Goal: Task Accomplishment & Management: Manage account settings

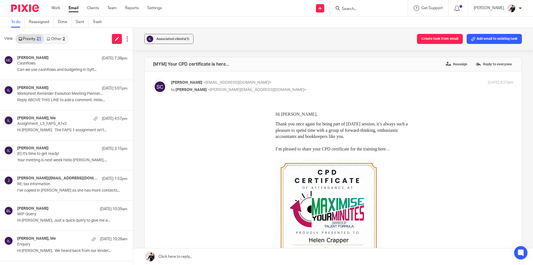
scroll to position [417, 0]
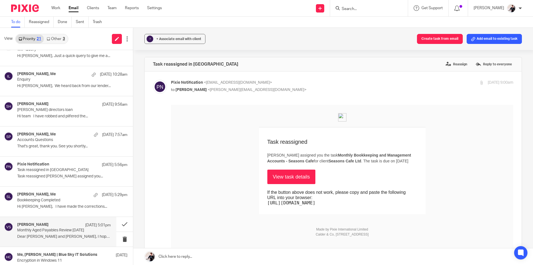
scroll to position [417, 0]
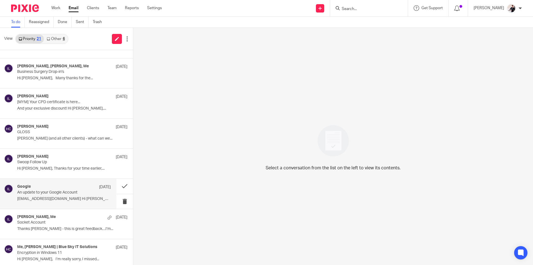
scroll to position [417, 0]
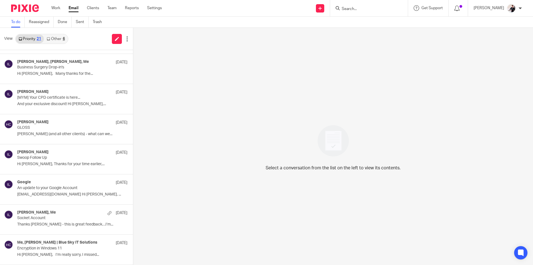
click at [52, 39] on link "Other 6" at bounding box center [56, 38] width 24 height 9
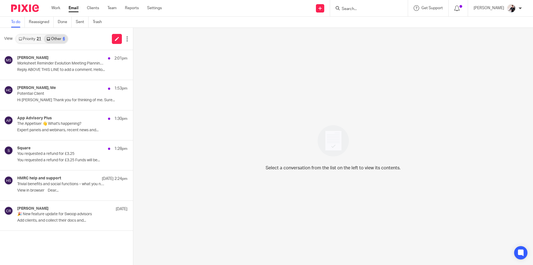
scroll to position [0, 0]
click at [60, 148] on div "Square 1:28pm" at bounding box center [64, 149] width 94 height 6
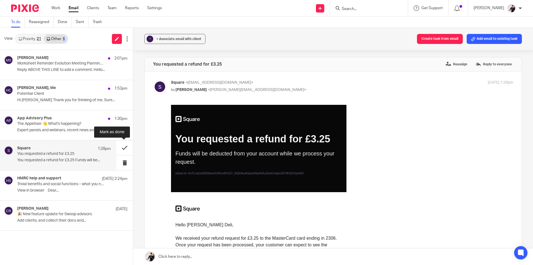
click at [122, 151] on button at bounding box center [124, 147] width 17 height 15
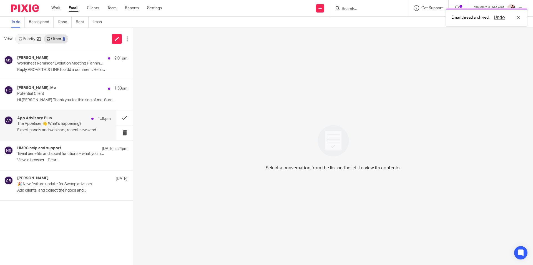
click at [66, 123] on p "The Appetiser 👋 What's happening?" at bounding box center [54, 123] width 75 height 5
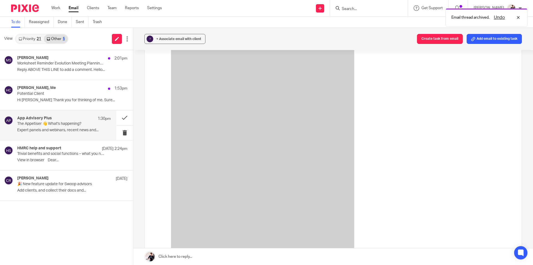
scroll to position [611, 0]
click at [122, 118] on button at bounding box center [124, 117] width 17 height 15
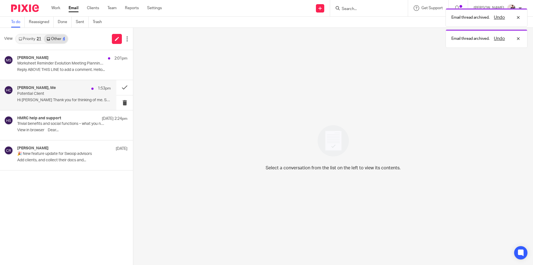
click at [50, 99] on p "Hi Helen Thank you for thinking of me. Sure..." at bounding box center [64, 100] width 94 height 5
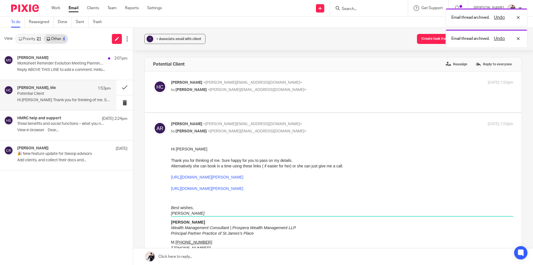
scroll to position [0, 0]
click at [173, 36] on div "+ Associate email with client" at bounding box center [178, 39] width 45 height 6
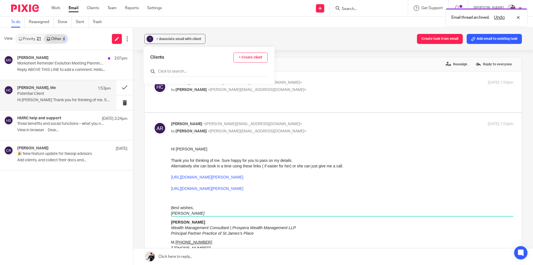
click at [175, 69] on input "text" at bounding box center [208, 72] width 117 height 6
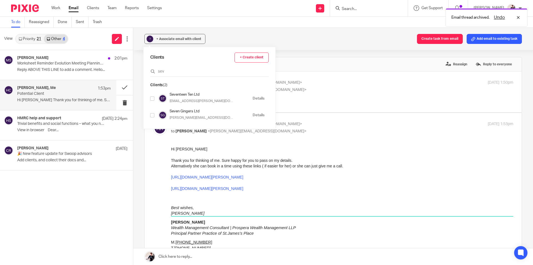
type input "sev"
click at [151, 115] on input "checkbox" at bounding box center [152, 115] width 4 height 4
checkbox input "true"
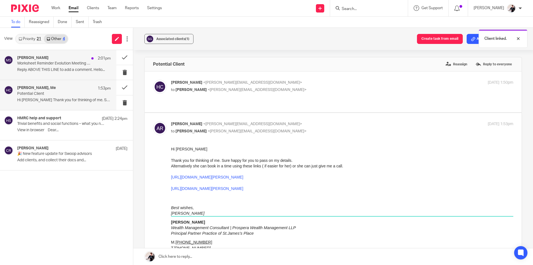
click at [54, 71] on p "Reply ABOVE THIS LINE to add a comment. Hello..." at bounding box center [64, 69] width 94 height 5
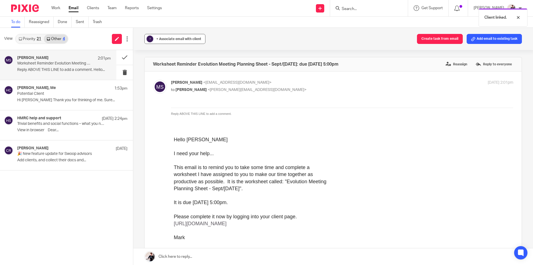
click at [169, 37] on span "+ Associate email with client" at bounding box center [178, 38] width 45 height 3
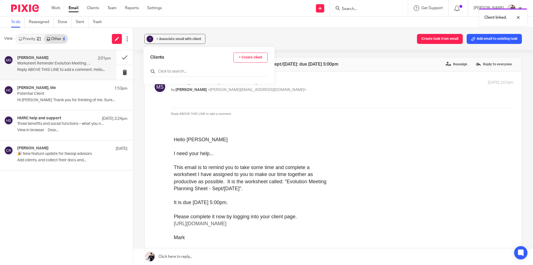
click at [178, 70] on input "text" at bounding box center [208, 72] width 117 height 6
type input "insight"
click at [153, 97] on input "checkbox" at bounding box center [152, 98] width 4 height 4
checkbox input "true"
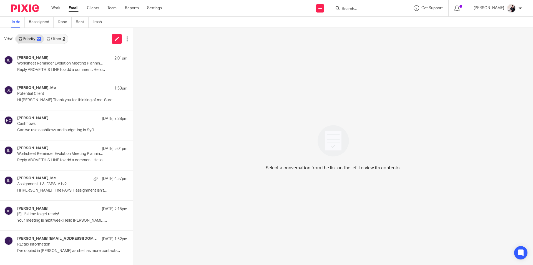
click at [54, 41] on link "Other 2" at bounding box center [56, 38] width 24 height 9
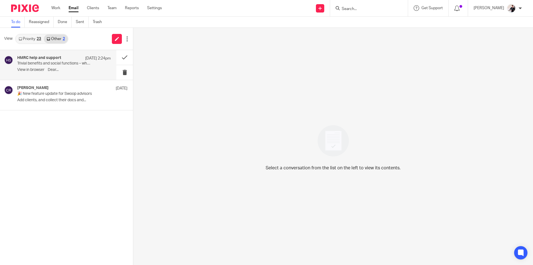
click at [56, 62] on p "Trivial benefits and social functions – what you need to know" at bounding box center [54, 63] width 75 height 5
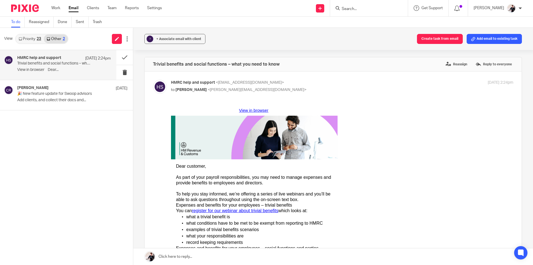
click at [41, 37] on div "23" at bounding box center [39, 39] width 4 height 4
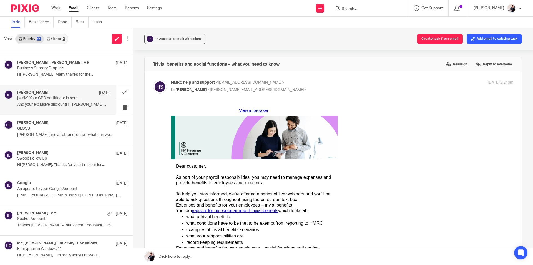
scroll to position [477, 0]
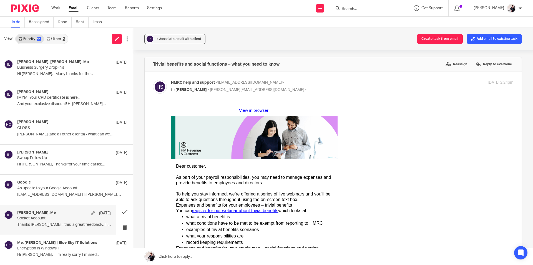
click at [49, 219] on p "Socket Account" at bounding box center [54, 218] width 75 height 5
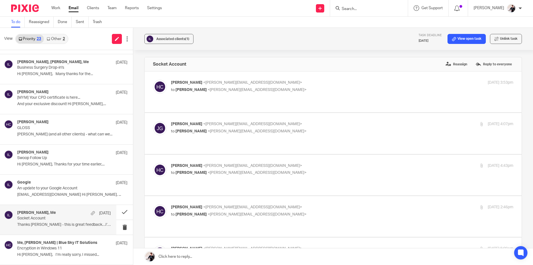
scroll to position [0, 0]
click at [119, 213] on button at bounding box center [124, 212] width 17 height 15
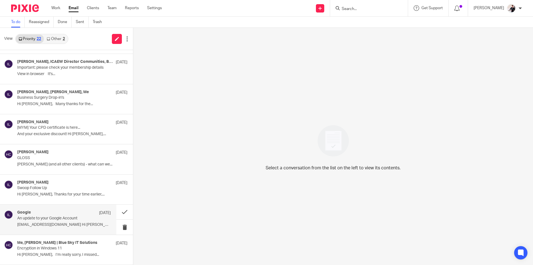
click at [57, 224] on p "info@insightfinancesolutions.com Hi Helen, ..." at bounding box center [64, 224] width 94 height 5
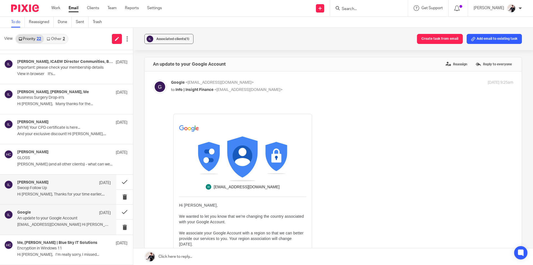
scroll to position [0, 0]
click at [70, 189] on p "Swoop Follow Up" at bounding box center [54, 188] width 75 height 5
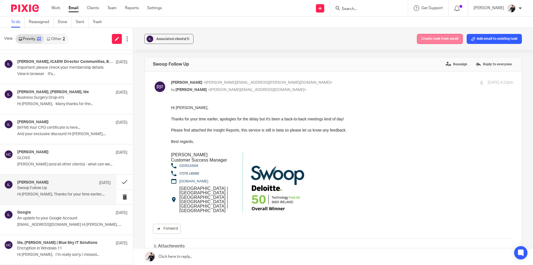
click at [437, 39] on button "Create task from email" at bounding box center [440, 39] width 46 height 10
click at [438, 36] on button "Create task from email" at bounding box center [440, 39] width 46 height 10
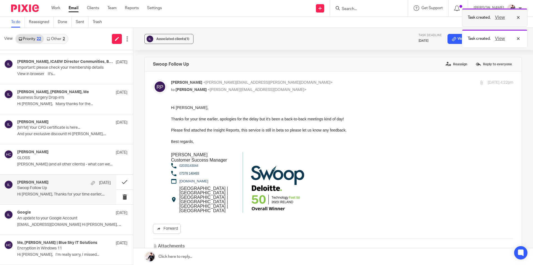
click at [498, 16] on button "View" at bounding box center [500, 17] width 13 height 7
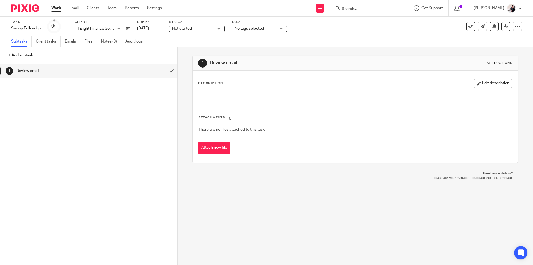
click at [195, 27] on span "Not started" at bounding box center [193, 29] width 42 height 6
click at [202, 50] on li "In progress" at bounding box center [197, 48] width 55 height 11
click at [211, 26] on div "In progress In progress" at bounding box center [197, 29] width 56 height 7
click at [202, 49] on li "In progress" at bounding box center [197, 48] width 55 height 11
click at [205, 38] on div "Subtasks Client tasks Emails Files Notes (0) Audit logs" at bounding box center [266, 41] width 533 height 11
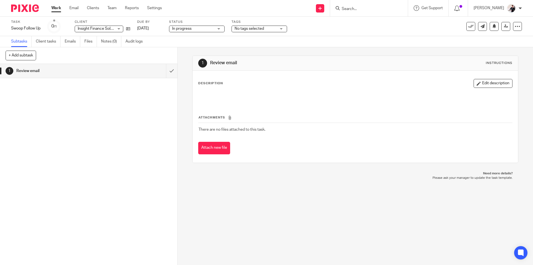
click at [204, 27] on span "In progress" at bounding box center [193, 29] width 42 height 6
click at [204, 35] on li "Not started" at bounding box center [197, 37] width 55 height 11
click at [262, 29] on span "No tags selected" at bounding box center [249, 29] width 29 height 4
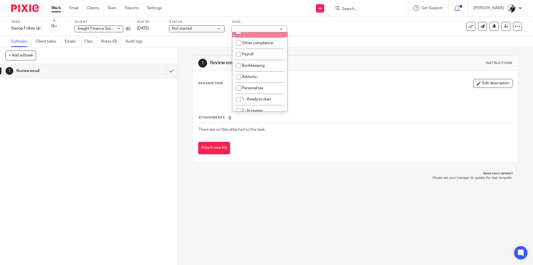
scroll to position [56, 0]
click at [270, 71] on span "1 - Ready to start" at bounding box center [256, 72] width 29 height 4
checkbox input "true"
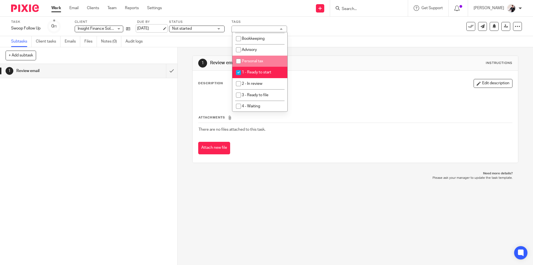
click at [151, 27] on link "[DATE]" at bounding box center [149, 29] width 25 height 6
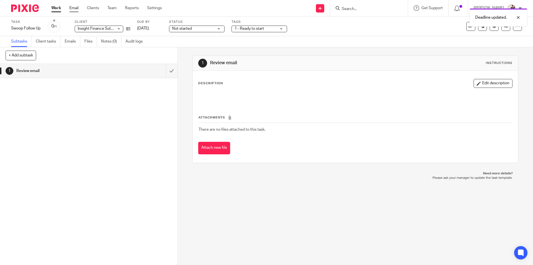
click at [71, 7] on link "Email" at bounding box center [73, 8] width 9 height 6
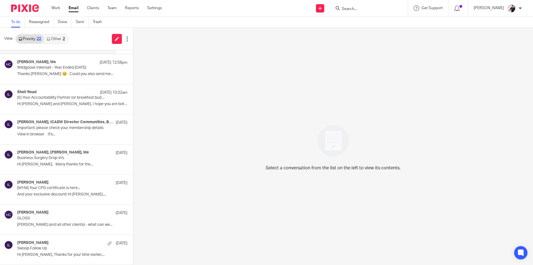
scroll to position [447, 0]
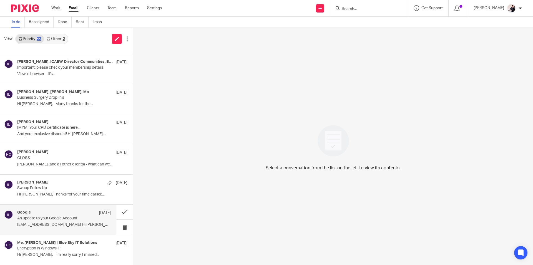
click at [54, 214] on div "Google 16 Sep" at bounding box center [64, 213] width 94 height 6
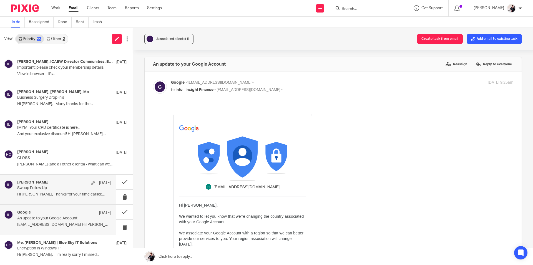
scroll to position [0, 0]
click at [65, 191] on div "Ron Pearson 16 Sep Swoop Follow Up Hi Helen, Thanks for your time earlier,..." at bounding box center [64, 189] width 94 height 19
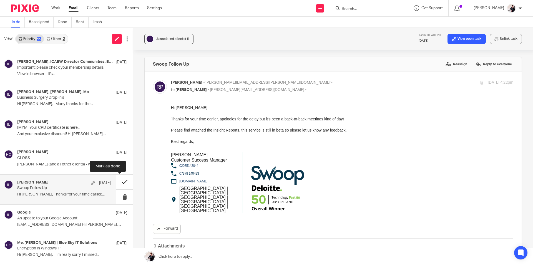
click at [121, 184] on button at bounding box center [124, 181] width 17 height 15
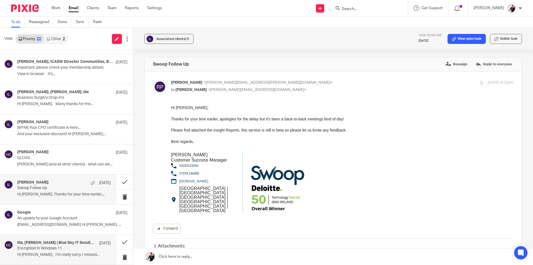
scroll to position [417, 0]
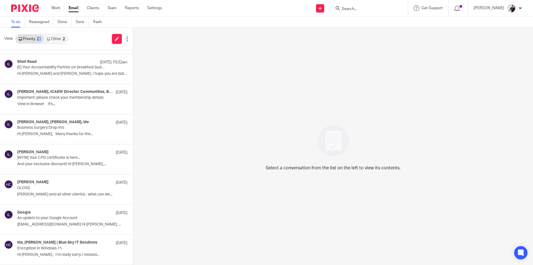
click at [57, 40] on link "Other 2" at bounding box center [56, 38] width 24 height 9
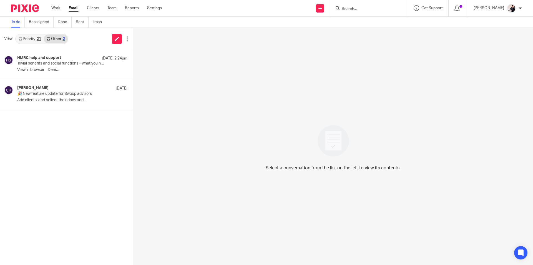
scroll to position [0, 0]
click at [61, 98] on p "Add clients, and collect their docs and..." at bounding box center [64, 100] width 94 height 5
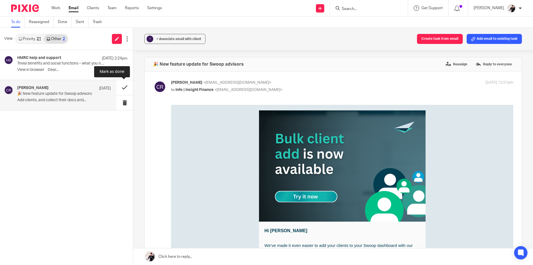
click at [123, 90] on button at bounding box center [124, 87] width 17 height 15
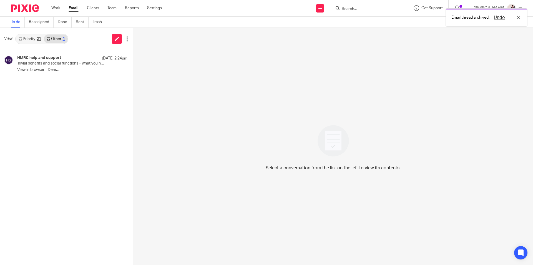
click at [32, 40] on link "Priority 21" at bounding box center [30, 38] width 28 height 9
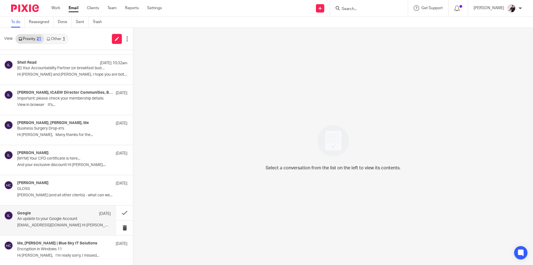
scroll to position [417, 0]
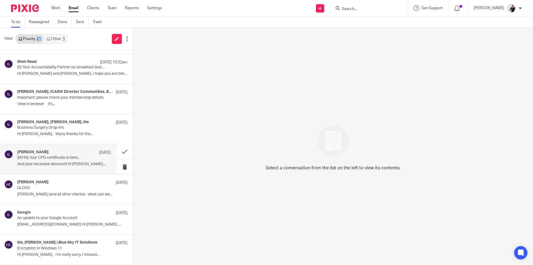
click at [44, 158] on p "[MYM] Your CPD certificate is here..." at bounding box center [54, 157] width 75 height 5
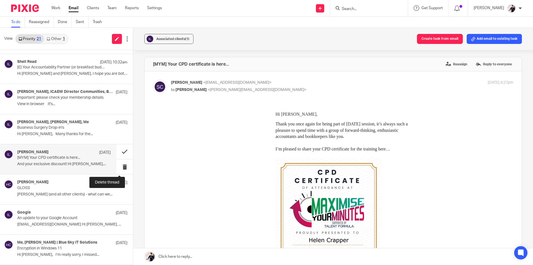
scroll to position [0, 0]
click at [120, 152] on button at bounding box center [124, 151] width 17 height 15
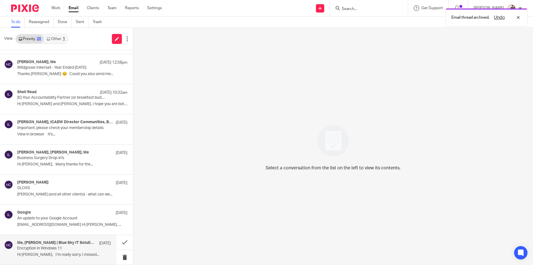
scroll to position [387, 0]
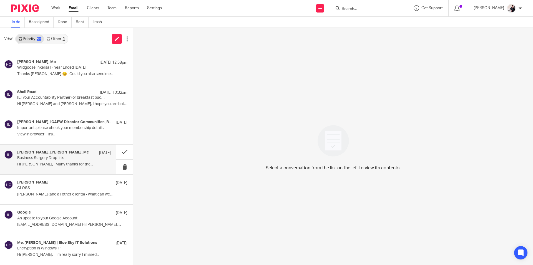
click at [50, 159] on p "Business Surgery Drop-in's" at bounding box center [54, 158] width 75 height 5
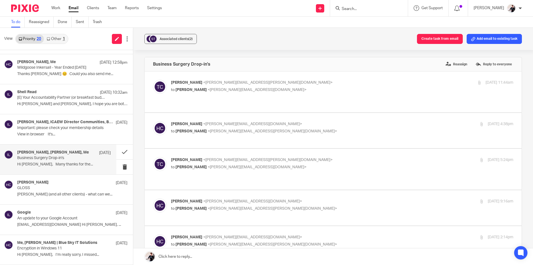
scroll to position [0, 0]
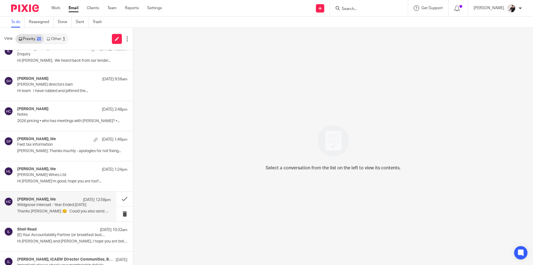
scroll to position [387, 0]
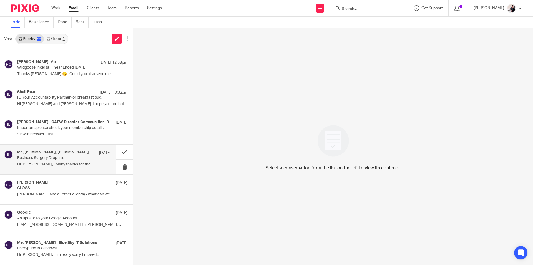
click at [55, 164] on p "Hi [PERSON_NAME], Many thanks for the..." at bounding box center [64, 164] width 94 height 5
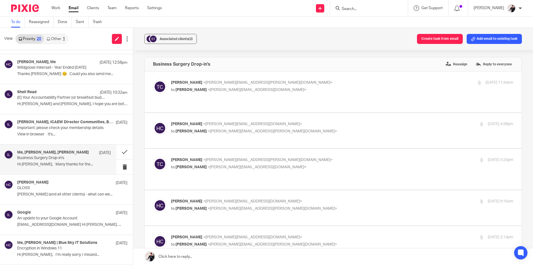
scroll to position [0, 0]
click at [435, 38] on button "Create task from email" at bounding box center [440, 39] width 46 height 10
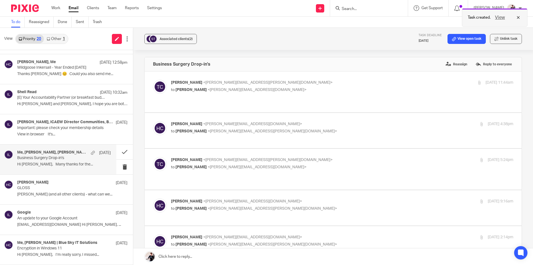
click at [501, 17] on button "View" at bounding box center [500, 17] width 13 height 7
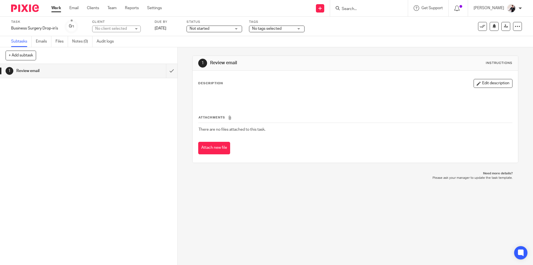
click at [112, 29] on div "No client selected" at bounding box center [113, 29] width 36 height 6
type input "ins"
click at [116, 71] on span "Insight Finance Solutions Ltd" at bounding box center [110, 74] width 26 height 10
click at [211, 29] on span "Not started" at bounding box center [211, 29] width 42 height 6
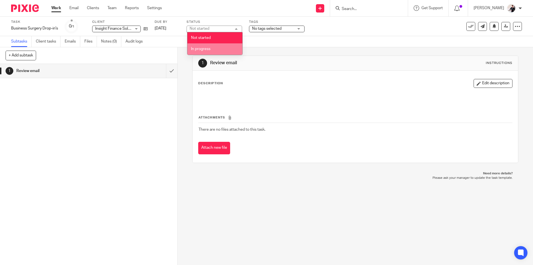
click at [220, 50] on li "In progress" at bounding box center [214, 48] width 55 height 11
click at [272, 29] on span "No tags selected" at bounding box center [266, 29] width 29 height 4
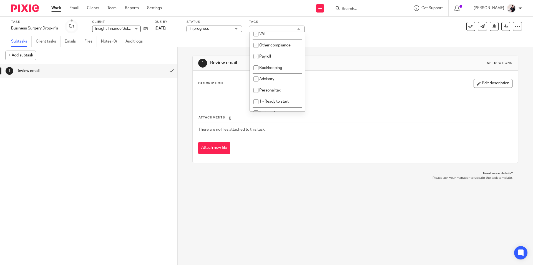
scroll to position [83, 0]
click at [285, 81] on li "4 - Waiting" at bounding box center [277, 78] width 55 height 11
checkbox input "true"
click at [76, 42] on link "Emails" at bounding box center [73, 41] width 16 height 11
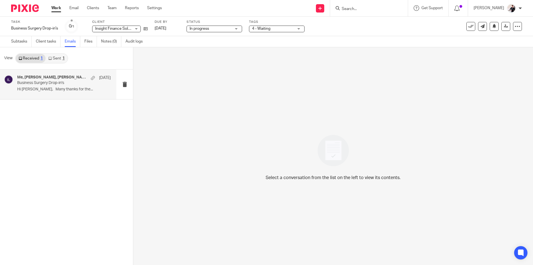
click at [70, 73] on div "Me, Tom Malpass, Trindade, Christina 18 Sep Business Surgery Drop-in's Hi Chris…" at bounding box center [58, 84] width 116 height 30
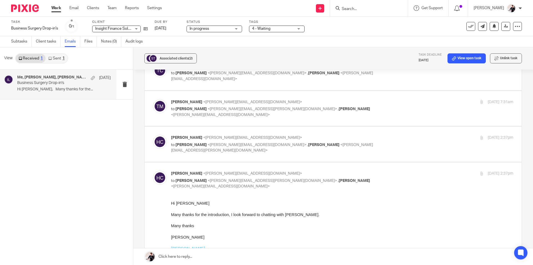
scroll to position [222, 0]
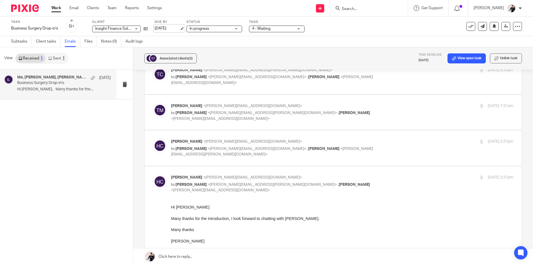
click at [174, 29] on link "26 Sep 2025" at bounding box center [167, 29] width 25 height 6
click at [73, 7] on link "Email" at bounding box center [73, 8] width 9 height 6
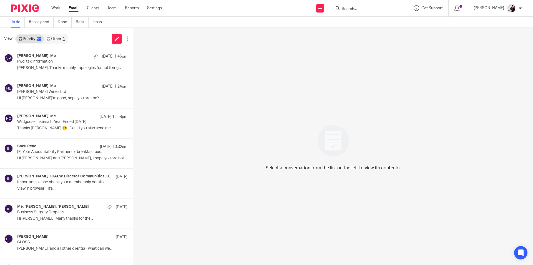
scroll to position [387, 0]
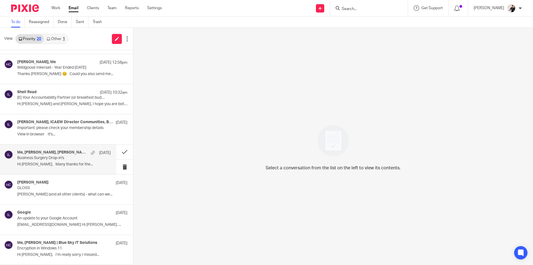
click at [56, 163] on p "Hi Christina, Many thanks for the..." at bounding box center [64, 164] width 94 height 5
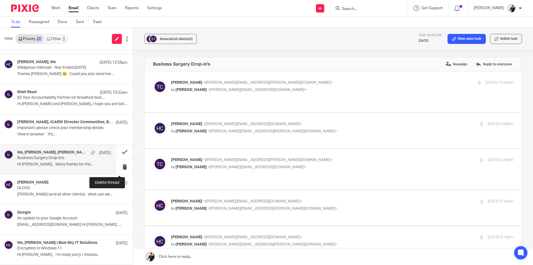
scroll to position [0, 0]
click at [118, 153] on button at bounding box center [124, 151] width 17 height 15
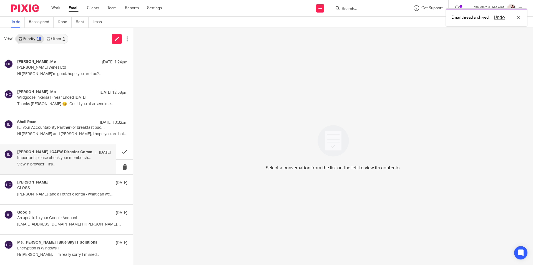
click at [64, 152] on h4 "Sarah Ghaffari, ICAEW Director Communities, Business and Practice" at bounding box center [56, 152] width 79 height 5
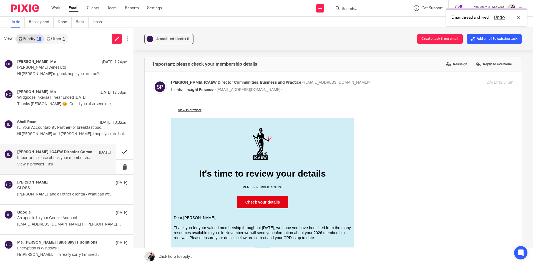
scroll to position [0, 0]
click at [119, 151] on button at bounding box center [124, 151] width 17 height 15
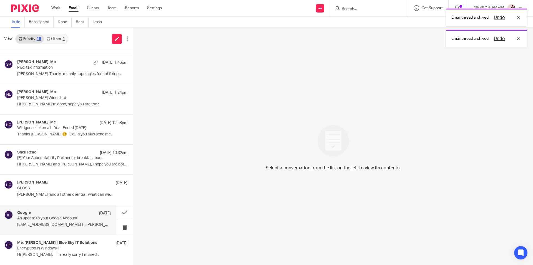
scroll to position [327, 0]
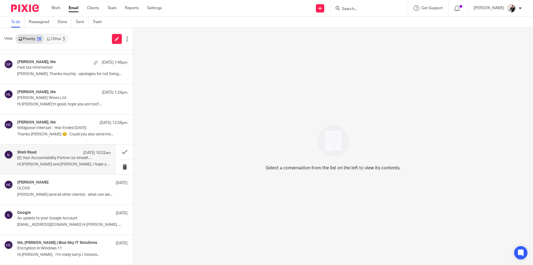
click at [75, 167] on div "Shell Read 24 Sep 10:32am [E] Your Accountability Partner (or breakfast buddy) …" at bounding box center [64, 159] width 94 height 19
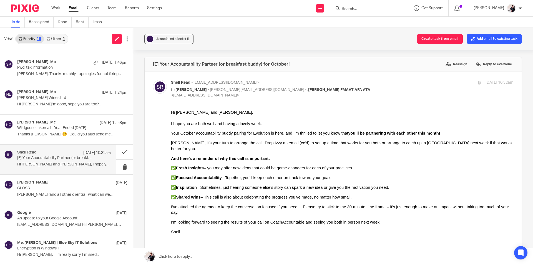
scroll to position [0, 0]
click at [429, 38] on button "Create task from email" at bounding box center [440, 39] width 46 height 10
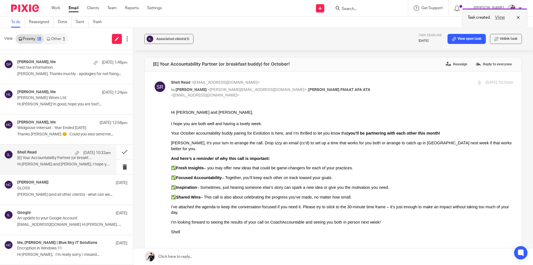
click at [502, 17] on button "View" at bounding box center [500, 17] width 13 height 7
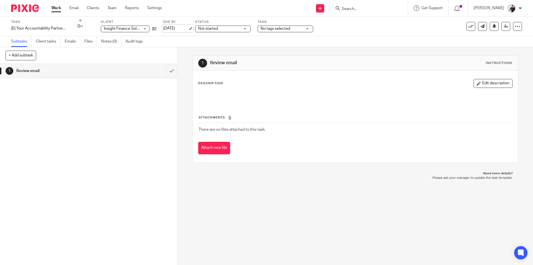
click at [171, 27] on link "[DATE]" at bounding box center [175, 29] width 25 height 6
click at [229, 26] on span "Not started" at bounding box center [219, 29] width 42 height 6
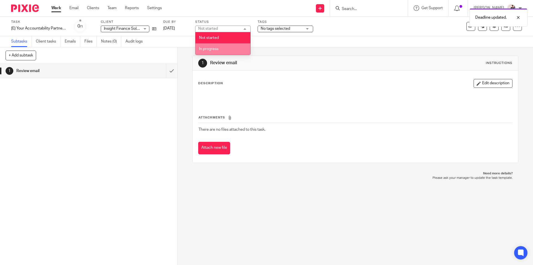
click at [226, 50] on li "In progress" at bounding box center [223, 48] width 55 height 11
click at [277, 27] on span "No tags selected" at bounding box center [275, 29] width 29 height 4
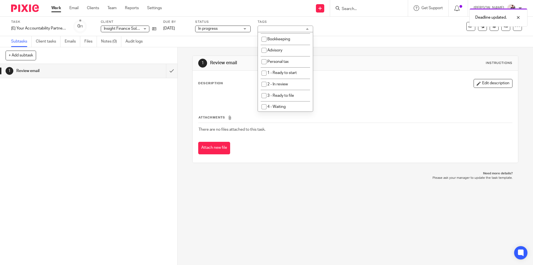
scroll to position [56, 0]
click at [291, 107] on li "4 - Waiting" at bounding box center [285, 106] width 55 height 11
checkbox input "true"
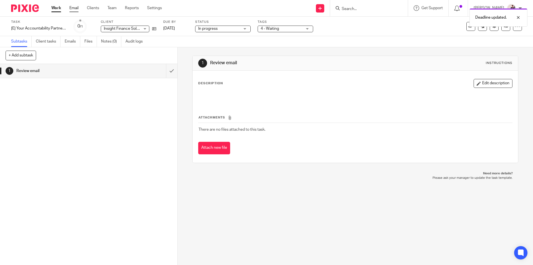
click at [75, 9] on link "Email" at bounding box center [73, 8] width 9 height 6
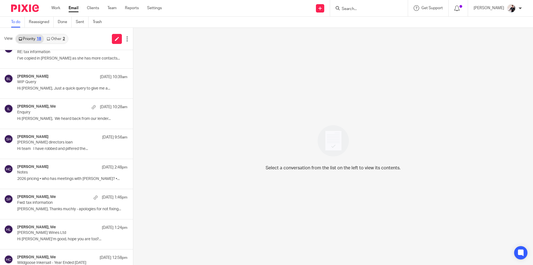
scroll to position [327, 0]
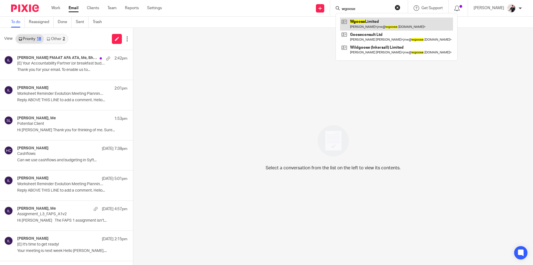
type input "wgoose"
click at [361, 19] on link at bounding box center [396, 23] width 113 height 13
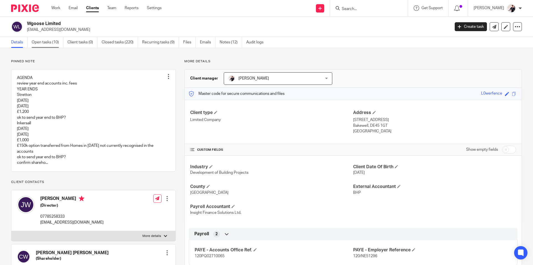
click at [43, 39] on link "Open tasks (10)" at bounding box center [48, 42] width 32 height 11
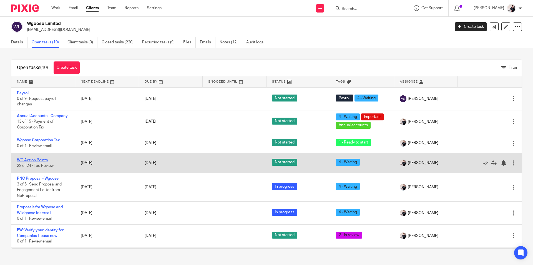
click at [44, 162] on link "WG Action Points" at bounding box center [32, 160] width 31 height 4
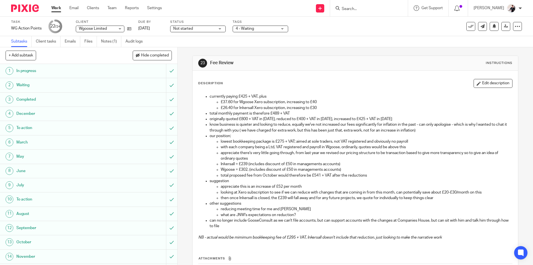
scroll to position [142, 0]
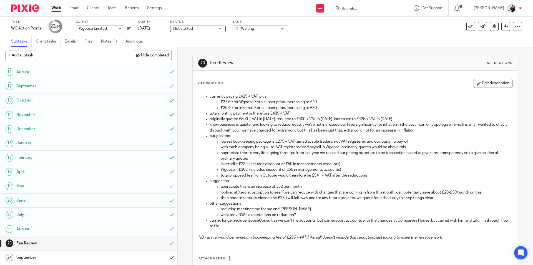
click at [90, 259] on h1 "September" at bounding box center [64, 257] width 96 height 8
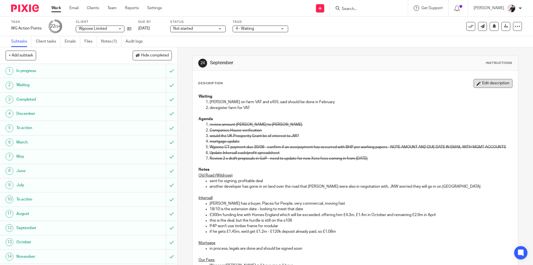
click at [484, 85] on button "Edit description" at bounding box center [493, 83] width 39 height 9
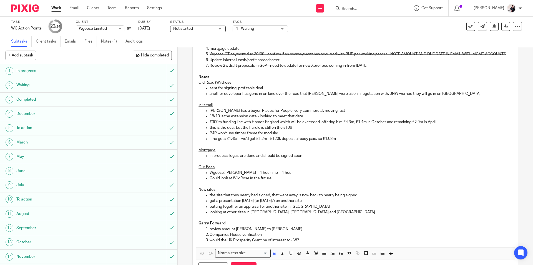
scroll to position [123, 0]
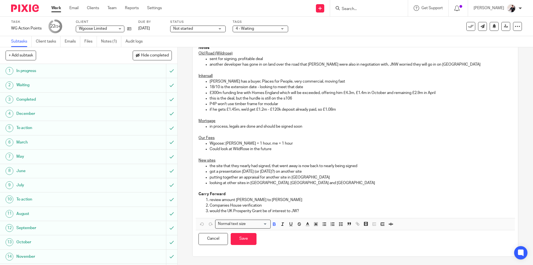
click at [310, 214] on div "Waiting [PERSON_NAME] on farm VAT and s455, said should be done in February der…" at bounding box center [355, 93] width 319 height 249
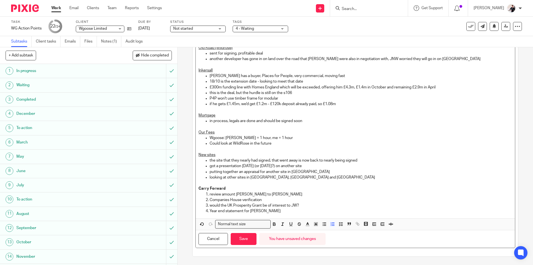
click at [211, 214] on p "Year end statement for [PERSON_NAME]" at bounding box center [361, 211] width 302 height 6
click at [243, 245] on button "Save" at bounding box center [244, 239] width 26 height 12
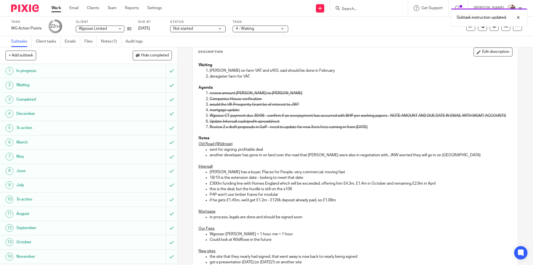
scroll to position [0, 0]
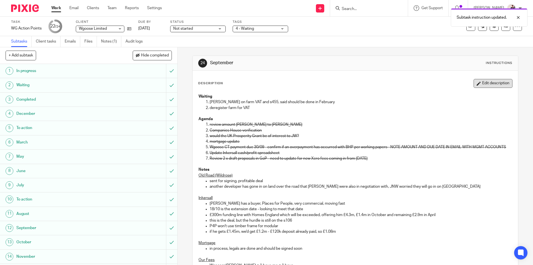
click at [489, 84] on button "Edit description" at bounding box center [493, 83] width 39 height 9
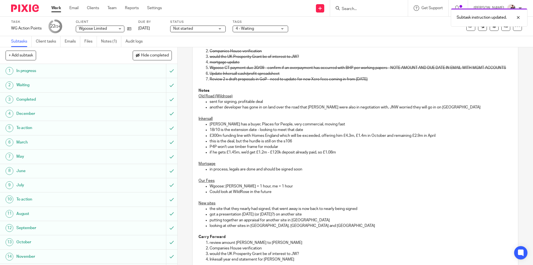
scroll to position [129, 0]
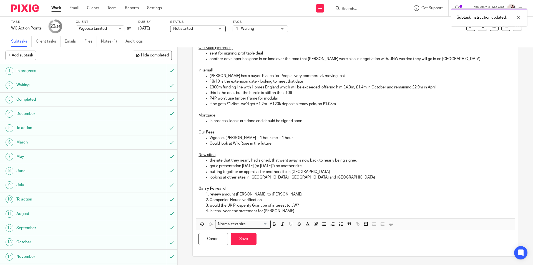
click at [215, 211] on p "Inkesall year end statement for [PERSON_NAME]" at bounding box center [361, 211] width 302 height 6
click at [246, 240] on button "Save" at bounding box center [244, 239] width 26 height 12
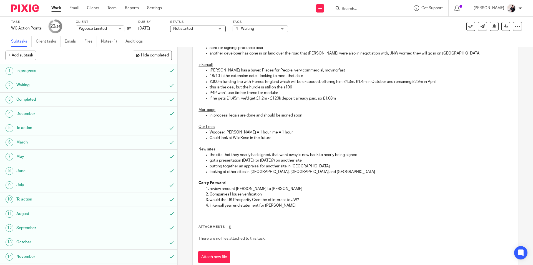
click at [58, 9] on link "Work" at bounding box center [56, 8] width 10 height 6
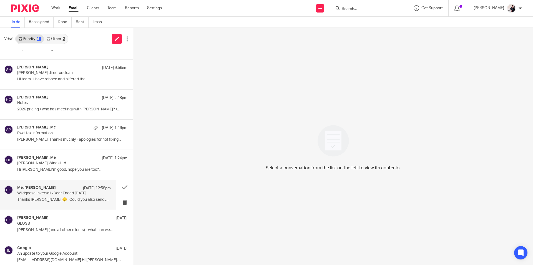
scroll to position [327, 0]
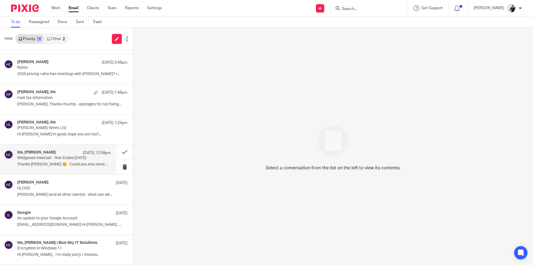
click at [62, 167] on div "Me, Maria Morton 24 Sep 12:58pm Wildgoose Inkersall - Year Ended 30 April 2025 …" at bounding box center [64, 159] width 94 height 19
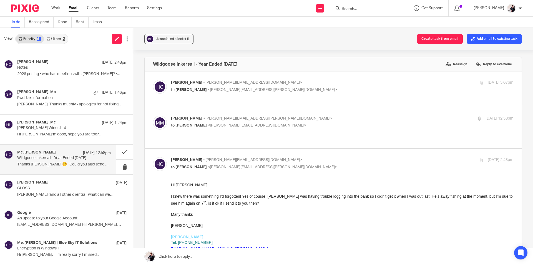
scroll to position [0, 0]
click at [438, 39] on button "Create task from email" at bounding box center [440, 39] width 46 height 10
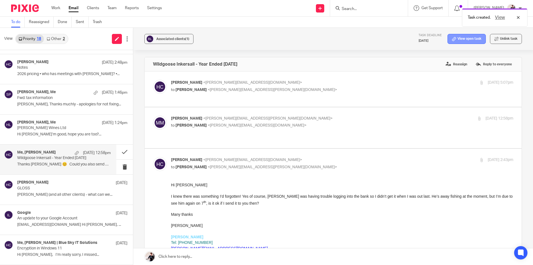
click at [475, 41] on link "View open task" at bounding box center [467, 39] width 38 height 10
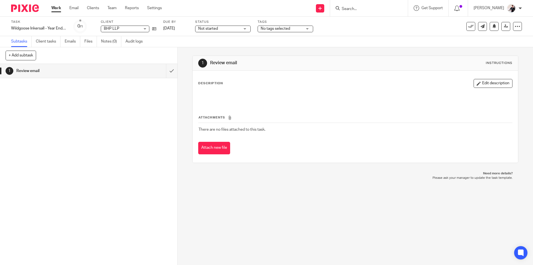
click at [230, 27] on span "Not started" at bounding box center [219, 29] width 42 height 6
click at [226, 50] on li "In progress" at bounding box center [223, 48] width 55 height 11
click at [273, 29] on span "No tags selected" at bounding box center [275, 29] width 29 height 4
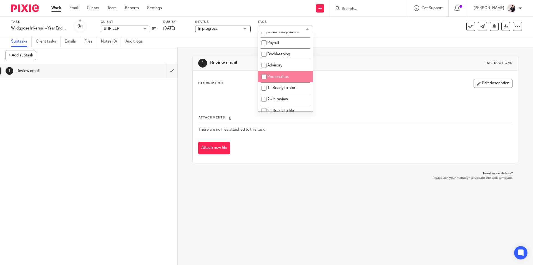
scroll to position [83, 0]
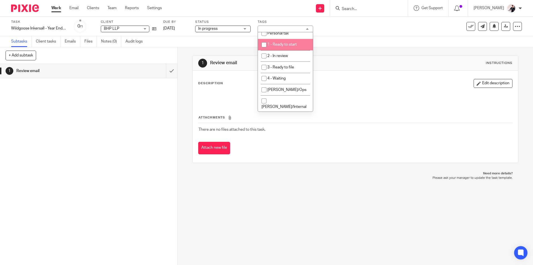
click at [294, 46] on span "1 - Ready to start" at bounding box center [281, 44] width 29 height 4
checkbox input "true"
click at [173, 30] on link "[DATE]" at bounding box center [175, 29] width 25 height 6
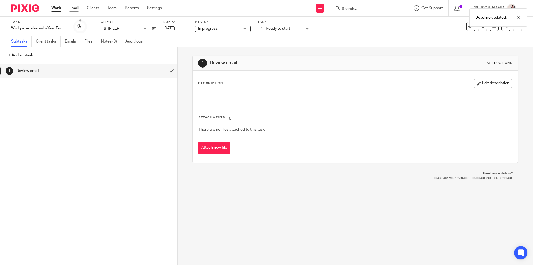
click at [74, 9] on link "Email" at bounding box center [73, 8] width 9 height 6
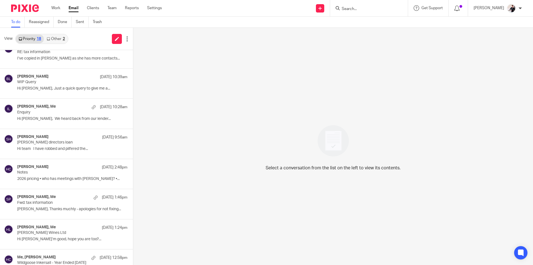
scroll to position [327, 0]
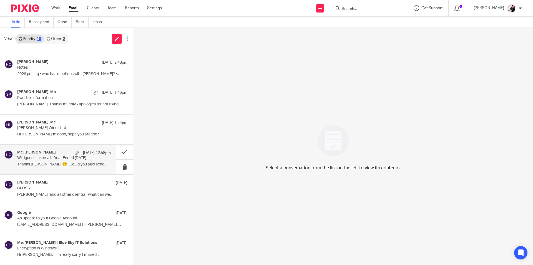
click at [66, 166] on p "Thanks [PERSON_NAME] 😊 Could you also send me..." at bounding box center [64, 164] width 94 height 5
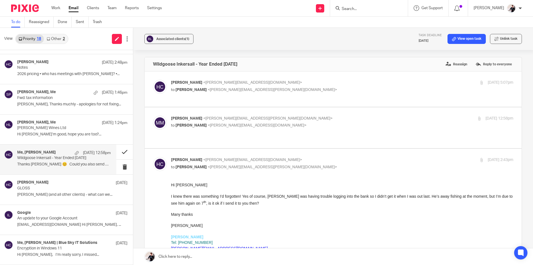
scroll to position [0, 0]
click at [118, 151] on button at bounding box center [124, 151] width 17 height 15
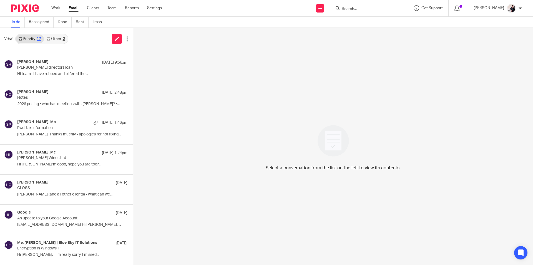
click at [59, 39] on link "Other 2" at bounding box center [56, 38] width 24 height 9
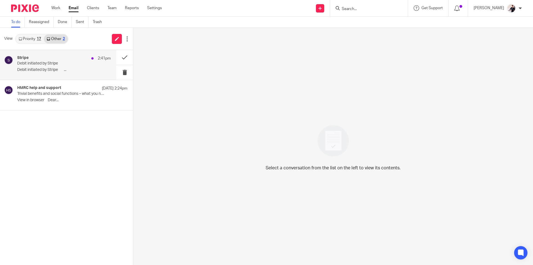
click at [32, 63] on p "Debit initiated by Stripe" at bounding box center [54, 63] width 75 height 5
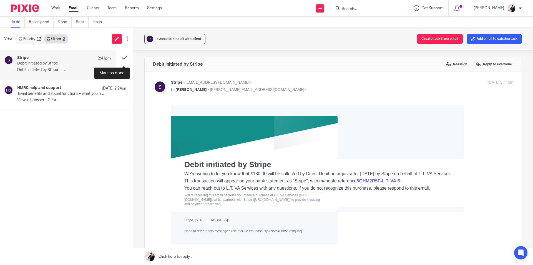
click at [122, 57] on button at bounding box center [124, 57] width 17 height 15
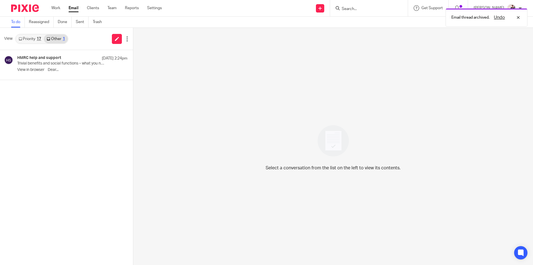
click at [30, 40] on link "Priority 17" at bounding box center [30, 38] width 28 height 9
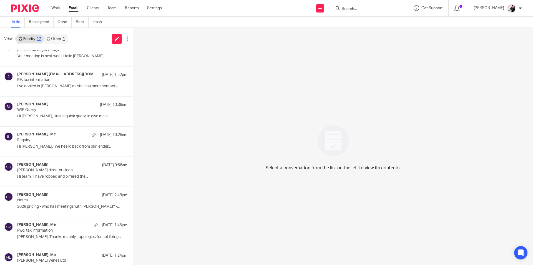
scroll to position [297, 0]
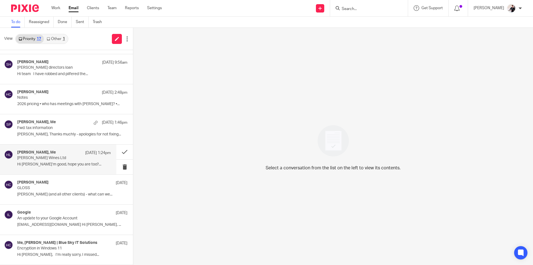
click at [61, 157] on p "[PERSON_NAME] Wines Ltd" at bounding box center [54, 158] width 75 height 5
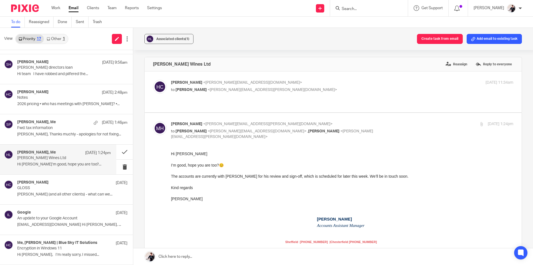
scroll to position [0, 0]
click at [120, 153] on button at bounding box center [124, 151] width 17 height 15
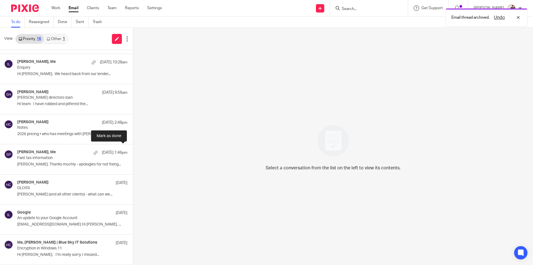
scroll to position [267, 0]
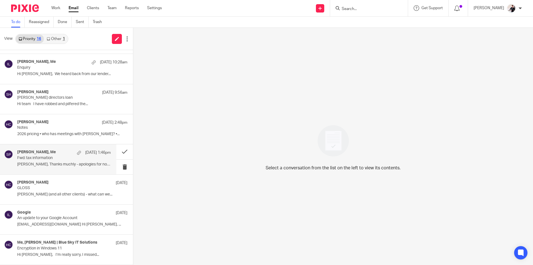
click at [49, 153] on div "[PERSON_NAME], Me [DATE] 1:46pm" at bounding box center [64, 153] width 94 height 6
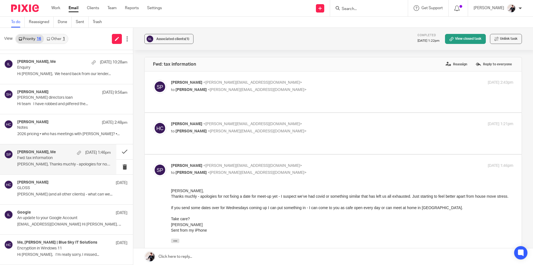
scroll to position [0, 0]
click at [451, 39] on link "View closed task" at bounding box center [465, 39] width 41 height 10
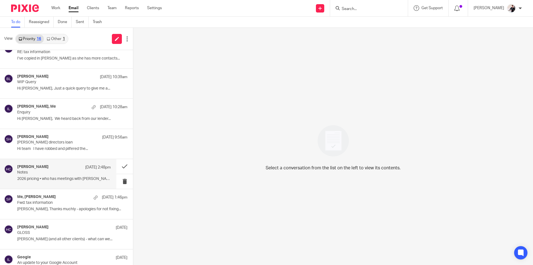
scroll to position [267, 0]
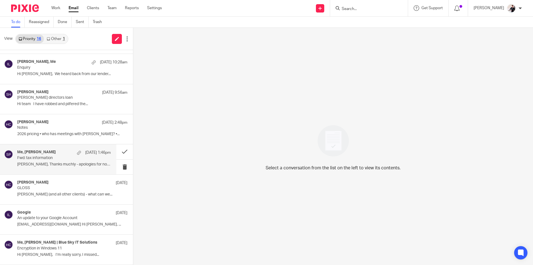
click at [57, 159] on p "Fwd: tax information" at bounding box center [54, 158] width 75 height 5
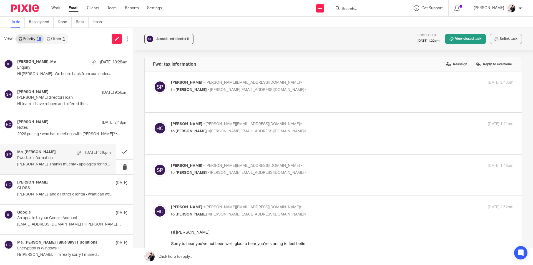
scroll to position [0, 0]
click at [467, 39] on link "View closed task" at bounding box center [465, 39] width 41 height 10
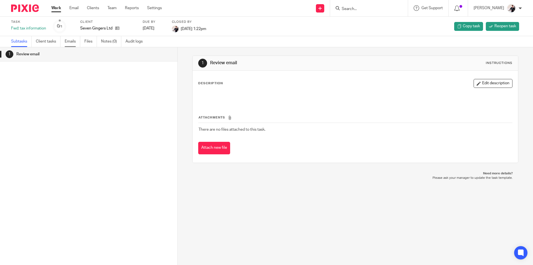
click at [70, 44] on link "Emails" at bounding box center [73, 41] width 16 height 11
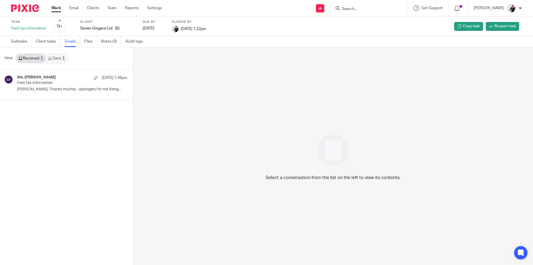
click at [59, 57] on link "Sent 1" at bounding box center [57, 58] width 22 height 9
click at [505, 24] on span "Reopen task" at bounding box center [506, 26] width 22 height 6
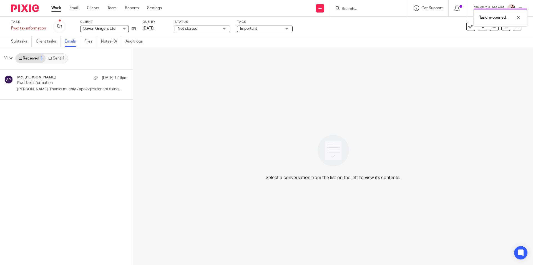
click at [185, 28] on span "Not started" at bounding box center [188, 29] width 20 height 4
click at [189, 47] on span "In progress" at bounding box center [188, 49] width 19 height 4
click at [257, 27] on span "Important" at bounding box center [248, 29] width 17 height 4
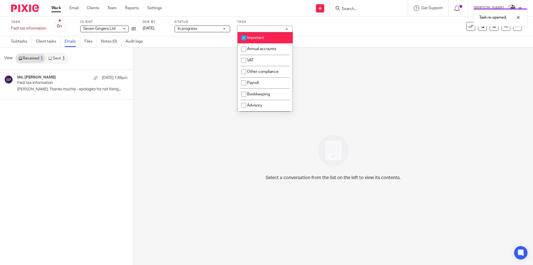
click at [260, 36] on span "Important" at bounding box center [255, 38] width 17 height 4
checkbox input "false"
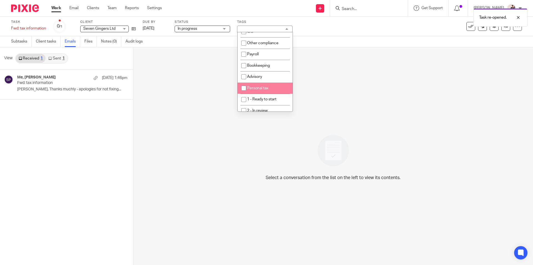
scroll to position [56, 0]
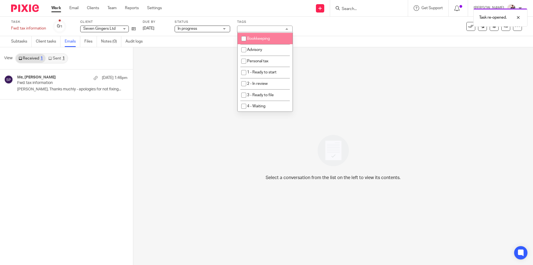
click at [332, 28] on div "Task Fwd: tax information Save Fwd: tax information 0 /1 Client Seven Gingers L…" at bounding box center [224, 26] width 426 height 13
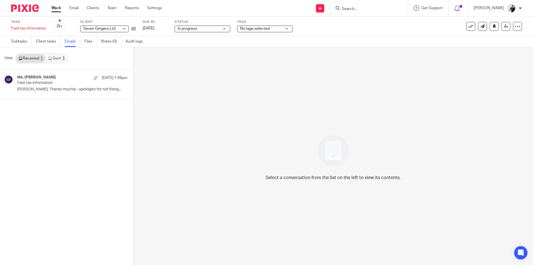
click at [468, 24] on icon at bounding box center [471, 27] width 6 height 6
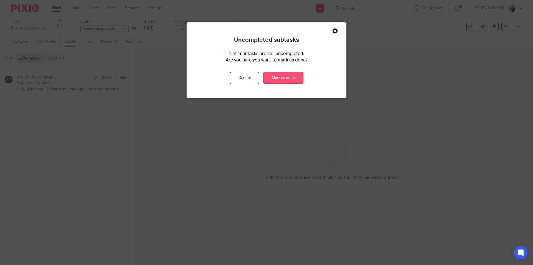
click at [277, 78] on link "Mark as done" at bounding box center [283, 78] width 40 height 12
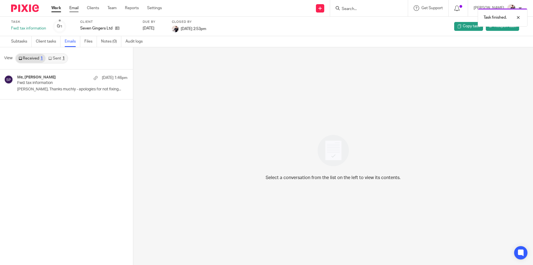
click at [73, 9] on link "Email" at bounding box center [73, 8] width 9 height 6
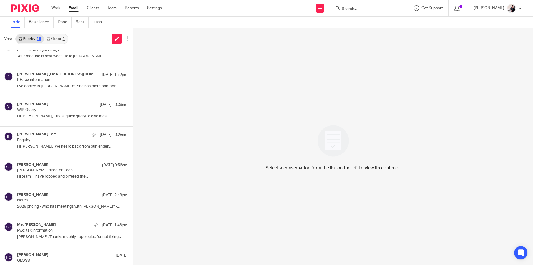
scroll to position [267, 0]
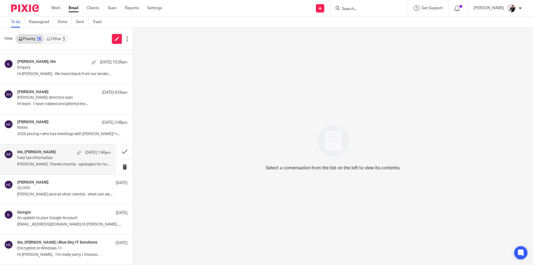
click at [45, 156] on p "Fwd: tax information" at bounding box center [54, 158] width 75 height 5
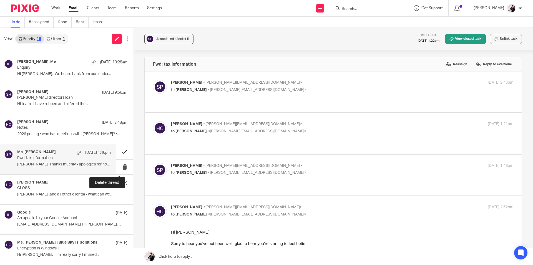
scroll to position [0, 0]
click at [121, 149] on button at bounding box center [124, 151] width 17 height 15
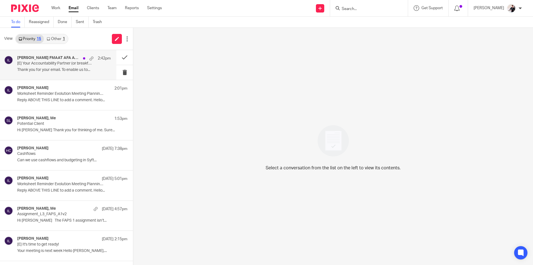
click at [82, 67] on div "Isobel Chaplin FMAAT AFA ATA, Me, Shell Read 2:42pm [E] Your Accountability Par…" at bounding box center [64, 65] width 94 height 19
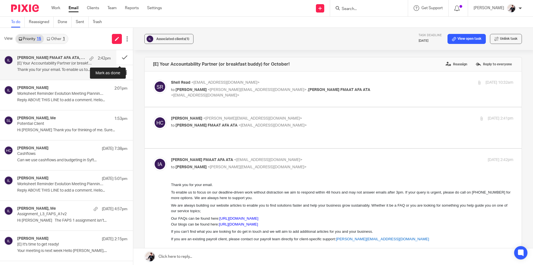
drag, startPoint x: 120, startPoint y: 58, endPoint x: 129, endPoint y: 59, distance: 9.5
click at [120, 58] on button at bounding box center [124, 57] width 17 height 15
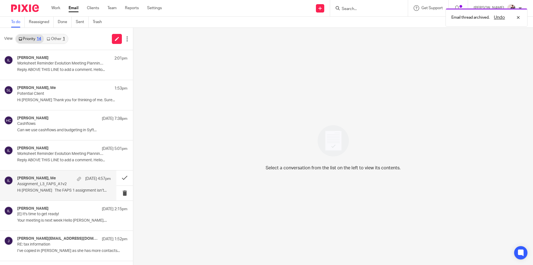
scroll to position [207, 0]
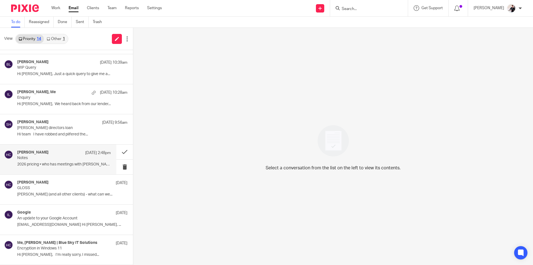
click at [50, 158] on p "Notes" at bounding box center [54, 158] width 75 height 5
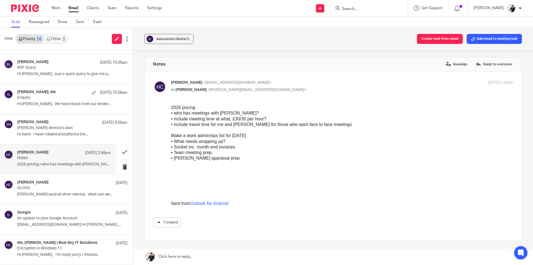
scroll to position [0, 0]
click at [118, 151] on button at bounding box center [124, 151] width 17 height 15
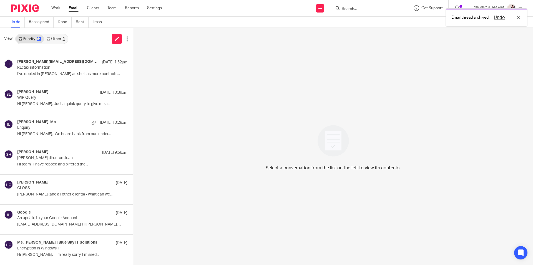
scroll to position [177, 0]
click at [66, 156] on p "Sarah directors loan" at bounding box center [54, 158] width 75 height 5
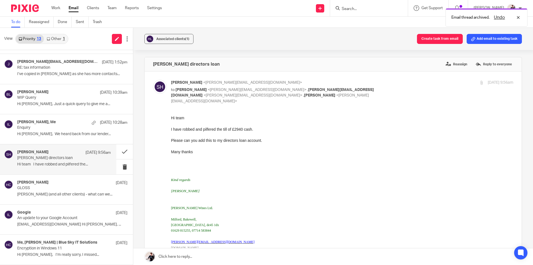
scroll to position [0, 0]
click at [119, 151] on button at bounding box center [124, 151] width 17 height 15
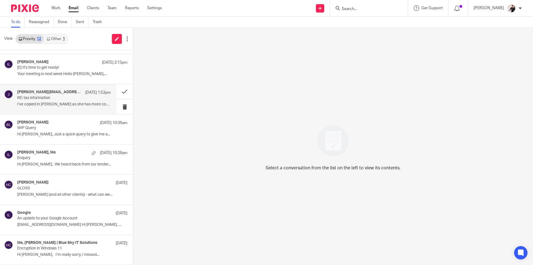
click at [67, 94] on div "james@hartington.biz 25 Sep 1:52pm" at bounding box center [64, 93] width 94 height 6
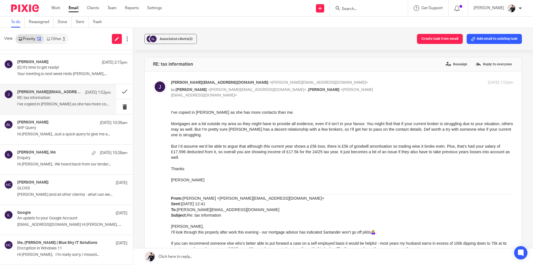
scroll to position [0, 0]
click at [51, 150] on h4 "Jasmine Durrant, Me" at bounding box center [36, 152] width 39 height 5
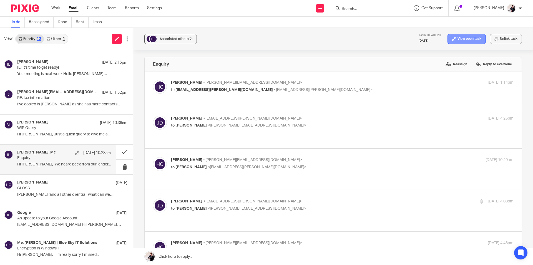
click at [461, 41] on link "View open task" at bounding box center [467, 39] width 38 height 10
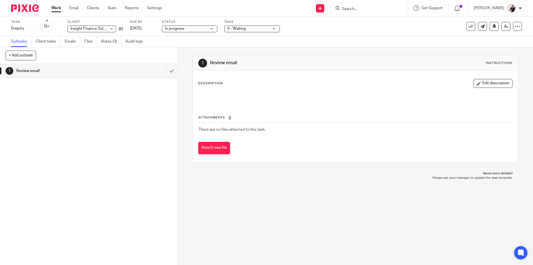
click at [256, 28] on span "4 - Waiting" at bounding box center [248, 29] width 42 height 6
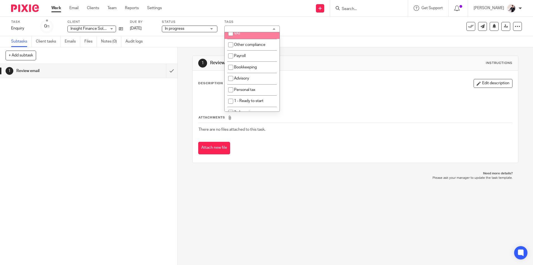
scroll to position [56, 0]
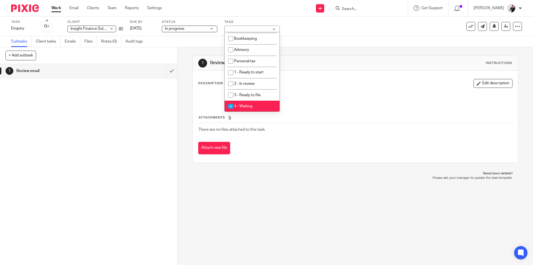
click at [259, 107] on li "4 - Waiting" at bounding box center [252, 106] width 55 height 11
checkbox input "false"
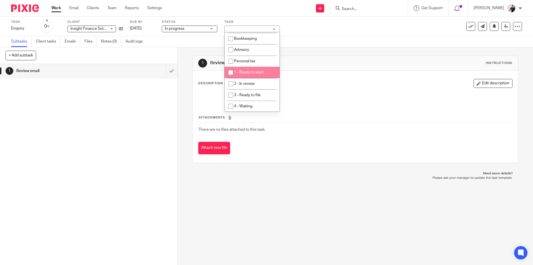
click at [261, 71] on span "1 - Ready to start" at bounding box center [248, 72] width 29 height 4
checkbox input "true"
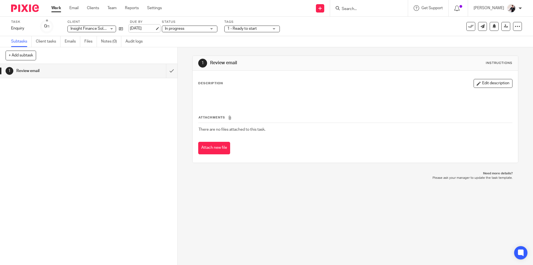
click at [142, 27] on link "[DATE]" at bounding box center [142, 29] width 25 height 6
click at [248, 29] on span "1 - Ready to start" at bounding box center [241, 29] width 29 height 4
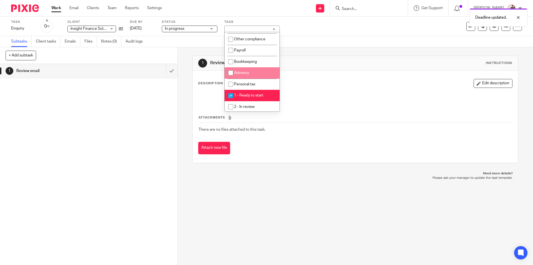
scroll to position [0, 0]
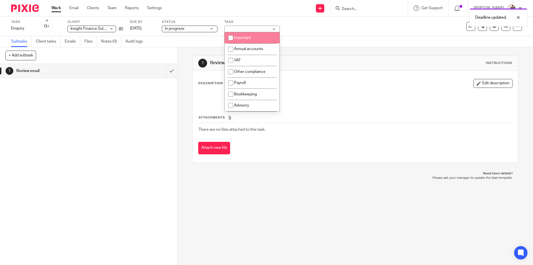
click at [243, 38] on span "Important" at bounding box center [242, 38] width 17 height 4
checkbox input "true"
click at [76, 12] on div "Work Email Clients Team Reports Settings Work Email Clients Team Reports Settin…" at bounding box center [108, 8] width 124 height 16
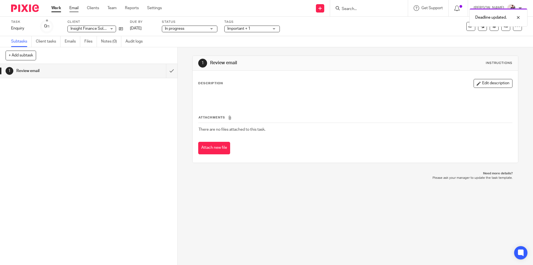
click at [76, 10] on link "Email" at bounding box center [73, 8] width 9 height 6
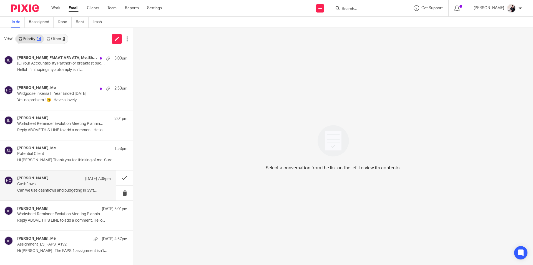
scroll to position [207, 0]
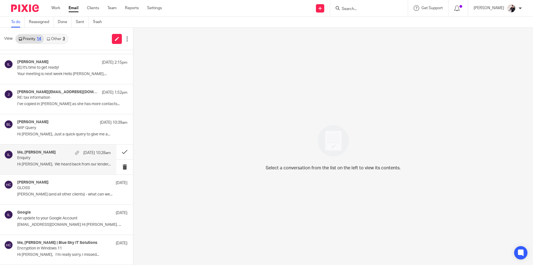
click at [49, 156] on p "Enquiry" at bounding box center [54, 158] width 75 height 5
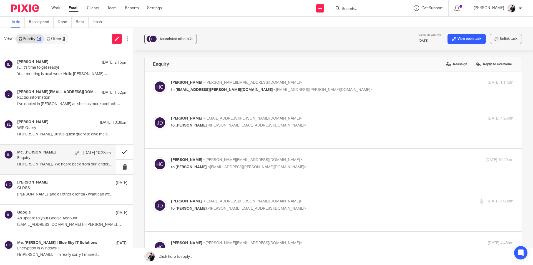
scroll to position [0, 0]
click at [117, 153] on button at bounding box center [124, 151] width 17 height 15
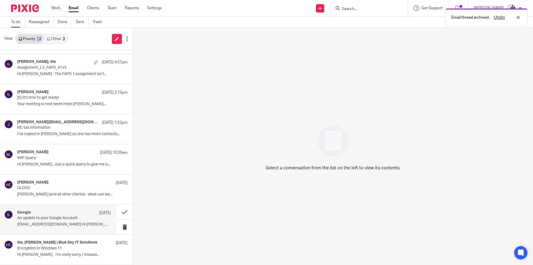
scroll to position [177, 0]
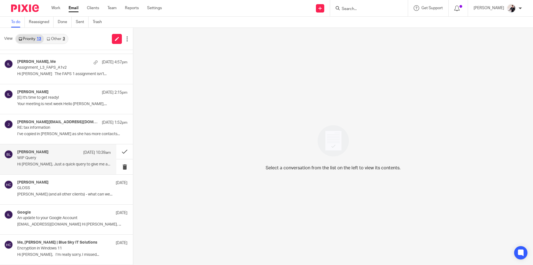
click at [70, 160] on p "WIP Query" at bounding box center [54, 158] width 75 height 5
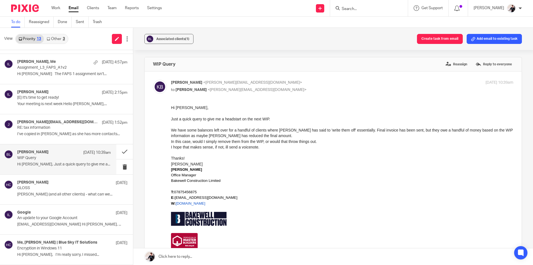
scroll to position [0, 0]
click at [116, 155] on button at bounding box center [124, 151] width 17 height 15
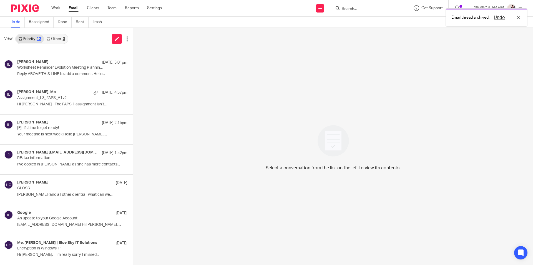
scroll to position [146, 0]
click at [86, 163] on p "I’ve copied in [PERSON_NAME] as she has more contacts..." at bounding box center [64, 164] width 94 height 5
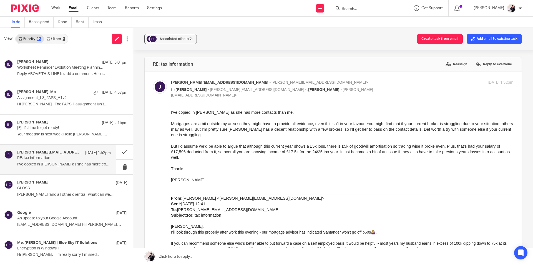
scroll to position [0, 0]
click at [119, 154] on button at bounding box center [124, 151] width 17 height 15
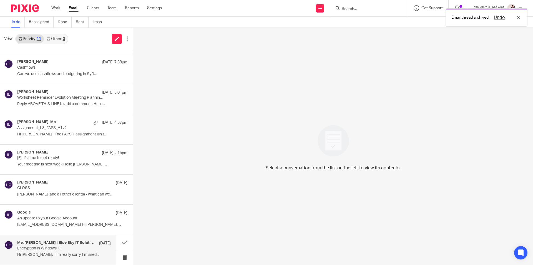
scroll to position [116, 0]
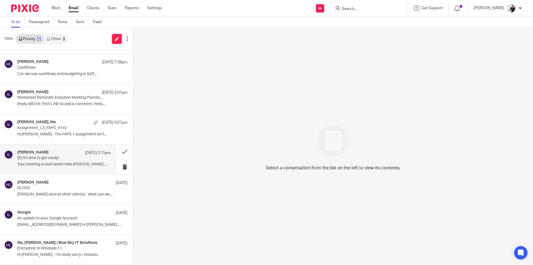
click at [73, 153] on div "[PERSON_NAME] [DATE] 2:15pm" at bounding box center [64, 153] width 94 height 6
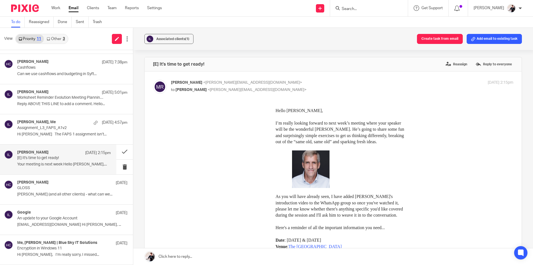
scroll to position [0, 0]
click at [437, 39] on button "Create task from email" at bounding box center [440, 39] width 46 height 10
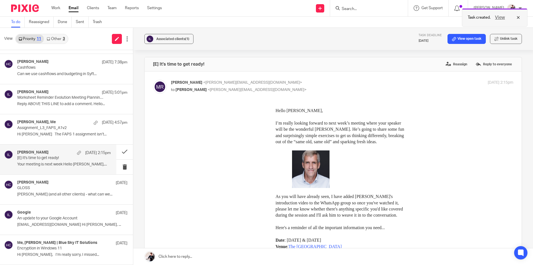
click at [505, 18] on button "View" at bounding box center [500, 17] width 13 height 7
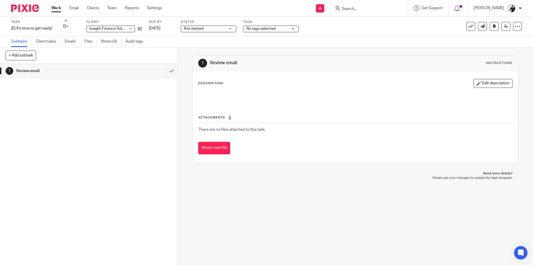
click at [216, 29] on span "Not started" at bounding box center [205, 29] width 42 height 6
click at [214, 48] on li "In progress" at bounding box center [209, 48] width 55 height 11
click at [212, 29] on span "In progress" at bounding box center [205, 29] width 42 height 6
click at [207, 49] on li "In progress" at bounding box center [209, 48] width 55 height 11
click at [209, 29] on span "In progress" at bounding box center [205, 29] width 42 height 6
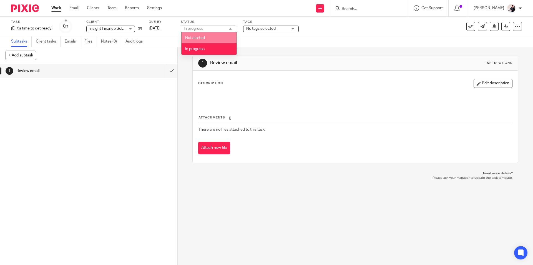
click at [208, 38] on li "Not started" at bounding box center [209, 37] width 55 height 11
click at [263, 29] on span "No tags selected" at bounding box center [260, 29] width 29 height 4
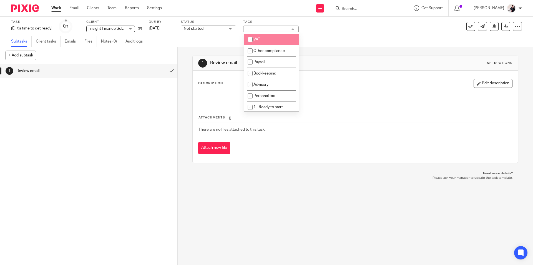
scroll to position [56, 0]
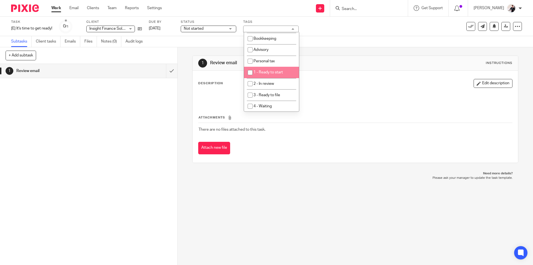
click at [284, 71] on li "1 - Ready to start" at bounding box center [271, 72] width 55 height 11
checkbox input "true"
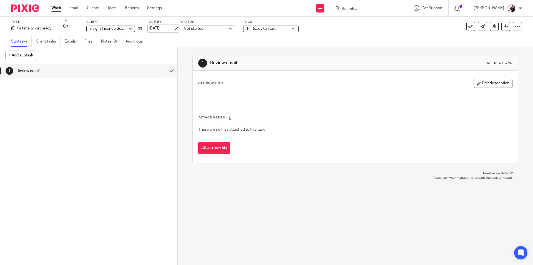
click at [165, 29] on link "[DATE]" at bounding box center [161, 29] width 25 height 6
click at [79, 8] on ul "Work Email Clients Team Reports Settings" at bounding box center [110, 8] width 119 height 6
click at [77, 11] on link "Email" at bounding box center [73, 8] width 9 height 6
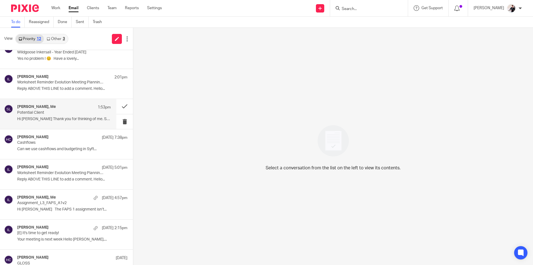
scroll to position [146, 0]
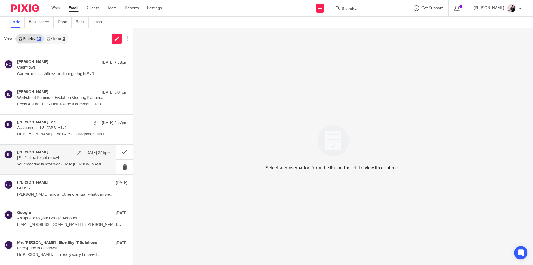
click at [61, 161] on div "[PERSON_NAME] [DATE] 2:15pm [E] It's time to get ready! Your meeting is next we…" at bounding box center [64, 159] width 94 height 19
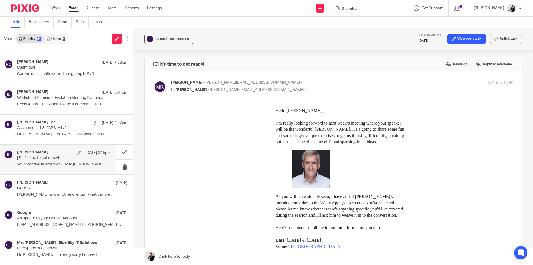
scroll to position [0, 0]
click at [116, 153] on button at bounding box center [124, 151] width 17 height 15
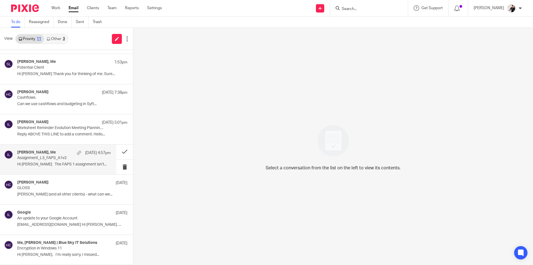
click at [66, 155] on div "Mark Peterson, Me 25 Sep 4:57pm" at bounding box center [64, 153] width 94 height 6
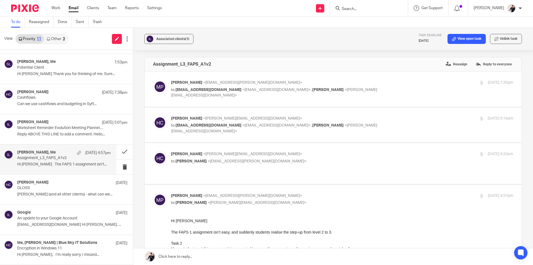
scroll to position [0, 0]
click at [455, 38] on link "View open task" at bounding box center [467, 39] width 38 height 10
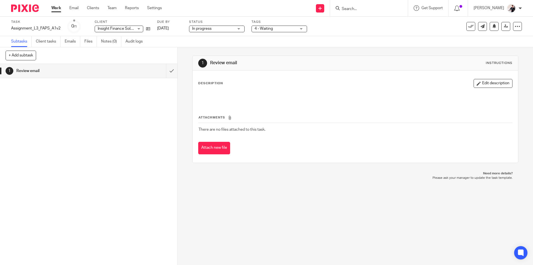
click at [285, 29] on span "4 - Waiting" at bounding box center [276, 29] width 42 height 6
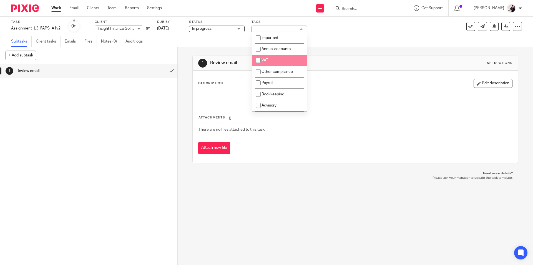
scroll to position [83, 0]
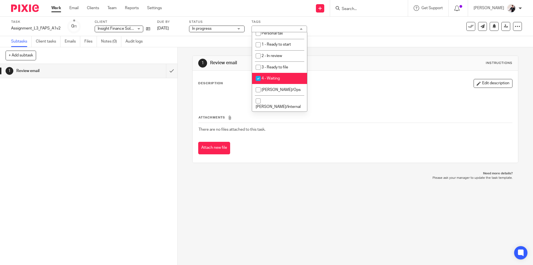
click at [289, 79] on li "4 - Waiting" at bounding box center [279, 78] width 55 height 11
checkbox input "false"
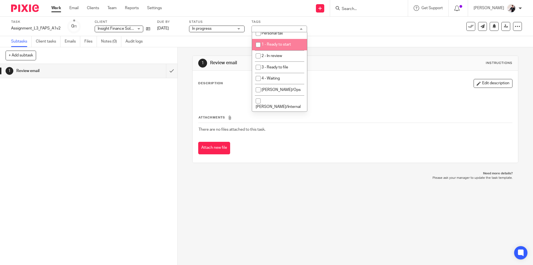
click at [283, 43] on span "1 - Ready to start" at bounding box center [276, 44] width 29 height 4
checkbox input "true"
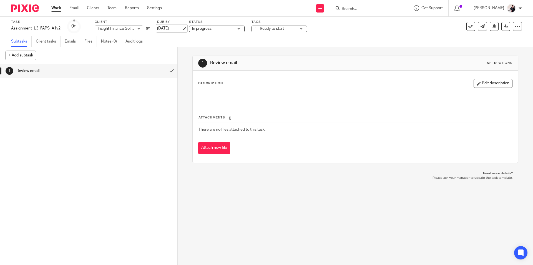
click at [172, 28] on link "[DATE]" at bounding box center [169, 29] width 25 height 6
click at [75, 8] on link "Email" at bounding box center [73, 8] width 9 height 6
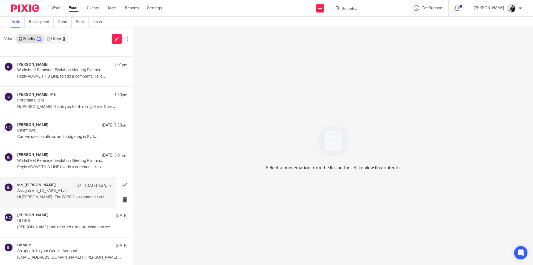
scroll to position [116, 0]
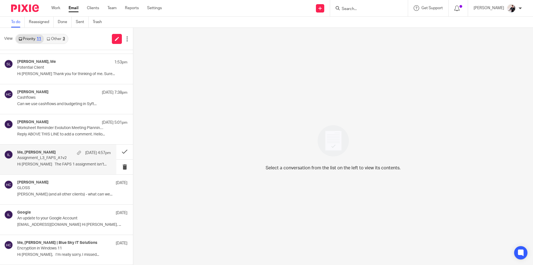
click at [47, 154] on h4 "Me, Mark Peterson" at bounding box center [36, 152] width 39 height 5
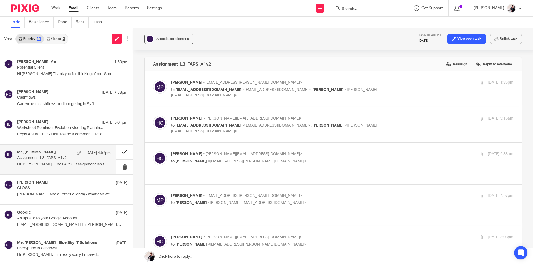
scroll to position [0, 0]
click at [116, 151] on button at bounding box center [124, 151] width 17 height 15
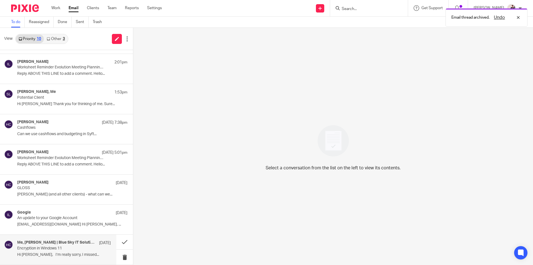
scroll to position [86, 0]
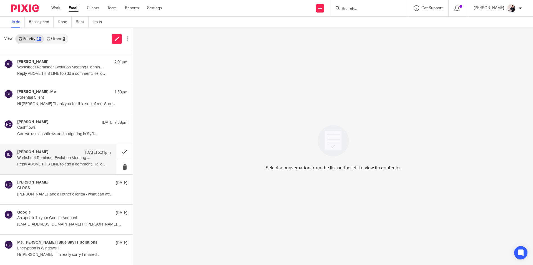
click at [54, 157] on p "Worksheet Reminder Evolution Meeting Planning Sheet - Sept/[DATE]: due [DATE] 5…" at bounding box center [54, 158] width 75 height 5
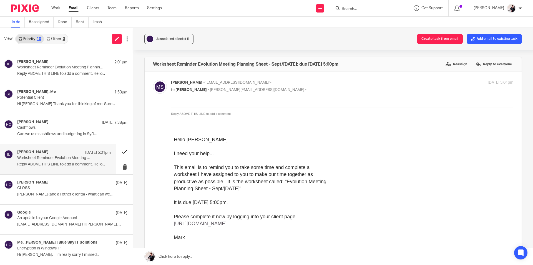
scroll to position [0, 0]
click at [118, 150] on button at bounding box center [124, 151] width 17 height 15
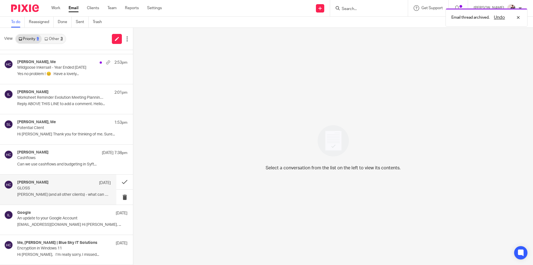
scroll to position [56, 0]
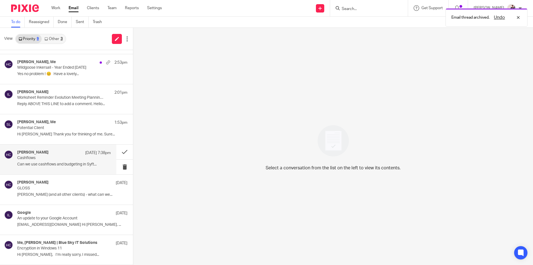
click at [54, 159] on p "Cashflows" at bounding box center [54, 158] width 75 height 5
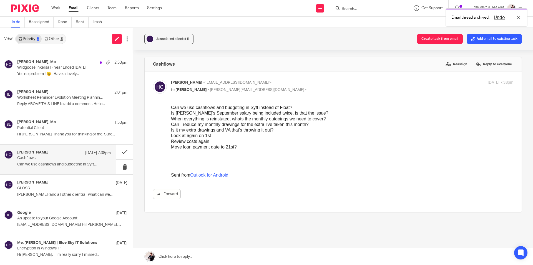
scroll to position [0, 0]
click at [116, 151] on button at bounding box center [124, 151] width 17 height 15
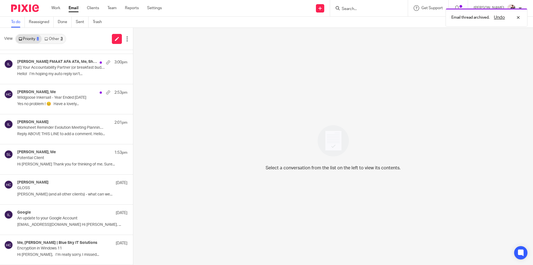
scroll to position [26, 0]
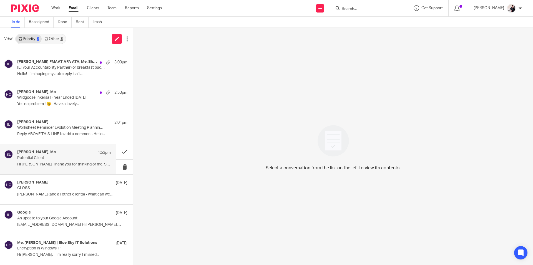
drag, startPoint x: 65, startPoint y: 159, endPoint x: 69, endPoint y: 162, distance: 4.7
click at [65, 159] on p "Potential Client" at bounding box center [54, 158] width 75 height 5
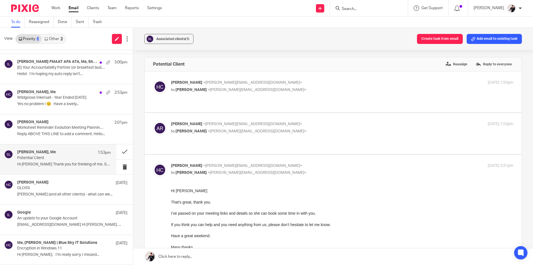
scroll to position [0, 0]
click at [177, 35] on button "Associated clients (1)" at bounding box center [168, 39] width 49 height 10
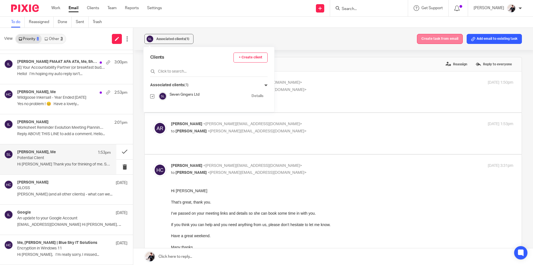
click at [434, 36] on button "Create task from email" at bounding box center [440, 39] width 46 height 10
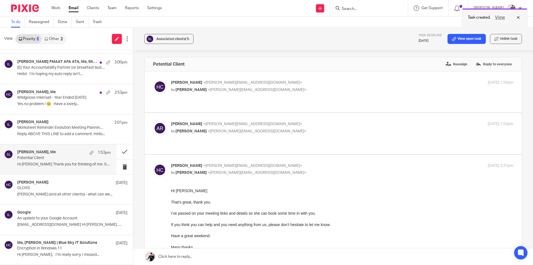
click at [500, 17] on button "View" at bounding box center [500, 17] width 13 height 7
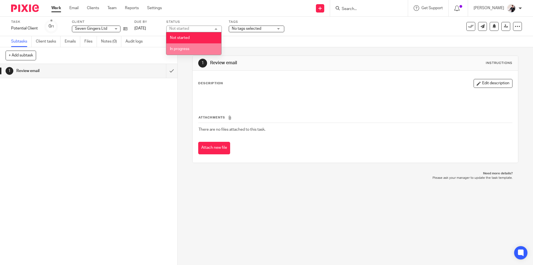
click at [187, 49] on span "In progress" at bounding box center [179, 49] width 19 height 4
click at [247, 25] on div "Tags No tags selected Important Annual accounts VAT Other compliance Payroll Bo…" at bounding box center [257, 26] width 56 height 13
click at [247, 27] on span "No tags selected" at bounding box center [246, 29] width 29 height 4
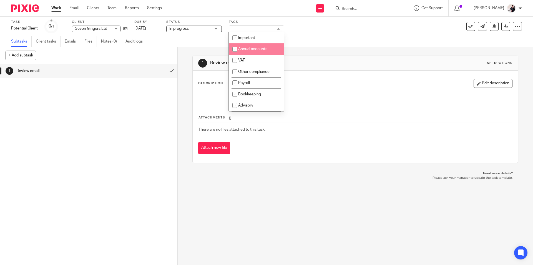
scroll to position [83, 0]
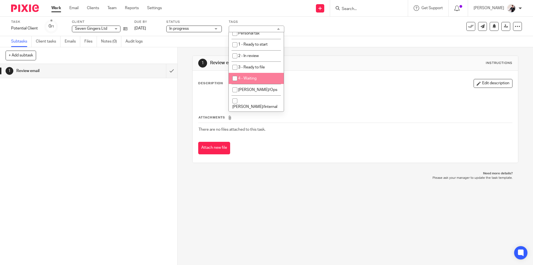
click at [273, 80] on li "4 - Waiting" at bounding box center [256, 78] width 55 height 11
checkbox input "true"
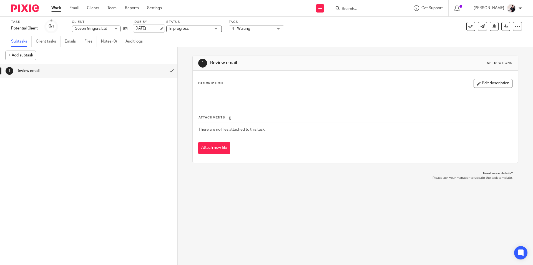
click at [149, 27] on link "[DATE]" at bounding box center [146, 29] width 25 height 6
click at [72, 7] on link "Email" at bounding box center [73, 8] width 9 height 6
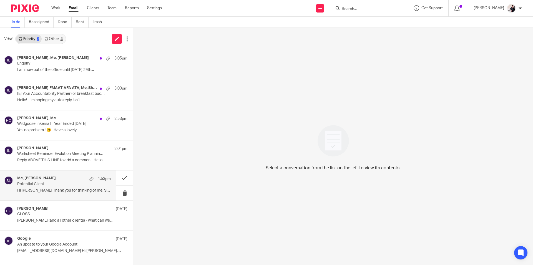
click at [44, 184] on p "Potential Client" at bounding box center [54, 184] width 75 height 5
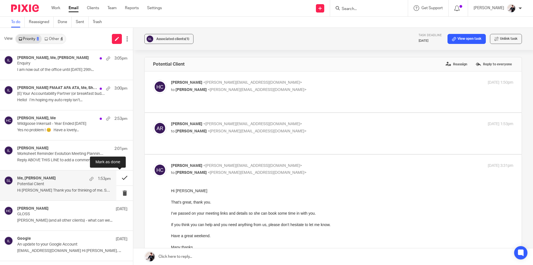
click at [120, 178] on button at bounding box center [124, 177] width 17 height 15
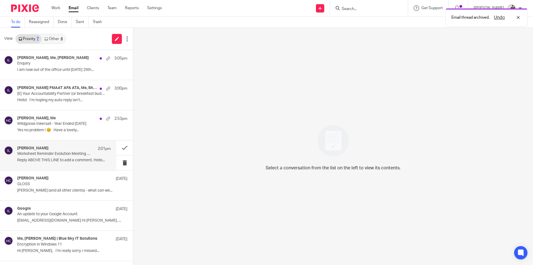
click at [66, 158] on p "Reply ABOVE THIS LINE to add a comment. Hello..." at bounding box center [64, 160] width 94 height 5
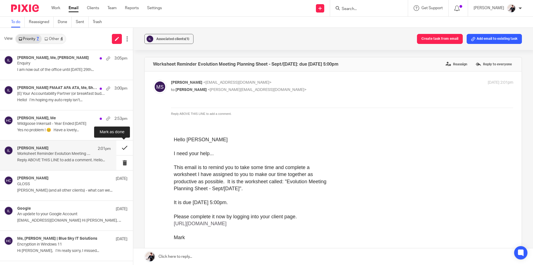
click at [122, 147] on button at bounding box center [124, 147] width 17 height 15
click at [64, 123] on p "Wildgoose Inkersall - Year Ended [DATE]" at bounding box center [54, 123] width 75 height 5
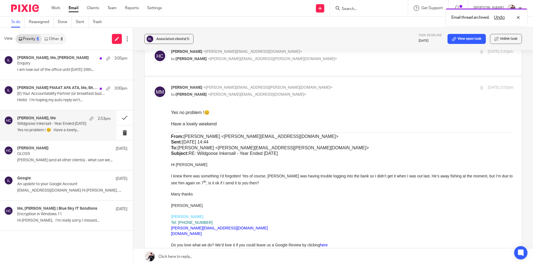
scroll to position [111, 0]
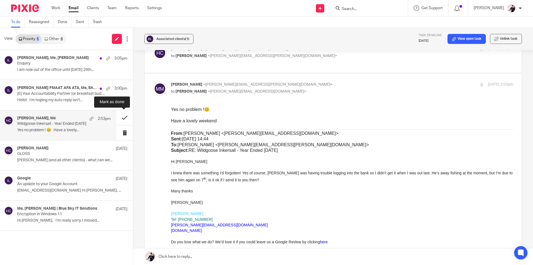
click at [128, 119] on button at bounding box center [124, 117] width 17 height 15
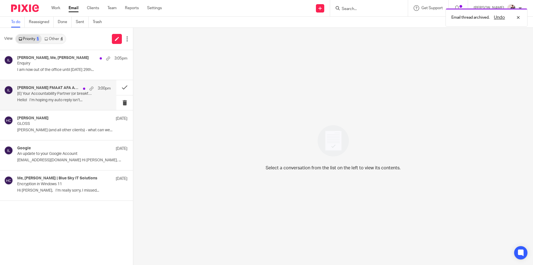
click at [70, 97] on div "[PERSON_NAME] FMAAT AFA ATA, Me, Shell Read 3:00pm [E] Your Accountability Part…" at bounding box center [64, 95] width 94 height 19
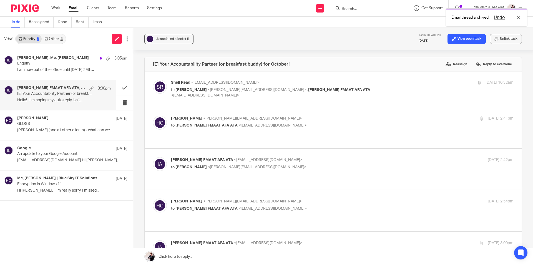
scroll to position [0, 0]
click at [56, 36] on link "Other 4" at bounding box center [54, 38] width 24 height 9
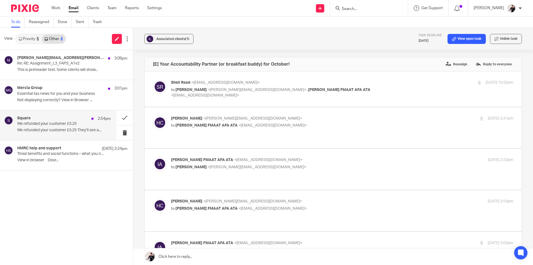
click at [61, 124] on p "We refunded your customer £3.25" at bounding box center [54, 123] width 75 height 5
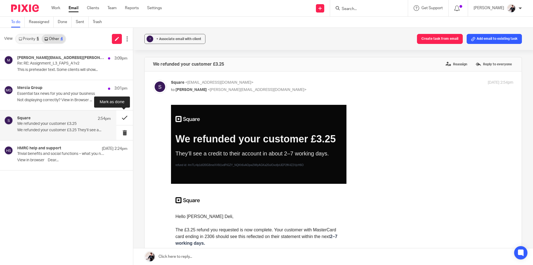
click at [123, 116] on button at bounding box center [124, 117] width 17 height 15
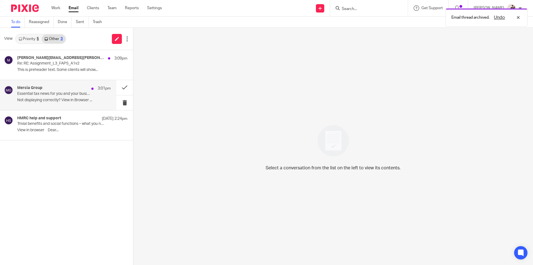
click at [49, 91] on div "Mercia Group 3:01pm" at bounding box center [64, 89] width 94 height 6
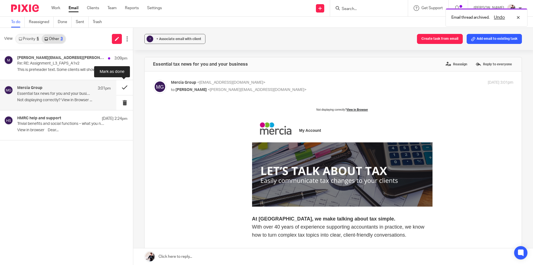
click at [121, 87] on button at bounding box center [124, 87] width 17 height 15
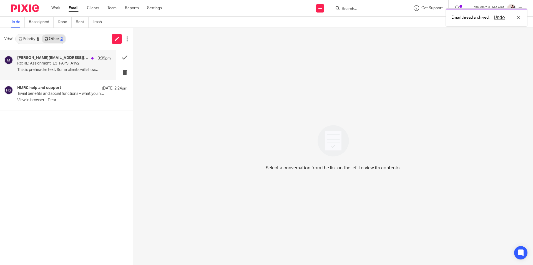
click at [56, 71] on p "This is preheader text. Some clients will show..." at bounding box center [64, 69] width 94 height 5
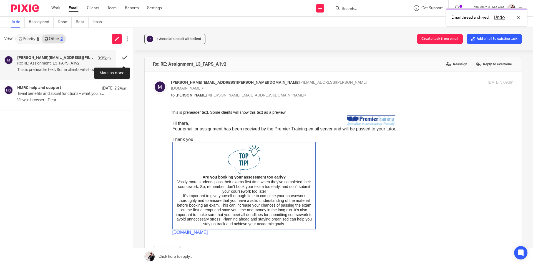
click at [125, 59] on button at bounding box center [124, 57] width 17 height 15
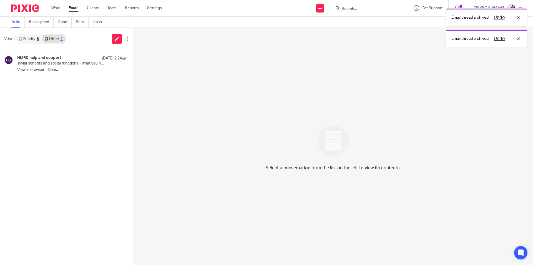
click at [34, 39] on link "Priority 5" at bounding box center [29, 38] width 26 height 9
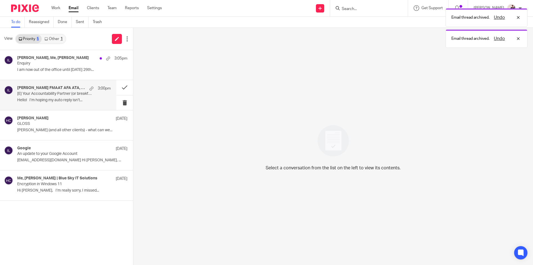
click at [47, 94] on p "[E] Your Accountability Partner (or breakfast buddy) for October!" at bounding box center [54, 93] width 75 height 5
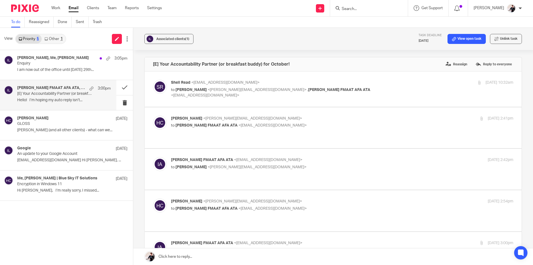
click at [63, 95] on p "[E] Your Accountability Partner (or breakfast buddy) for October!" at bounding box center [54, 93] width 75 height 5
click at [460, 38] on link "View open task" at bounding box center [467, 39] width 38 height 10
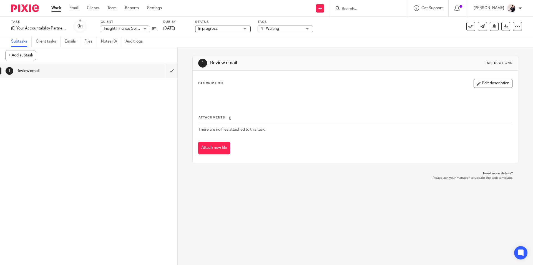
click at [265, 28] on span "4 - Waiting" at bounding box center [270, 29] width 18 height 4
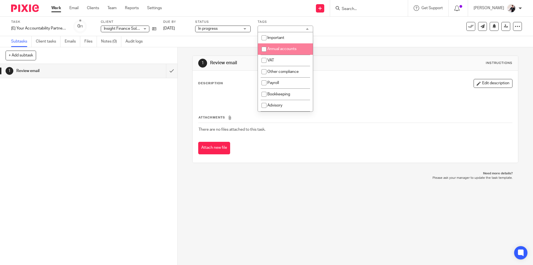
scroll to position [56, 0]
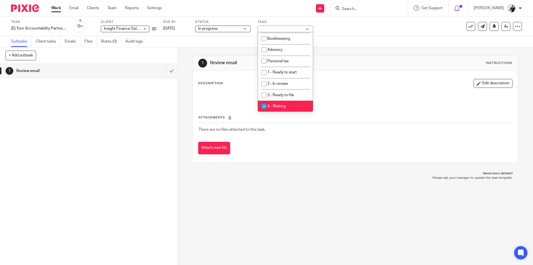
click at [287, 109] on li "4 - Waiting" at bounding box center [285, 106] width 55 height 11
checkbox input "false"
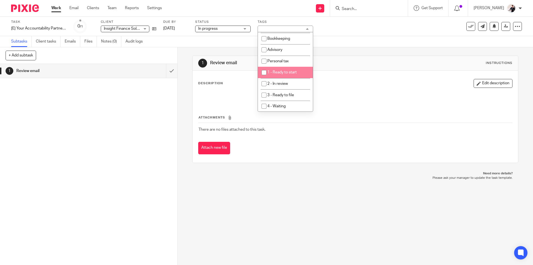
click at [292, 72] on span "1 - Ready to start" at bounding box center [281, 72] width 29 height 4
click at [274, 69] on li "1 - Ready to start" at bounding box center [285, 72] width 55 height 11
checkbox input "false"
click at [281, 83] on span "2 - In review" at bounding box center [277, 84] width 21 height 4
checkbox input "true"
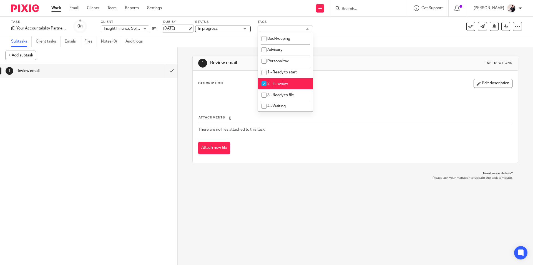
click at [179, 30] on link "[DATE]" at bounding box center [175, 29] width 25 height 6
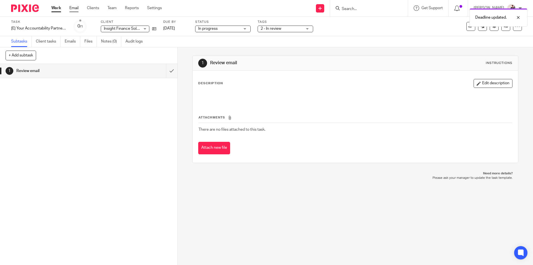
click at [74, 8] on link "Email" at bounding box center [73, 8] width 9 height 6
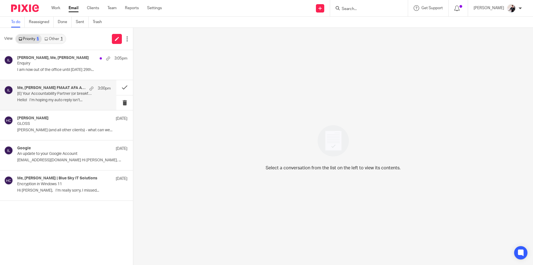
click at [73, 92] on p "[E] Your Accountability Partner (or breakfast buddy) for October!" at bounding box center [54, 93] width 75 height 5
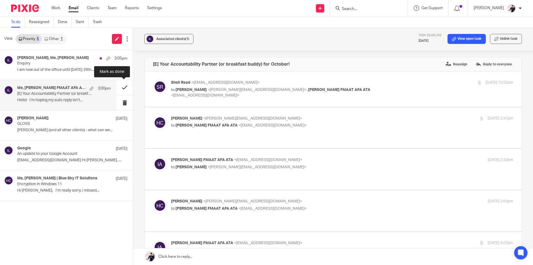
click at [121, 87] on button at bounding box center [124, 87] width 17 height 15
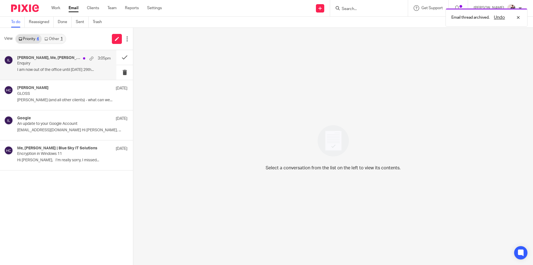
click at [57, 59] on h4 "james, Me, Jasmine Durrant" at bounding box center [48, 58] width 63 height 5
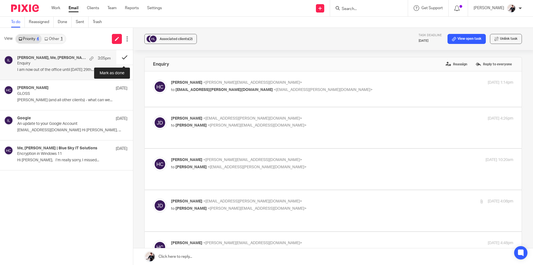
click at [124, 57] on button at bounding box center [124, 57] width 17 height 15
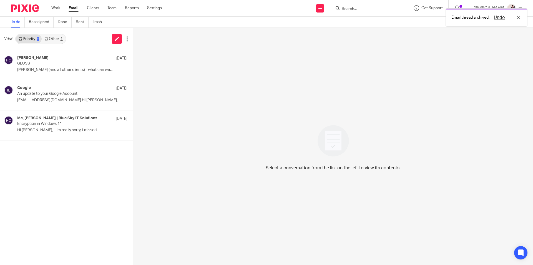
click at [56, 34] on link "Other 1" at bounding box center [54, 38] width 24 height 9
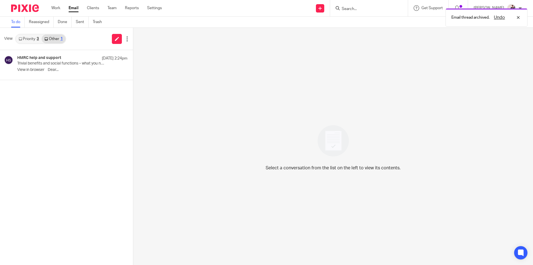
click at [33, 35] on link "Priority 3" at bounding box center [29, 38] width 26 height 9
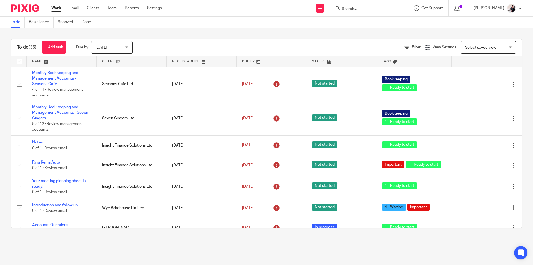
click at [110, 61] on link at bounding box center [132, 61] width 70 height 11
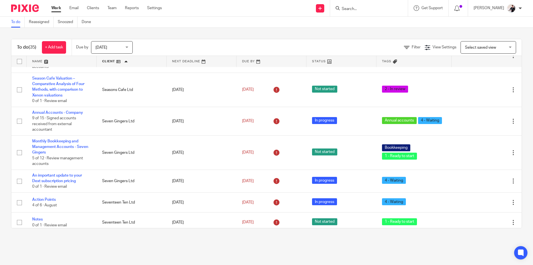
scroll to position [669, 0]
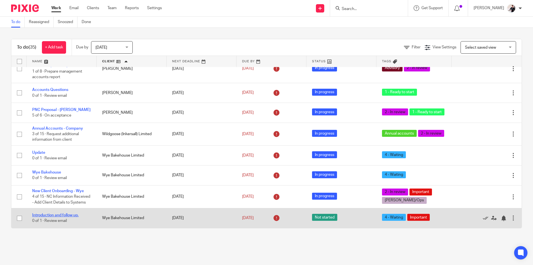
click at [71, 216] on link "Introduction and follow up." at bounding box center [55, 215] width 46 height 4
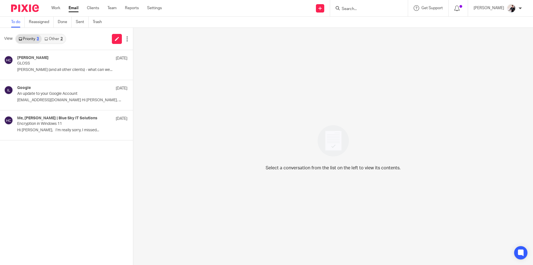
click at [58, 40] on link "Other 2" at bounding box center [54, 38] width 24 height 9
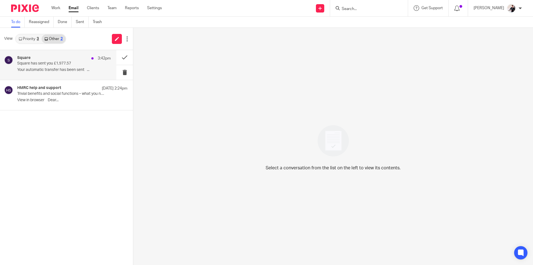
click at [61, 62] on p "Square has sent you £1,977.57" at bounding box center [54, 63] width 75 height 5
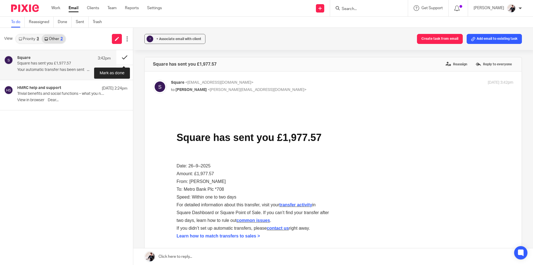
click at [123, 59] on button at bounding box center [124, 57] width 17 height 15
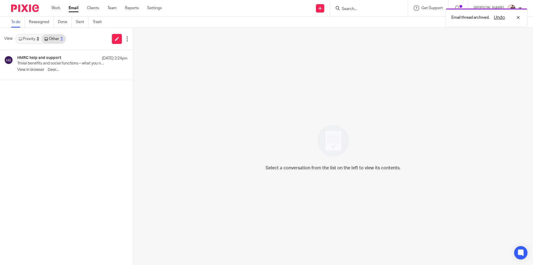
click at [27, 36] on link "Priority 3" at bounding box center [29, 38] width 26 height 9
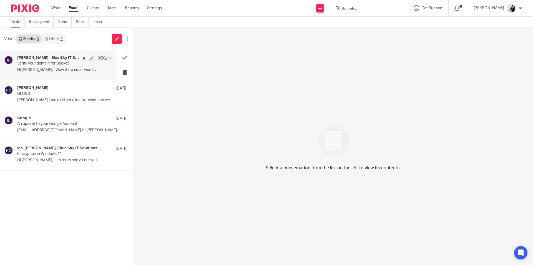
click at [46, 72] on p "Hi [PERSON_NAME], Wow, it’s a small world..." at bounding box center [64, 69] width 94 height 5
click at [126, 57] on button at bounding box center [124, 57] width 17 height 15
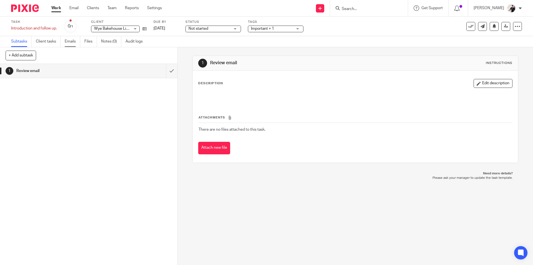
click at [69, 41] on link "Emails" at bounding box center [73, 41] width 16 height 11
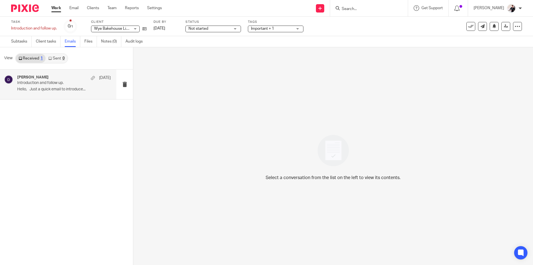
click at [54, 80] on div "David 22 Sep" at bounding box center [64, 78] width 94 height 6
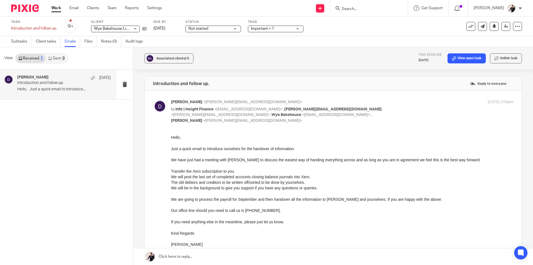
click at [219, 256] on link at bounding box center [333, 256] width 400 height 17
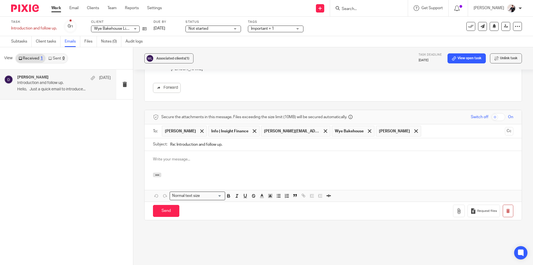
click at [154, 166] on div at bounding box center [333, 162] width 377 height 22
click at [155, 173] on icon "button" at bounding box center [157, 175] width 4 height 4
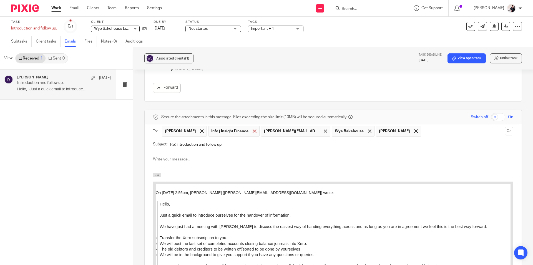
click at [253, 129] on span at bounding box center [255, 131] width 4 height 4
click at [194, 156] on p at bounding box center [333, 159] width 361 height 6
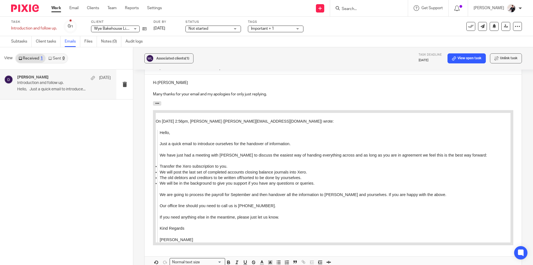
scroll to position [196, 0]
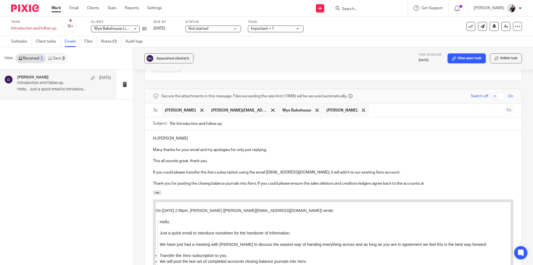
click at [405, 181] on p "Thank you for posting the closing balance journals into Xero. If you could plea…" at bounding box center [333, 184] width 361 height 6
click at [444, 181] on p "Thank you for posting the closing balance journals into Xero. If you could plea…" at bounding box center [333, 184] width 361 height 6
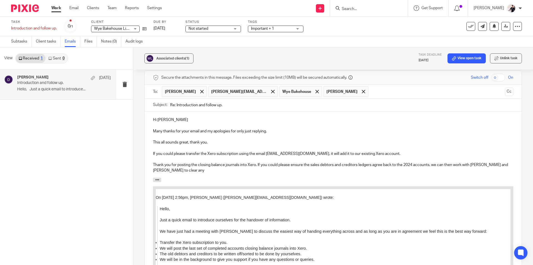
scroll to position [224, 0]
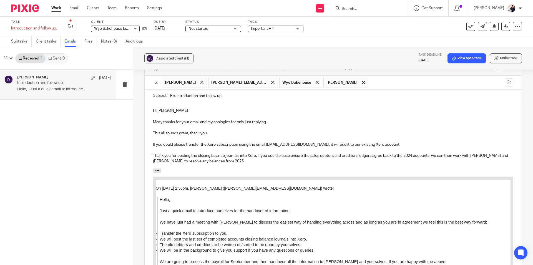
click at [415, 153] on p "Thank you for posting the closing balance journals into Xero. If you could plea…" at bounding box center [333, 158] width 361 height 11
click at [195, 156] on p "Thank you for posting the closing balance journals into Xero. If you could plea…" at bounding box center [333, 158] width 361 height 11
click at [248, 156] on p "Thank you for posting the closing balance journals into Xero. If you could plea…" at bounding box center [333, 158] width 361 height 11
click at [226, 157] on p "Thank you for posting the closing balance journals into Xero. If you could plea…" at bounding box center [333, 158] width 361 height 11
click at [201, 154] on p "Thank you for posting the closing balance journals into Xero. If you could plea…" at bounding box center [333, 158] width 361 height 11
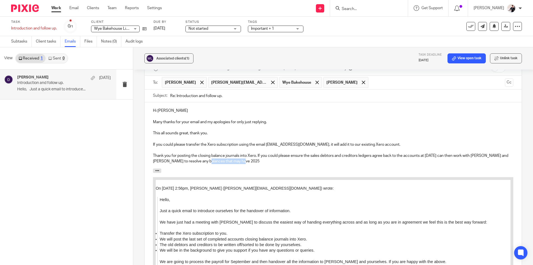
drag, startPoint x: 251, startPoint y: 157, endPoint x: 210, endPoint y: 156, distance: 40.3
click at [210, 156] on p "Thank you for posting the closing balance journals into Xero. If you could plea…" at bounding box center [333, 158] width 361 height 11
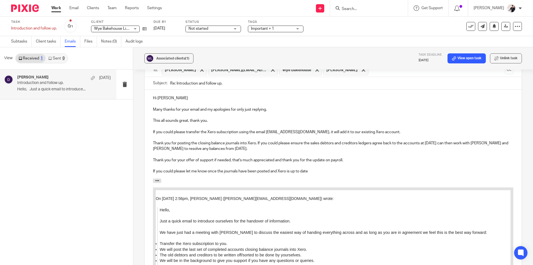
scroll to position [196, 0]
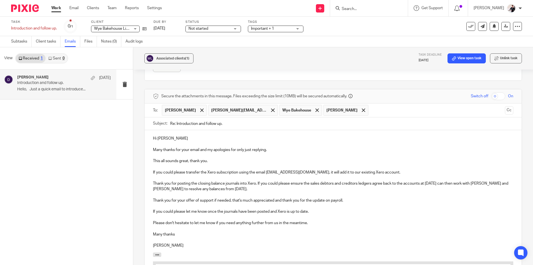
click at [448, 181] on p "Thank you for posting the closing balance journals into Xero. If you could plea…" at bounding box center [333, 186] width 361 height 11
click at [249, 184] on p "Thank you for posting the closing balance journals into Xero. If you could plea…" at bounding box center [333, 186] width 361 height 11
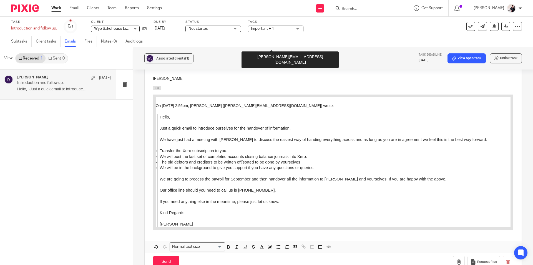
scroll to position [436, 0]
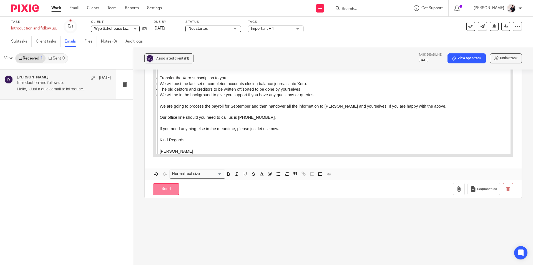
click at [167, 183] on input "Send" at bounding box center [166, 189] width 26 height 12
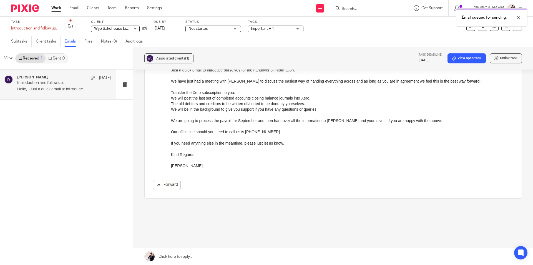
click at [279, 29] on span "Important + 1" at bounding box center [272, 29] width 42 height 6
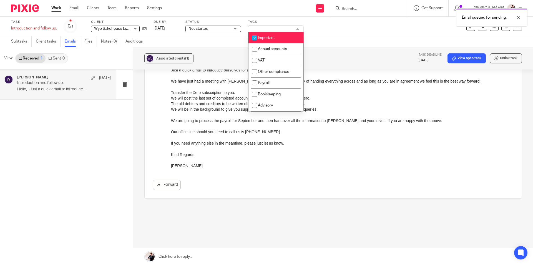
click at [278, 38] on li "Important" at bounding box center [276, 37] width 55 height 11
checkbox input "false"
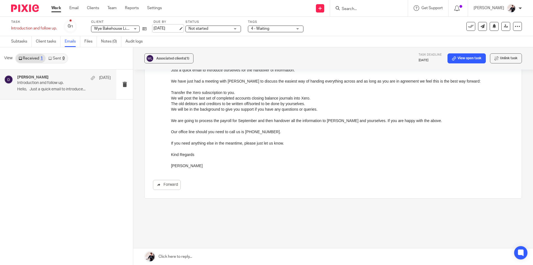
click at [166, 29] on link "[DATE]" at bounding box center [166, 29] width 25 height 6
click at [173, 29] on link "[DATE]" at bounding box center [166, 29] width 25 height 6
click at [217, 31] on span "Not started" at bounding box center [210, 29] width 42 height 6
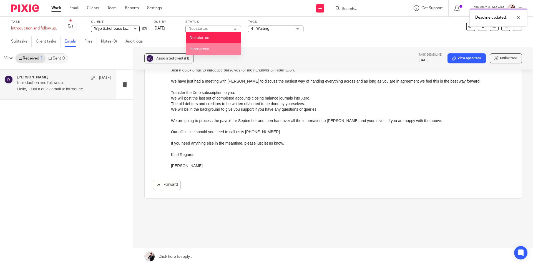
click at [215, 49] on li "In progress" at bounding box center [213, 48] width 55 height 11
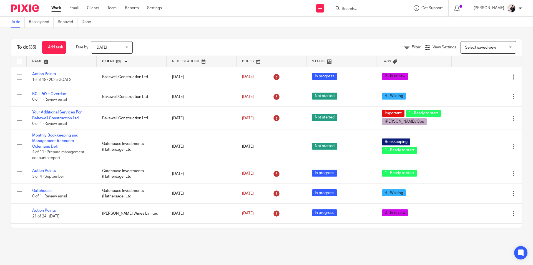
click at [357, 7] on input "Search" at bounding box center [366, 9] width 50 height 5
type input "wye"
click at [398, 26] on link at bounding box center [381, 23] width 82 height 13
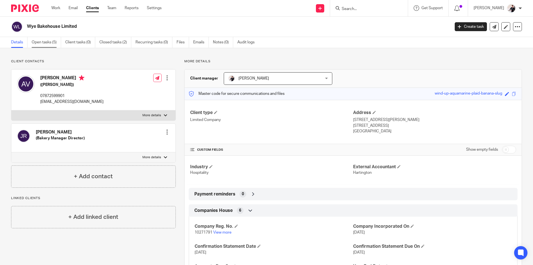
click at [47, 42] on link "Open tasks (5)" at bounding box center [46, 42] width 29 height 11
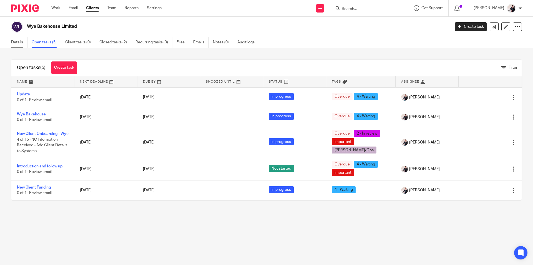
click at [17, 39] on link "Details" at bounding box center [19, 42] width 16 height 11
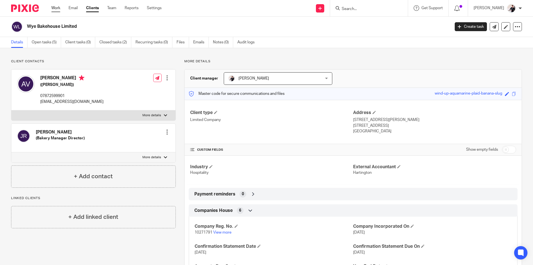
click at [52, 9] on link "Work" at bounding box center [55, 8] width 9 height 6
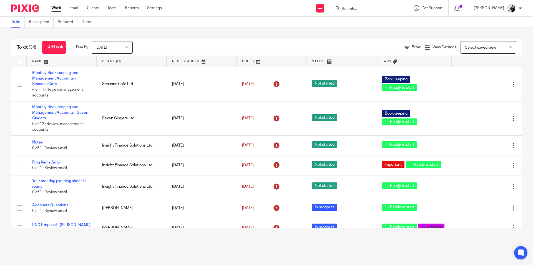
click at [113, 62] on link at bounding box center [132, 61] width 70 height 11
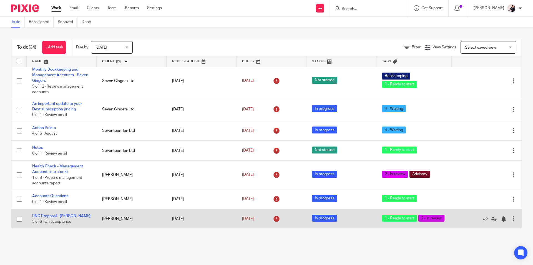
scroll to position [649, 0]
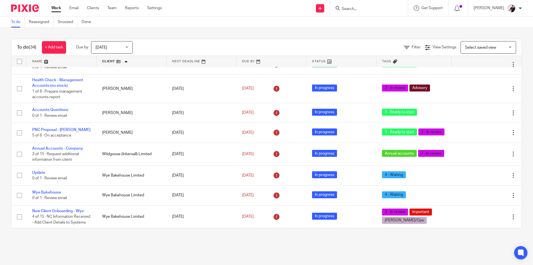
click at [362, 8] on input "Search" at bounding box center [366, 9] width 50 height 5
type input "wye"
click at [363, 24] on link at bounding box center [381, 23] width 82 height 13
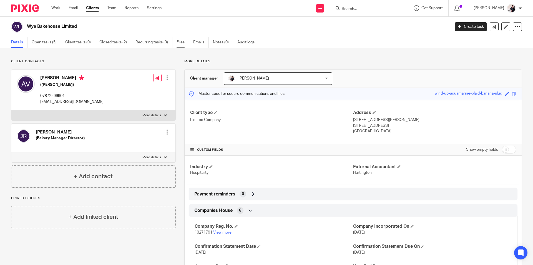
click at [177, 44] on link "Files" at bounding box center [183, 42] width 12 height 11
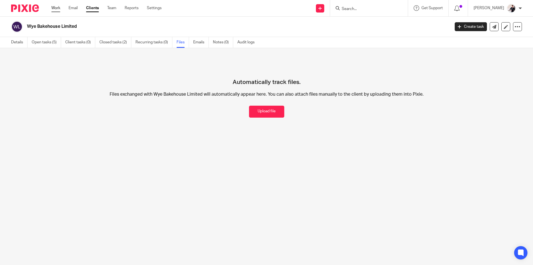
click at [59, 7] on link "Work" at bounding box center [55, 8] width 9 height 6
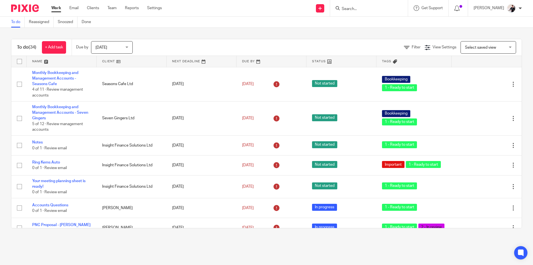
click at [114, 60] on link at bounding box center [132, 61] width 70 height 11
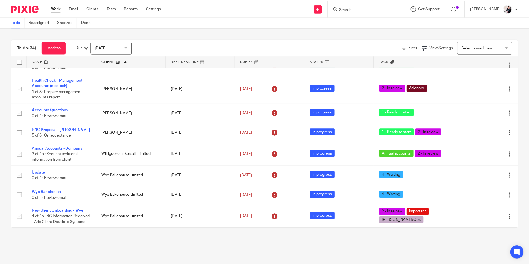
scroll to position [649, 0]
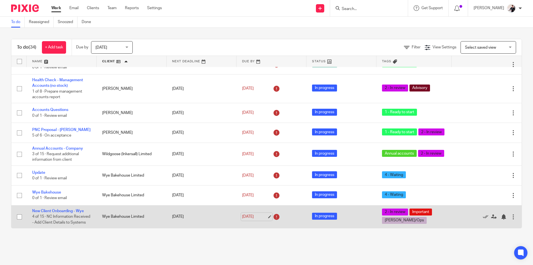
click at [248, 214] on link "[DATE]" at bounding box center [254, 217] width 25 height 6
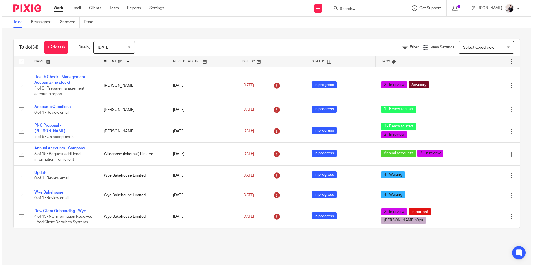
scroll to position [0, 0]
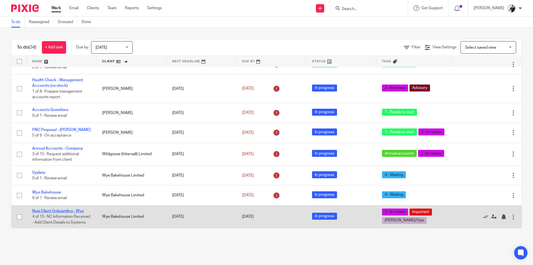
click at [66, 209] on link "New Client Onboarding - Wye" at bounding box center [58, 211] width 52 height 4
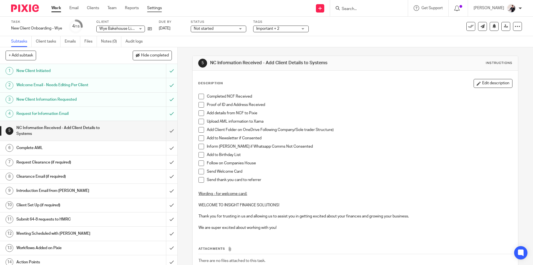
click at [157, 5] on link "Settings" at bounding box center [154, 8] width 15 height 6
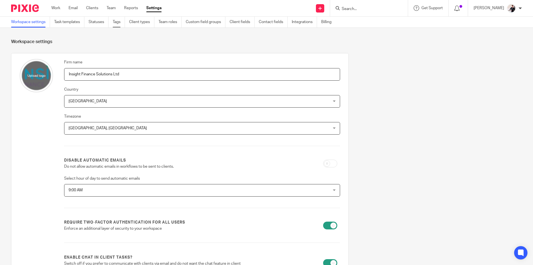
click at [117, 21] on link "Tags" at bounding box center [119, 22] width 12 height 11
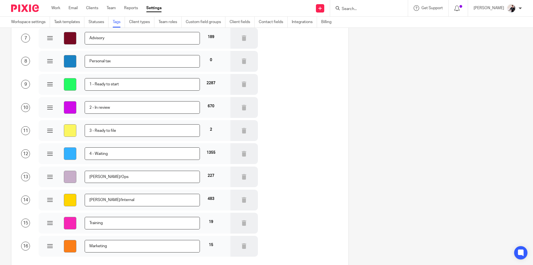
scroll to position [229, 0]
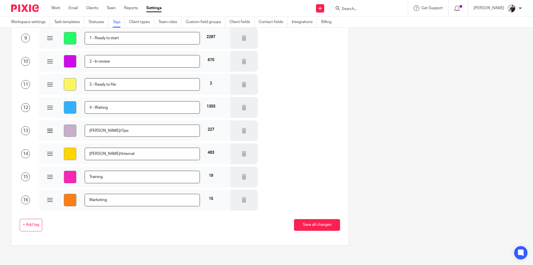
click at [111, 129] on input "Katie/Ops" at bounding box center [143, 130] width 116 height 12
click at [97, 130] on input "Katie/Ops" at bounding box center [143, 130] width 116 height 12
click at [120, 133] on input "Admin/Ops" at bounding box center [143, 130] width 116 height 12
type input "Admin"
click at [319, 226] on button "Save all changes" at bounding box center [317, 225] width 46 height 12
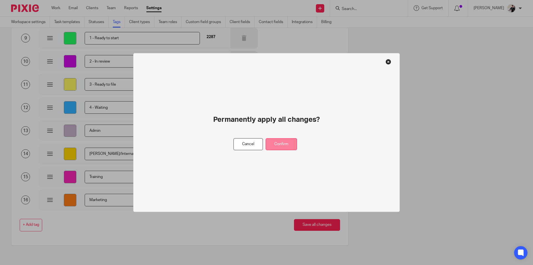
click at [285, 147] on button "Confirm" at bounding box center [281, 144] width 31 height 12
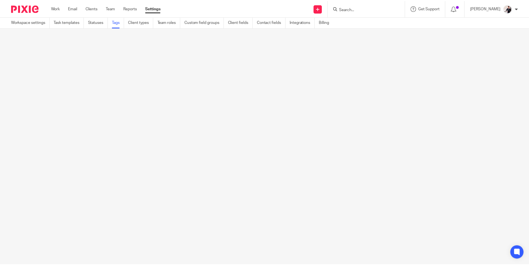
scroll to position [0, 0]
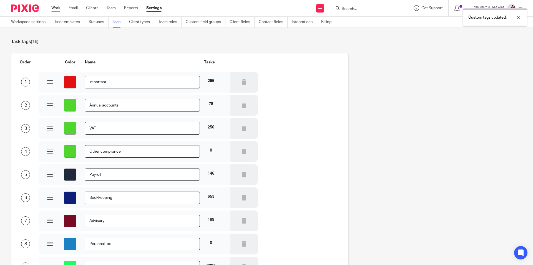
click at [53, 7] on link "Work" at bounding box center [55, 8] width 9 height 6
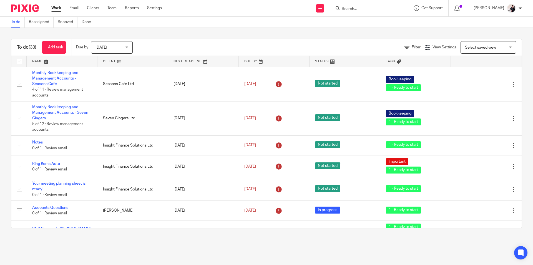
click at [108, 60] on link at bounding box center [132, 61] width 71 height 11
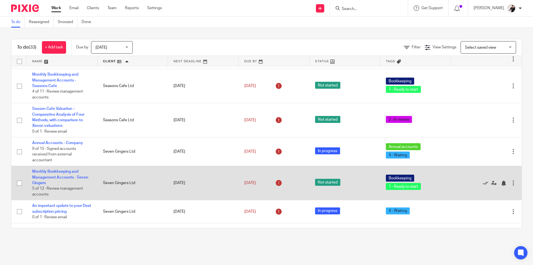
scroll to position [612, 0]
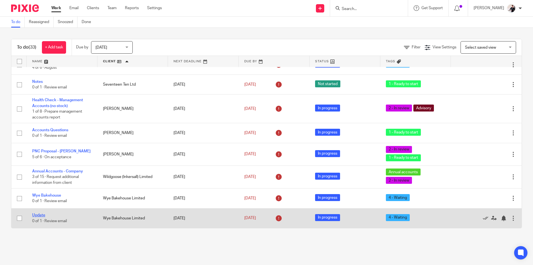
click at [38, 215] on link "Update" at bounding box center [38, 215] width 13 height 4
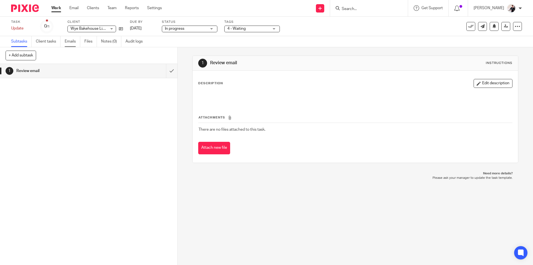
click at [71, 41] on link "Emails" at bounding box center [73, 41] width 16 height 11
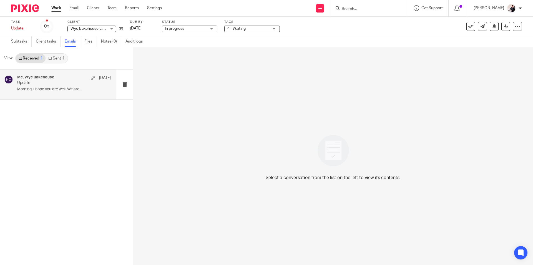
click at [34, 85] on p "Update" at bounding box center [54, 83] width 75 height 5
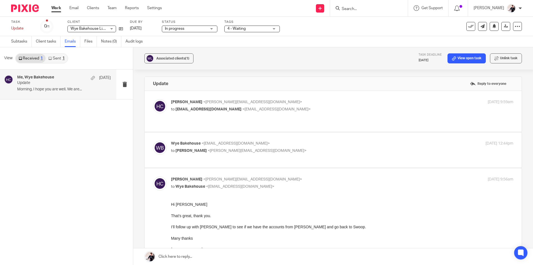
click at [316, 101] on p "[PERSON_NAME] <[PERSON_NAME][EMAIL_ADDRESS][DOMAIN_NAME]>" at bounding box center [285, 102] width 228 height 6
checkbox input "true"
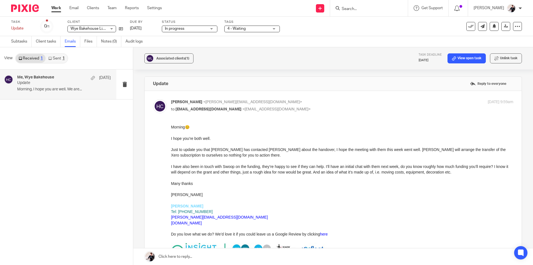
scroll to position [167, 0]
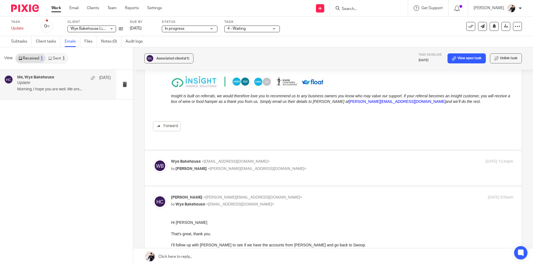
click at [320, 151] on label at bounding box center [333, 167] width 377 height 35
click at [153, 158] on input "checkbox" at bounding box center [153, 158] width 0 height 0
checkbox input "true"
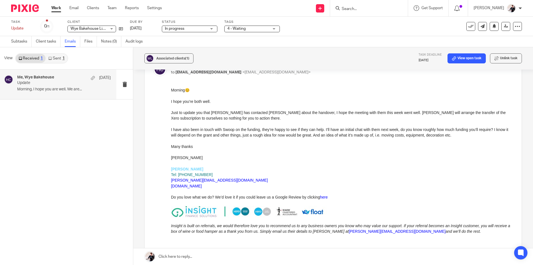
scroll to position [0, 0]
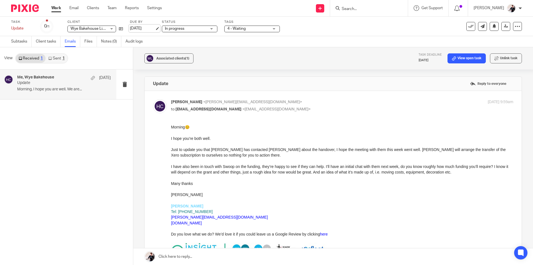
click at [139, 30] on link "[DATE]" at bounding box center [142, 29] width 25 height 6
click at [59, 9] on link "Work" at bounding box center [56, 8] width 10 height 6
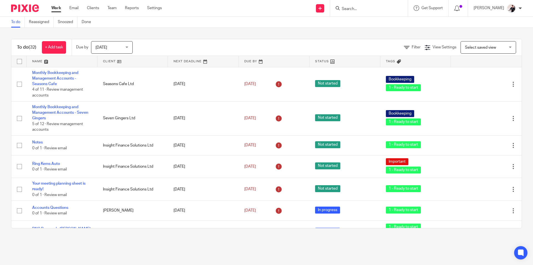
click at [111, 61] on link at bounding box center [132, 61] width 71 height 11
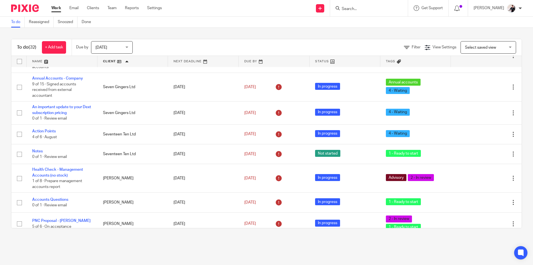
scroll to position [593, 0]
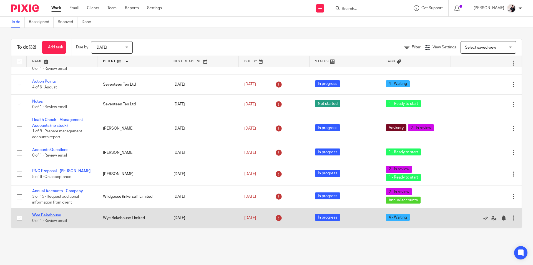
click at [51, 214] on link "Wye Bakehouse" at bounding box center [46, 215] width 29 height 4
click at [58, 215] on link "Wye Bakehouse" at bounding box center [46, 215] width 29 height 4
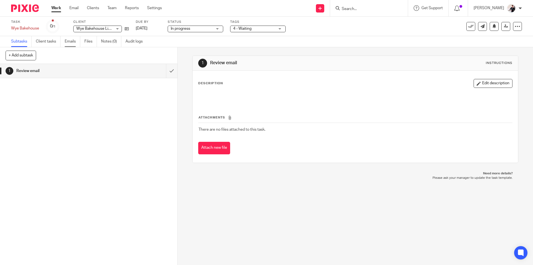
click at [69, 42] on link "Emails" at bounding box center [73, 41] width 16 height 11
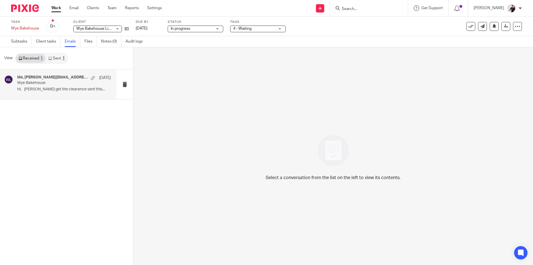
click at [61, 84] on p "Wye Bakehouse" at bounding box center [54, 83] width 75 height 5
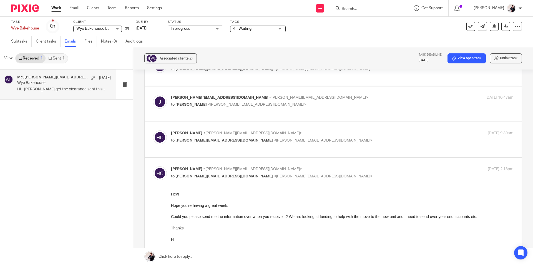
scroll to position [83, 0]
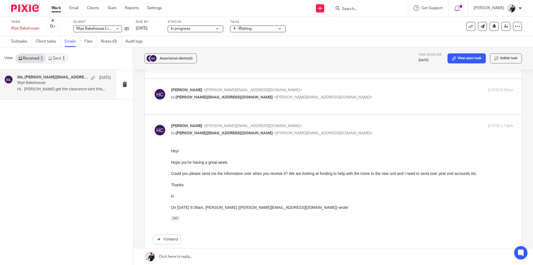
click at [297, 94] on p "to james@hartington.biz <james@hartington.biz>" at bounding box center [285, 97] width 228 height 6
checkbox input "true"
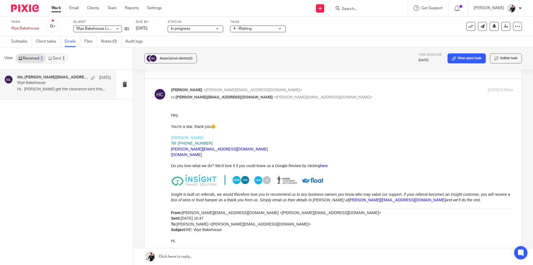
scroll to position [28, 0]
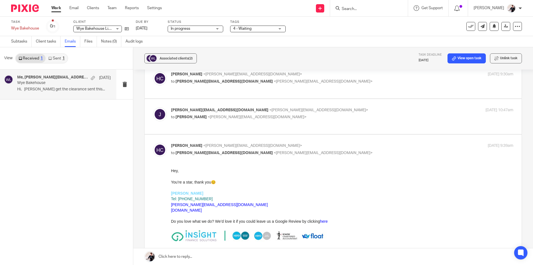
click at [326, 114] on p "to Helen Crapper <helen@insightfinance.uk>" at bounding box center [285, 117] width 228 height 6
checkbox input "true"
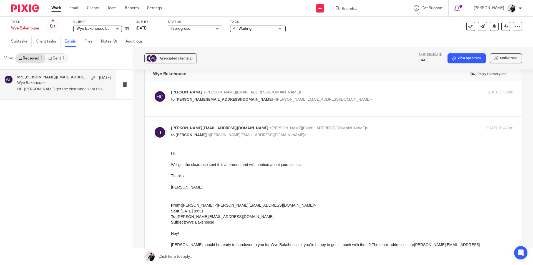
scroll to position [0, 0]
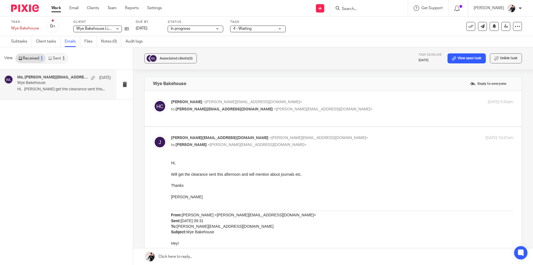
click at [332, 104] on p "Helen Crapper <helen@insightfinance.uk>" at bounding box center [285, 102] width 228 height 6
checkbox input "true"
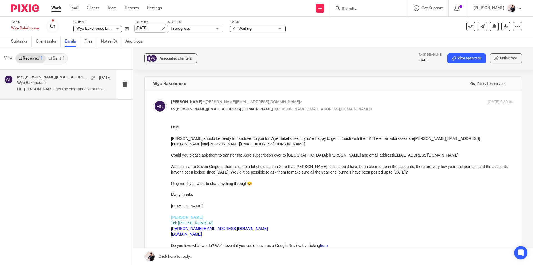
click at [150, 29] on link "[DATE]" at bounding box center [148, 29] width 25 height 6
click at [52, 8] on link "Work" at bounding box center [56, 8] width 10 height 6
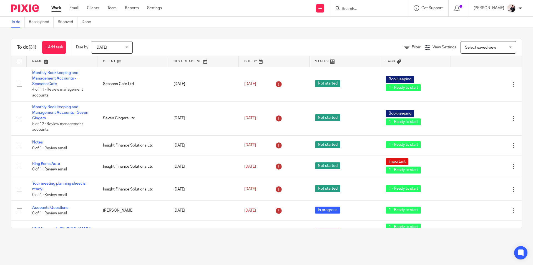
click at [107, 60] on link at bounding box center [132, 61] width 71 height 11
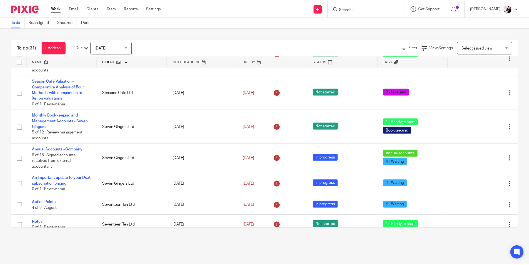
scroll to position [573, 0]
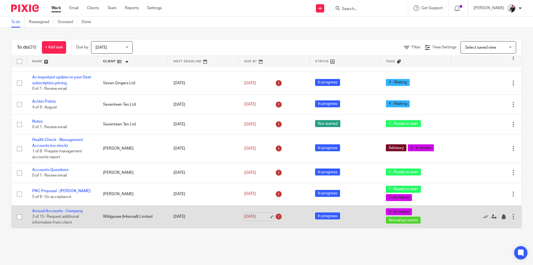
click at [253, 216] on link "[DATE]" at bounding box center [256, 217] width 25 height 6
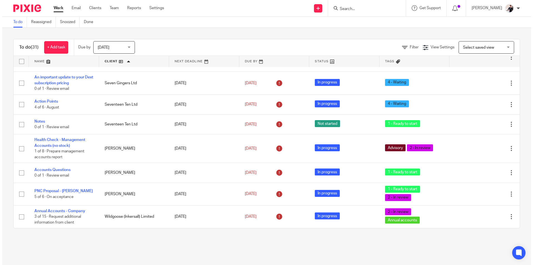
scroll to position [0, 0]
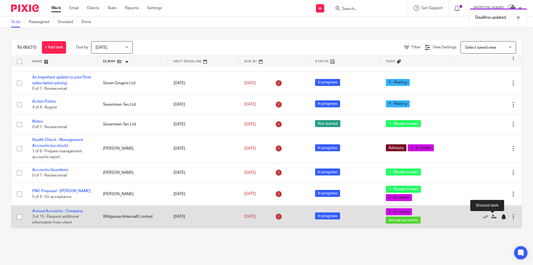
click at [501, 217] on div at bounding box center [504, 217] width 6 height 6
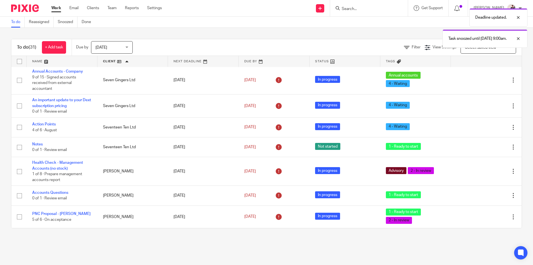
scroll to position [550, 0]
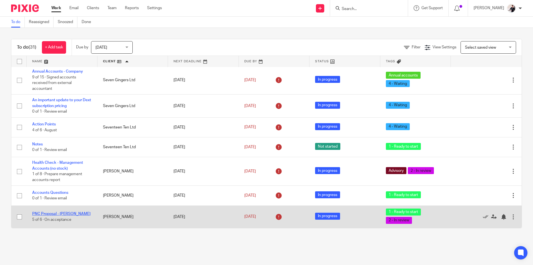
click at [68, 213] on link "PNC Proposal - [PERSON_NAME]" at bounding box center [61, 214] width 58 height 4
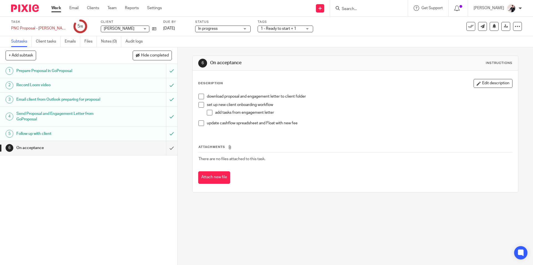
click at [202, 95] on span at bounding box center [202, 97] width 6 height 6
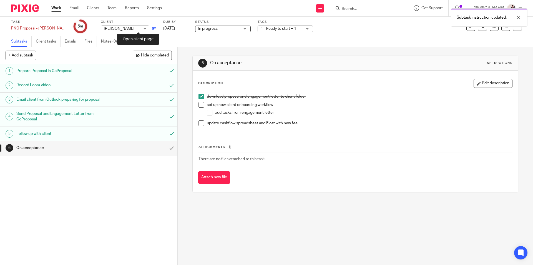
click at [152, 29] on icon at bounding box center [154, 29] width 4 height 4
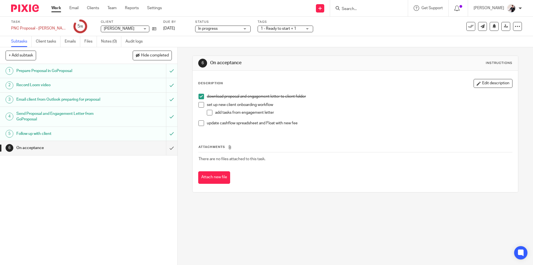
click at [199, 104] on span at bounding box center [202, 105] width 6 height 6
click at [210, 112] on span at bounding box center [210, 113] width 6 height 6
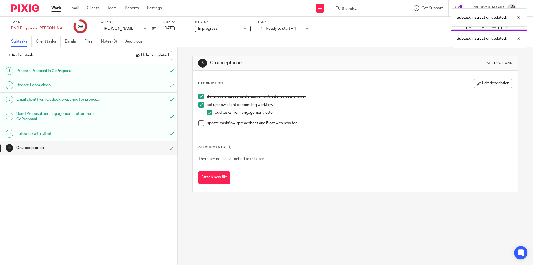
click at [200, 123] on span at bounding box center [202, 123] width 6 height 6
click at [169, 148] on input "submit" at bounding box center [88, 148] width 177 height 14
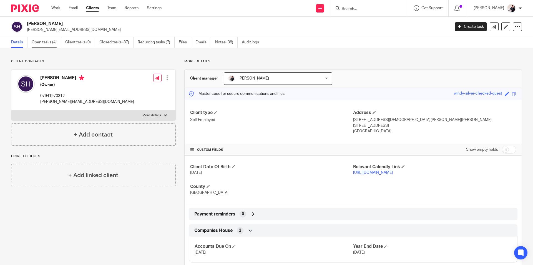
click at [48, 44] on link "Open tasks (4)" at bounding box center [46, 42] width 29 height 11
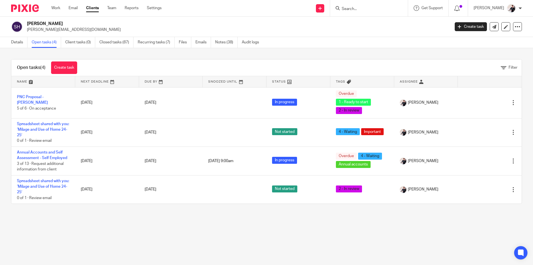
click at [475, 27] on link "Create task" at bounding box center [471, 26] width 32 height 9
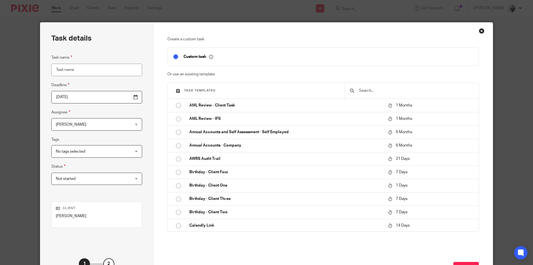
click at [379, 90] on input "text" at bounding box center [416, 90] width 115 height 6
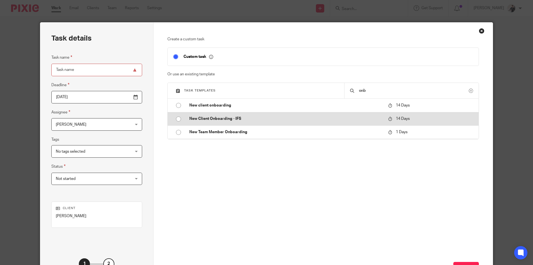
type input "onb"
click at [177, 119] on input "radio" at bounding box center [178, 119] width 11 height 11
type input "2025-10-10"
type input "New Client Onboarding - IFS"
checkbox input "false"
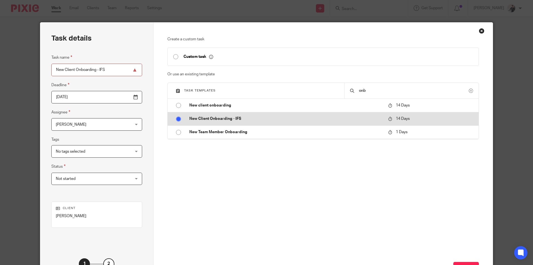
radio input "false"
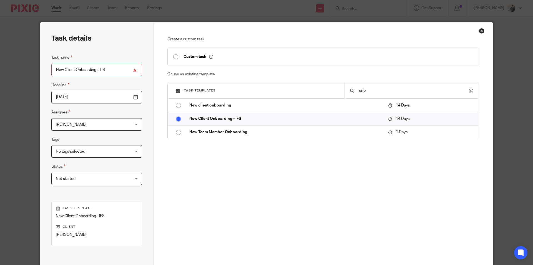
click at [107, 70] on input "New Client Onboarding - IFS" at bounding box center [96, 70] width 91 height 12
type input "New Client Onboarding - [PERSON_NAME]"
click at [121, 97] on input "2025-10-10" at bounding box center [96, 97] width 91 height 12
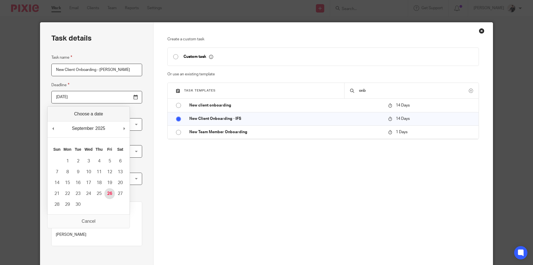
type input "2025-09-26"
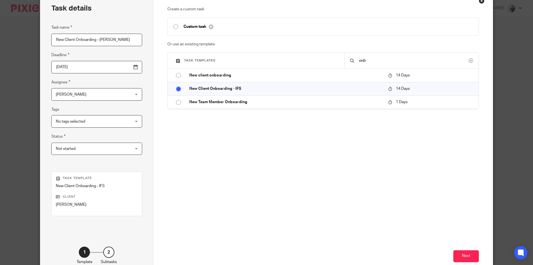
scroll to position [64, 0]
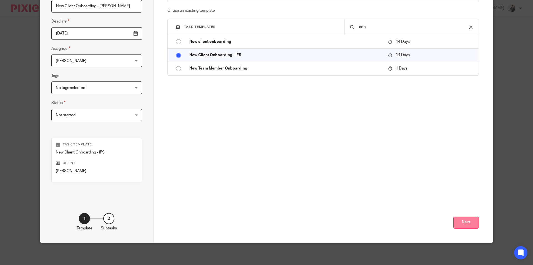
click at [463, 223] on button "Next" at bounding box center [467, 222] width 26 height 12
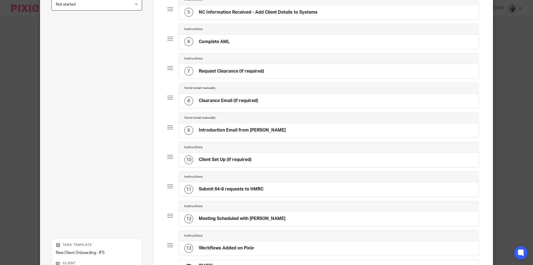
scroll to position [258, 0]
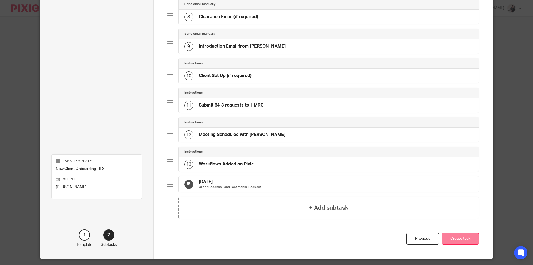
click at [457, 244] on button "Create task" at bounding box center [460, 238] width 37 height 12
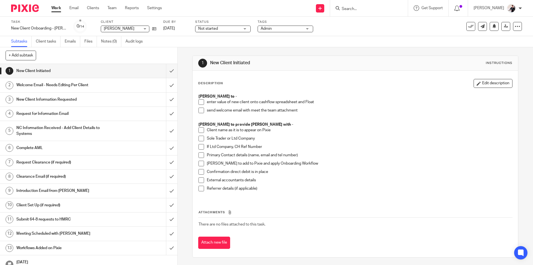
click at [199, 100] on span at bounding box center [202, 102] width 6 height 6
click at [199, 109] on span at bounding box center [202, 110] width 6 height 6
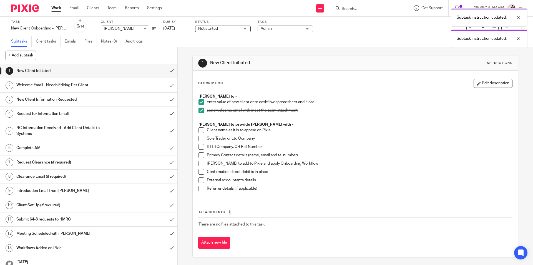
click at [199, 130] on span at bounding box center [202, 130] width 6 height 6
click at [200, 139] on span at bounding box center [202, 139] width 6 height 6
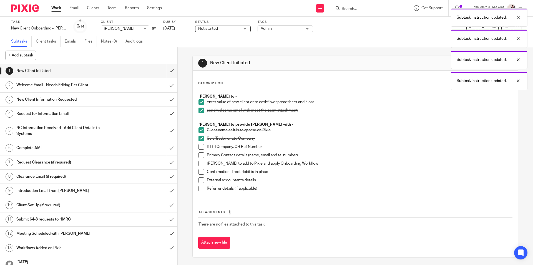
click at [200, 148] on span at bounding box center [202, 147] width 6 height 6
click at [201, 157] on span at bounding box center [202, 155] width 6 height 6
click at [201, 163] on span at bounding box center [202, 164] width 6 height 6
click at [200, 172] on span at bounding box center [202, 172] width 6 height 6
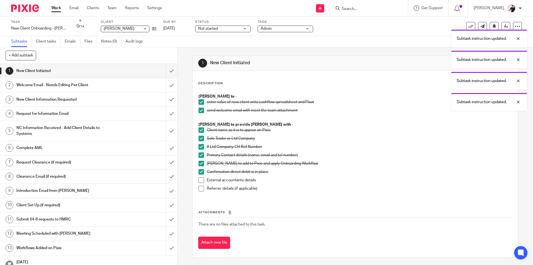
click at [199, 178] on span at bounding box center [202, 180] width 6 height 6
click at [199, 188] on span at bounding box center [202, 189] width 6 height 6
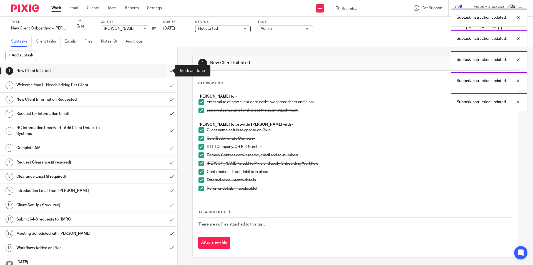
click at [169, 73] on input "submit" at bounding box center [88, 71] width 177 height 14
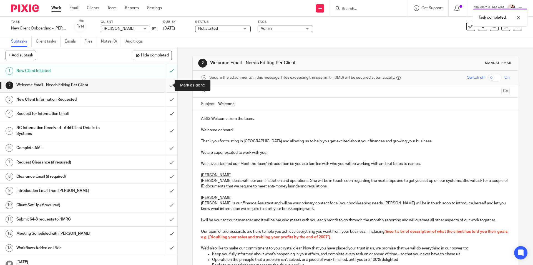
click at [165, 87] on input "submit" at bounding box center [88, 85] width 177 height 14
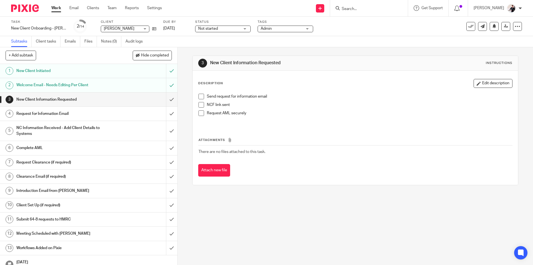
click at [201, 96] on span at bounding box center [202, 97] width 6 height 6
click at [202, 106] on span at bounding box center [202, 105] width 6 height 6
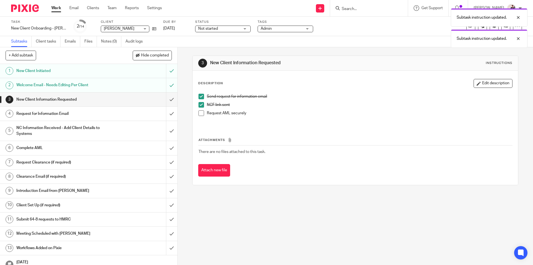
click at [200, 112] on span at bounding box center [202, 113] width 6 height 6
click at [167, 98] on input "submit" at bounding box center [88, 99] width 177 height 14
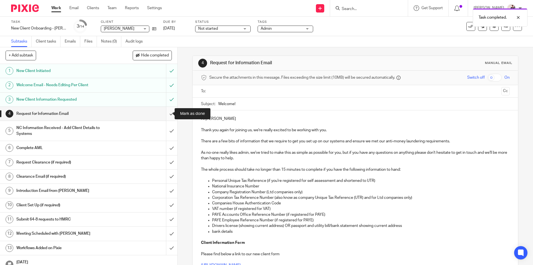
click at [166, 113] on input "submit" at bounding box center [88, 114] width 177 height 14
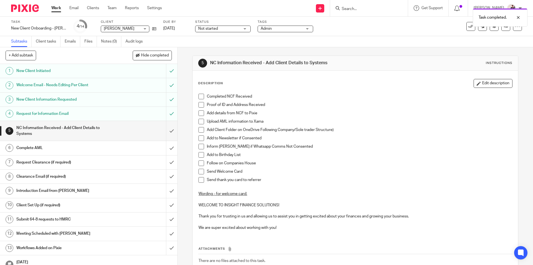
click at [199, 96] on span at bounding box center [202, 97] width 6 height 6
click at [199, 106] on span at bounding box center [202, 105] width 6 height 6
click at [199, 114] on span at bounding box center [202, 113] width 6 height 6
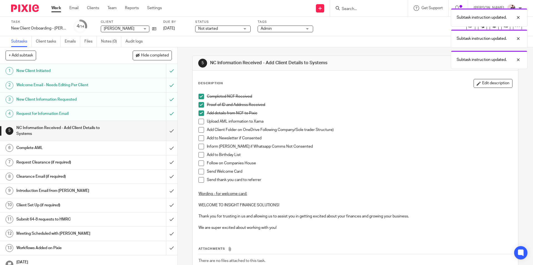
click at [199, 120] on span at bounding box center [202, 122] width 6 height 6
click at [200, 128] on span at bounding box center [202, 130] width 6 height 6
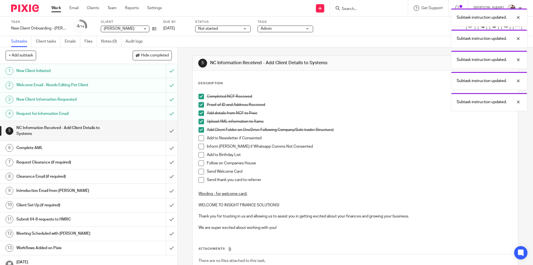
click at [202, 137] on span at bounding box center [202, 138] width 6 height 6
click at [201, 144] on span at bounding box center [202, 147] width 6 height 6
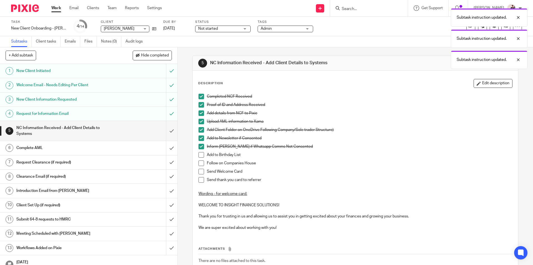
click at [201, 153] on span at bounding box center [202, 155] width 6 height 6
click at [200, 162] on span at bounding box center [202, 163] width 6 height 6
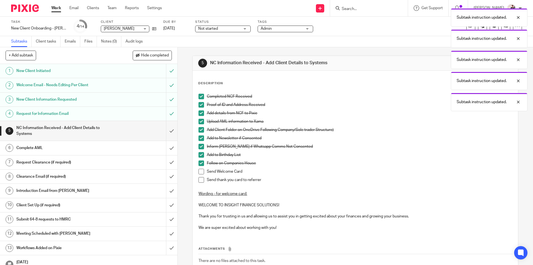
click at [200, 169] on span at bounding box center [202, 172] width 6 height 6
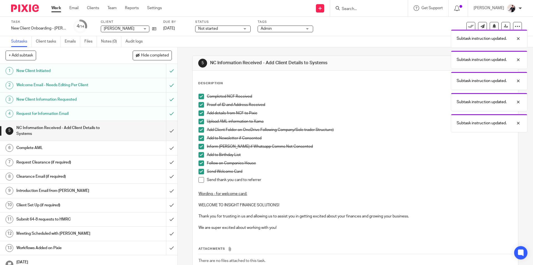
click at [200, 179] on span at bounding box center [202, 180] width 6 height 6
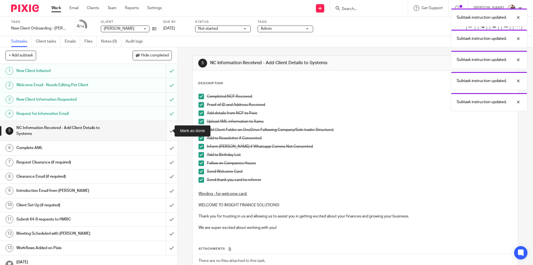
click at [164, 131] on input "submit" at bounding box center [88, 131] width 177 height 20
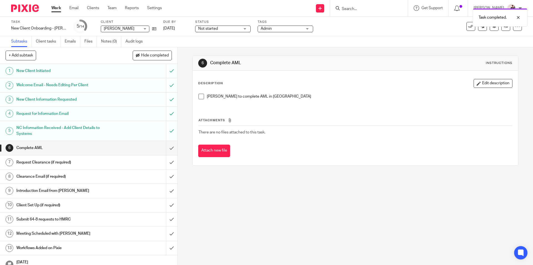
click at [201, 95] on span at bounding box center [202, 97] width 6 height 6
click at [167, 146] on input "submit" at bounding box center [88, 148] width 177 height 14
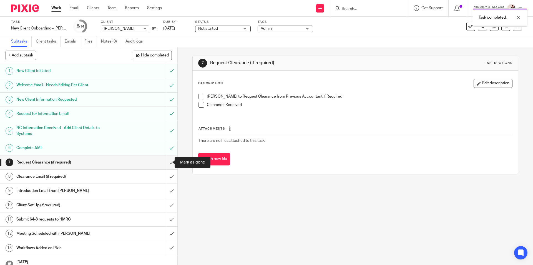
click at [166, 165] on input "submit" at bounding box center [88, 162] width 177 height 14
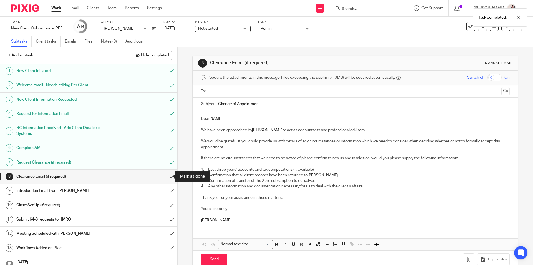
click at [169, 174] on input "submit" at bounding box center [88, 176] width 177 height 14
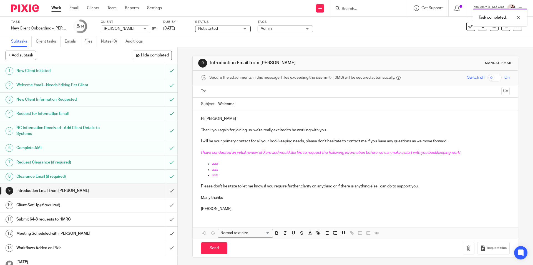
scroll to position [9, 0]
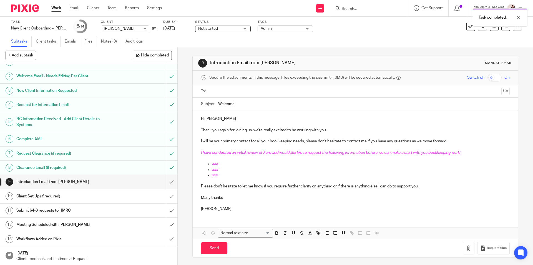
click at [129, 195] on div "Client Set Up (if required)" at bounding box center [88, 196] width 144 height 8
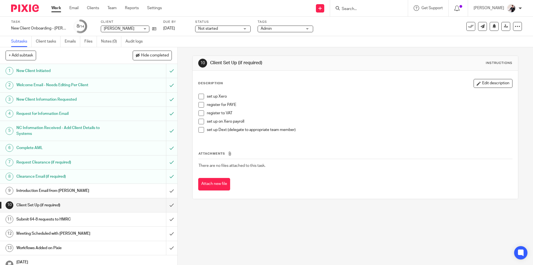
click at [201, 95] on span at bounding box center [202, 97] width 6 height 6
click at [199, 103] on span at bounding box center [202, 105] width 6 height 6
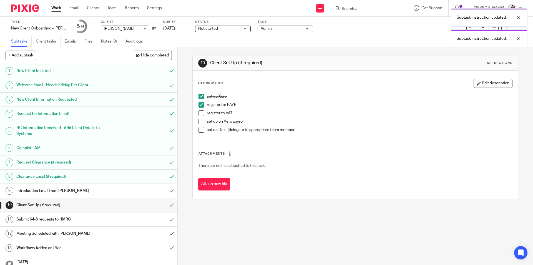
click at [199, 115] on span at bounding box center [202, 113] width 6 height 6
click at [199, 122] on span at bounding box center [202, 122] width 6 height 6
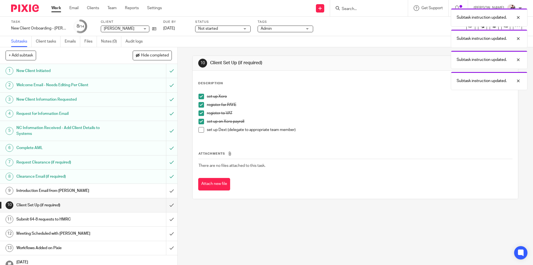
click at [200, 129] on span at bounding box center [202, 130] width 6 height 6
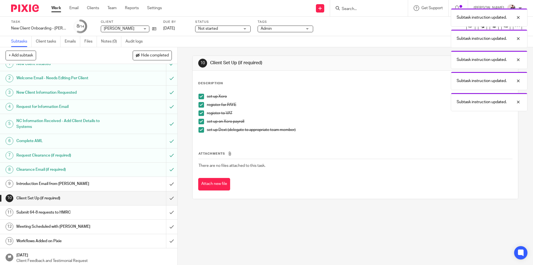
scroll to position [9, 0]
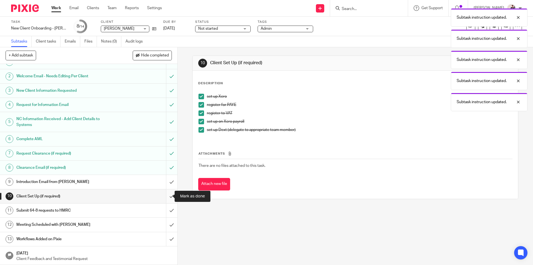
click at [167, 197] on input "submit" at bounding box center [88, 196] width 177 height 14
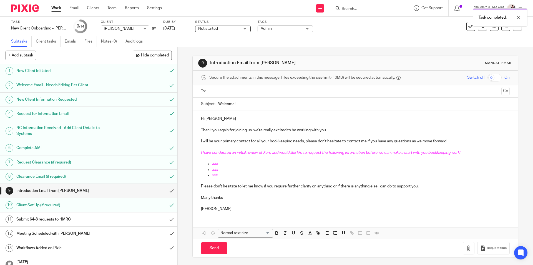
click at [141, 221] on div "Submit 64-8 requests to HMRC" at bounding box center [88, 219] width 144 height 8
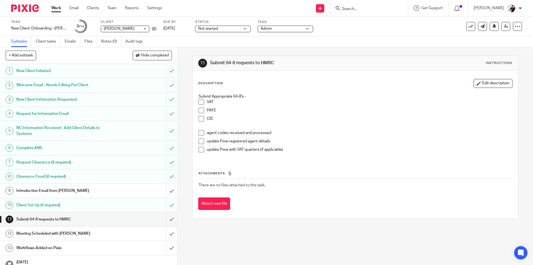
click at [201, 101] on span at bounding box center [202, 102] width 6 height 6
click at [200, 109] on span at bounding box center [202, 110] width 6 height 6
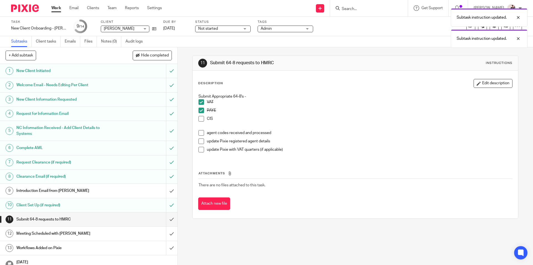
click at [199, 117] on span at bounding box center [202, 119] width 6 height 6
click at [200, 133] on span at bounding box center [202, 133] width 6 height 6
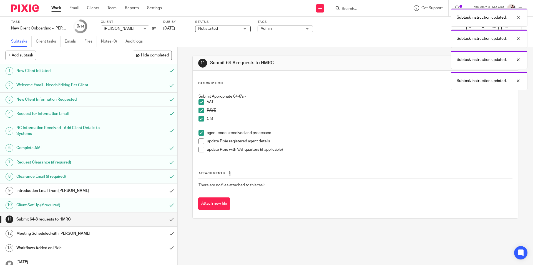
click at [200, 139] on span at bounding box center [202, 141] width 6 height 6
click at [200, 150] on span at bounding box center [202, 150] width 6 height 6
click at [165, 220] on input "submit" at bounding box center [88, 219] width 177 height 14
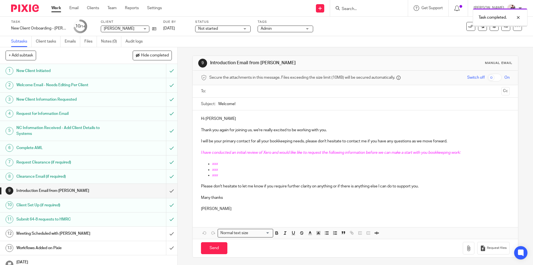
click at [141, 235] on div "Meeting Scheduled with [PERSON_NAME]" at bounding box center [88, 233] width 144 height 8
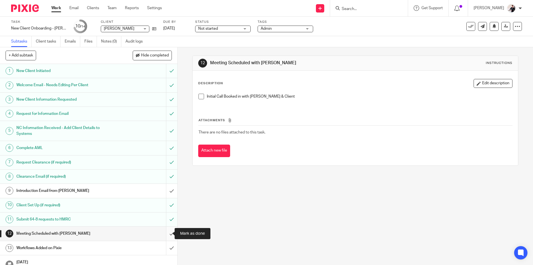
click at [165, 233] on input "submit" at bounding box center [88, 233] width 177 height 14
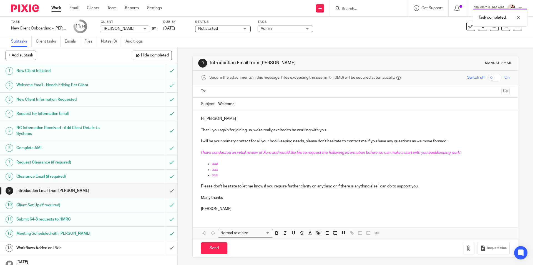
click at [94, 249] on h1 "Workflows Added on Pixie" at bounding box center [64, 248] width 96 height 8
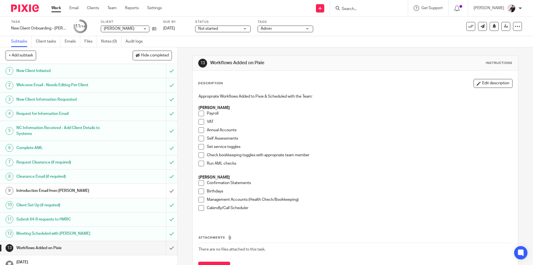
click at [200, 192] on span at bounding box center [202, 191] width 6 height 6
click at [156, 29] on icon at bounding box center [154, 29] width 4 height 4
click at [200, 184] on span at bounding box center [202, 183] width 6 height 6
click at [200, 206] on span at bounding box center [202, 208] width 6 height 6
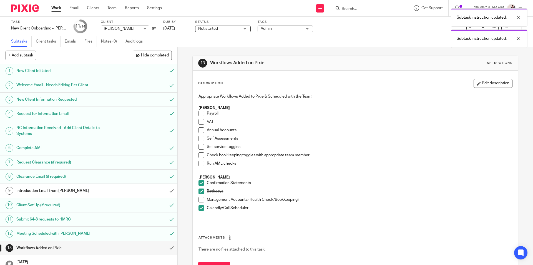
click at [201, 114] on span at bounding box center [202, 114] width 6 height 6
click at [201, 120] on span at bounding box center [202, 122] width 6 height 6
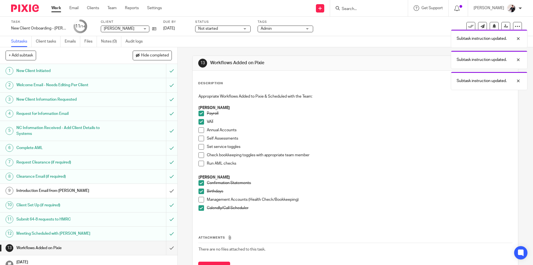
click at [202, 126] on li "VAT" at bounding box center [356, 123] width 314 height 8
click at [199, 130] on span at bounding box center [202, 130] width 6 height 6
click at [199, 137] on span at bounding box center [202, 139] width 6 height 6
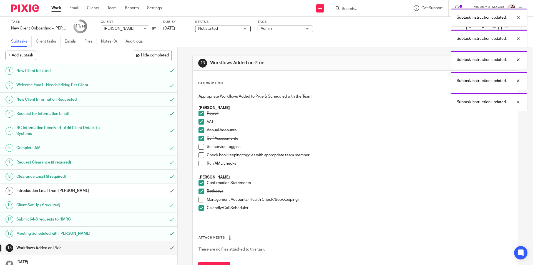
click at [200, 148] on span at bounding box center [202, 147] width 6 height 6
click at [200, 144] on span at bounding box center [202, 147] width 6 height 6
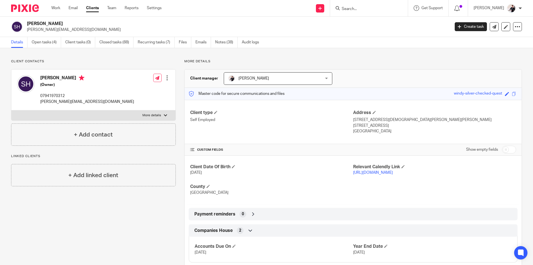
click at [359, 10] on input "Search" at bounding box center [366, 9] width 50 height 5
type input "train"
click at [363, 19] on link at bounding box center [380, 25] width 81 height 17
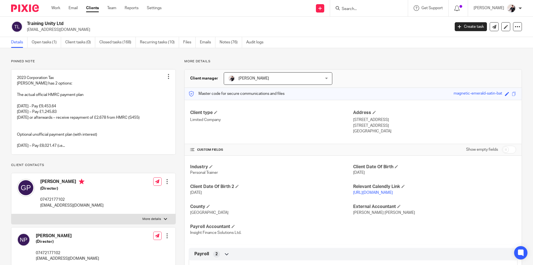
drag, startPoint x: 487, startPoint y: 194, endPoint x: 350, endPoint y: 194, distance: 136.9
click at [353, 194] on p "[URL][DOMAIN_NAME]" at bounding box center [434, 193] width 163 height 6
copy link "[URL][DOMAIN_NAME]"
click at [368, 7] on input "Search" at bounding box center [366, 9] width 50 height 5
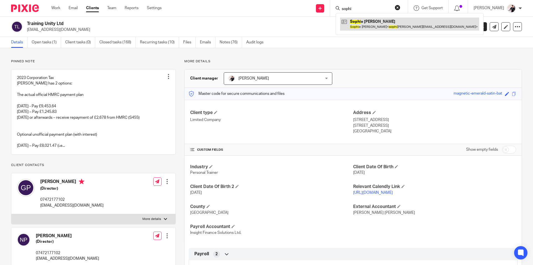
type input "sophi"
click at [370, 21] on link at bounding box center [409, 23] width 139 height 13
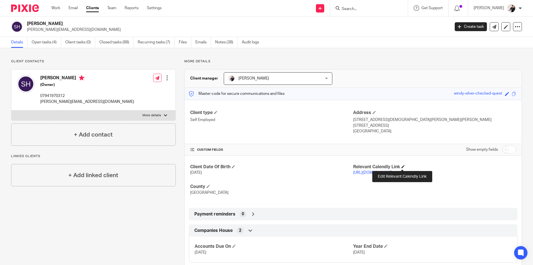
click at [403, 166] on span at bounding box center [403, 166] width 3 height 3
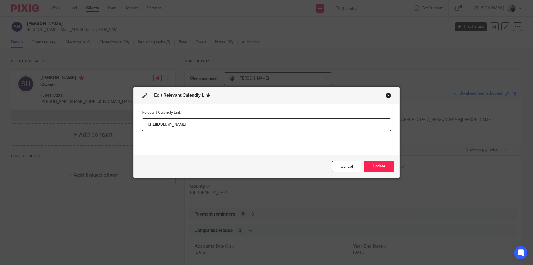
drag, startPoint x: 285, startPoint y: 124, endPoint x: 111, endPoint y: 123, distance: 173.9
click at [111, 123] on div "Edit Relevant Calendly Link Relevant Calendly Link https://calendly.com/insight…" at bounding box center [266, 132] width 533 height 265
type input "[URL][DOMAIN_NAME]"
click at [376, 166] on button "Update" at bounding box center [379, 167] width 30 height 12
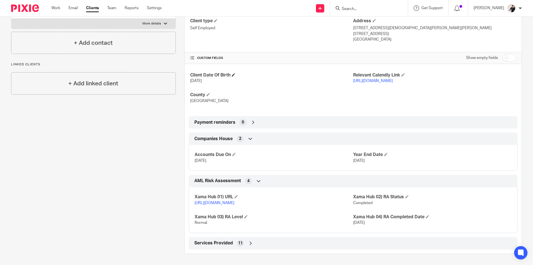
scroll to position [97, 0]
click at [248, 244] on icon at bounding box center [251, 243] width 6 height 6
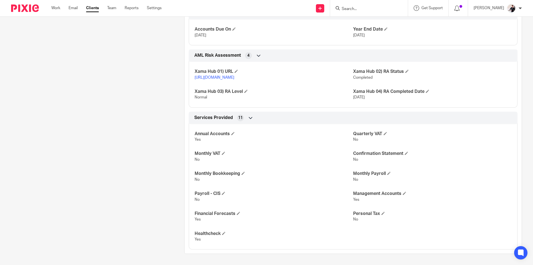
scroll to position [223, 0]
click at [243, 174] on span at bounding box center [243, 172] width 3 height 3
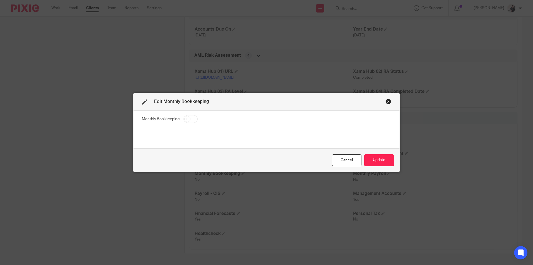
click at [184, 116] on input "checkbox" at bounding box center [191, 119] width 14 height 8
checkbox input "true"
click at [374, 159] on button "Update" at bounding box center [379, 160] width 30 height 12
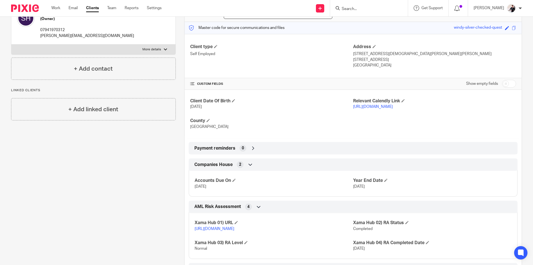
scroll to position [0, 0]
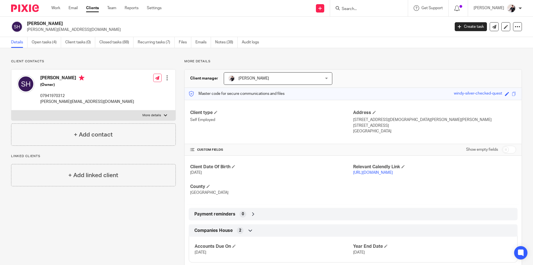
drag, startPoint x: 490, startPoint y: 173, endPoint x: 350, endPoint y: 175, distance: 140.6
click at [350, 175] on div "Client Date Of Birth 16 Aug 1979 Relevant Calendly Link https://calendly.com/in…" at bounding box center [353, 180] width 337 height 48
copy div "Relevant Calendly Link https://calendly.com/insightfinancesolutions/bookkeeping…"
click at [359, 10] on input "Search" at bounding box center [366, 9] width 50 height 5
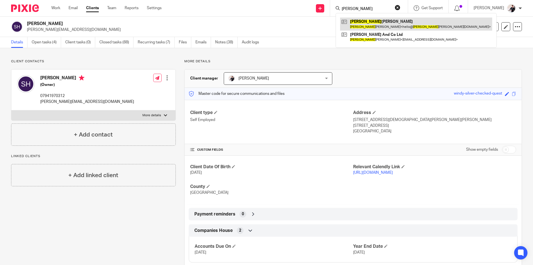
type input "sharon"
click at [381, 20] on link at bounding box center [416, 23] width 152 height 13
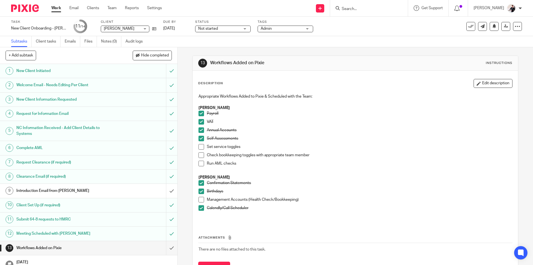
click at [199, 147] on span at bounding box center [202, 147] width 6 height 6
click at [200, 155] on span at bounding box center [202, 155] width 6 height 6
click at [155, 29] on icon at bounding box center [154, 29] width 4 height 4
click at [199, 164] on span at bounding box center [202, 164] width 6 height 6
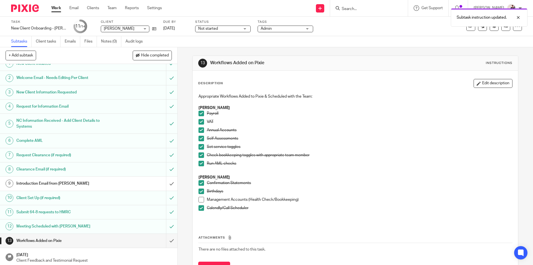
scroll to position [9, 0]
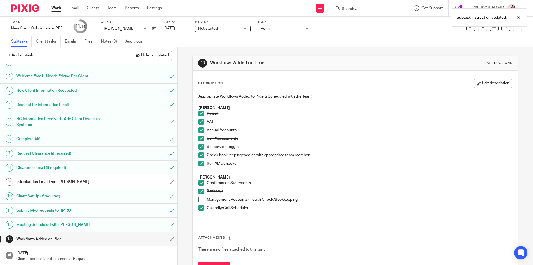
click at [214, 29] on span "Not started" at bounding box center [208, 29] width 20 height 4
click at [213, 48] on span "In progress" at bounding box center [208, 49] width 19 height 4
click at [266, 30] on span "Admin" at bounding box center [266, 29] width 11 height 4
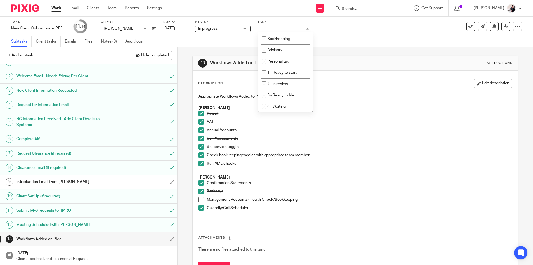
scroll to position [56, 0]
click at [286, 107] on span "4 - Waiting" at bounding box center [276, 106] width 18 height 4
checkbox input "true"
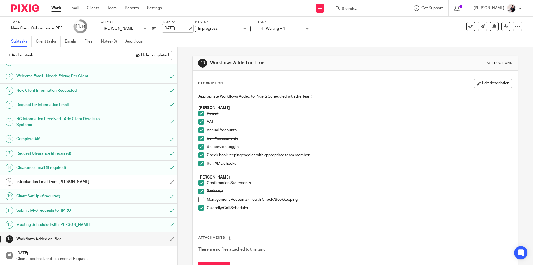
click at [179, 30] on link "26 Sep 2025" at bounding box center [175, 29] width 25 height 6
click at [55, 8] on link "Work" at bounding box center [56, 8] width 10 height 6
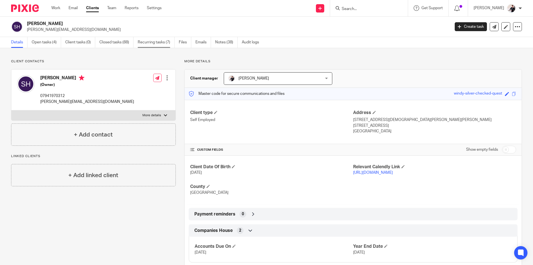
click at [151, 43] on link "Recurring tasks (7)" at bounding box center [156, 42] width 37 height 11
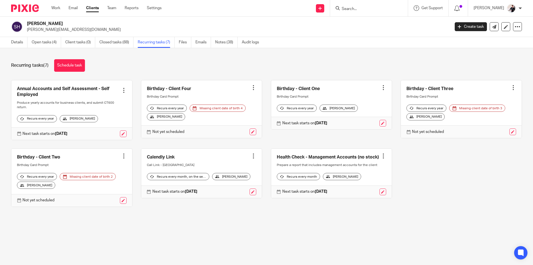
click div
click span "Cancel schedule"
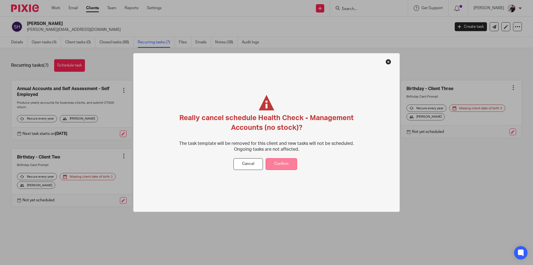
click button "Confirm"
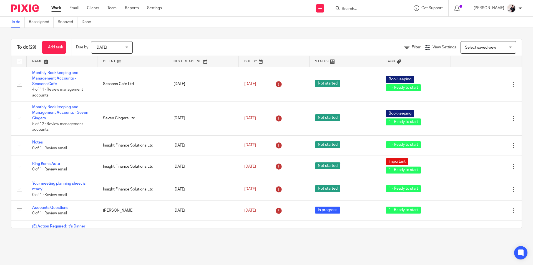
click at [107, 63] on link at bounding box center [132, 61] width 71 height 11
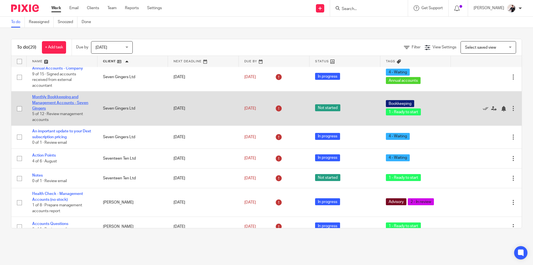
scroll to position [527, 0]
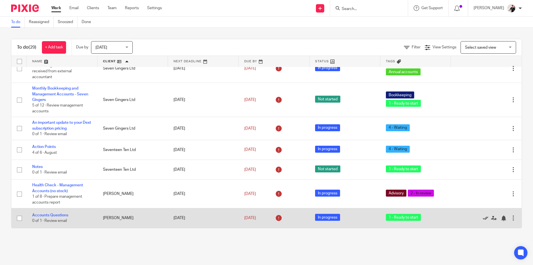
click at [483, 218] on icon at bounding box center [486, 218] width 6 height 6
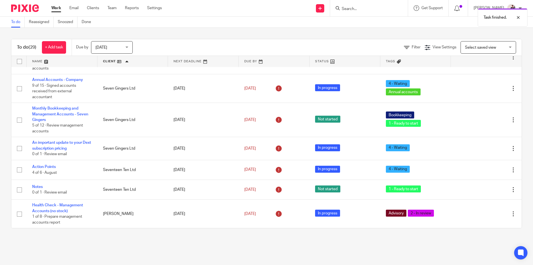
scroll to position [507, 0]
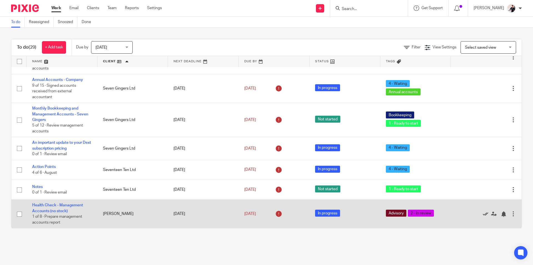
click at [483, 213] on icon at bounding box center [486, 214] width 6 height 6
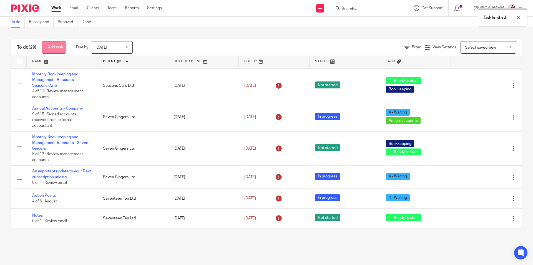
click at [48, 46] on link "+ Add task" at bounding box center [54, 47] width 24 height 12
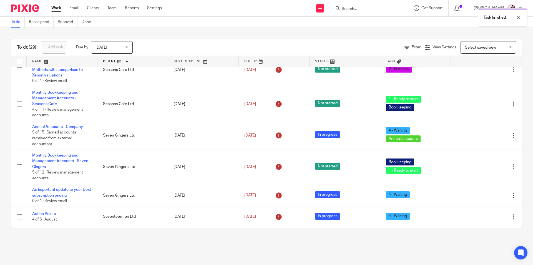
scroll to position [0, 0]
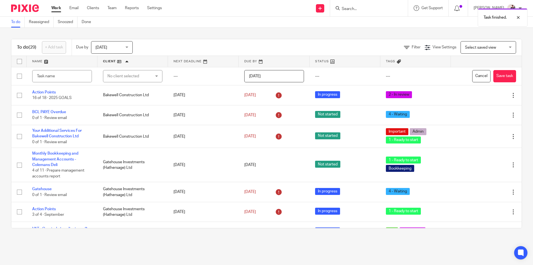
click at [354, 32] on div "To do (29) + Add task Due by Today Today Today Tomorrow This week Next week Thi…" at bounding box center [266, 133] width 533 height 211
click at [326, 8] on div "Task finished." at bounding box center [397, 16] width 261 height 21
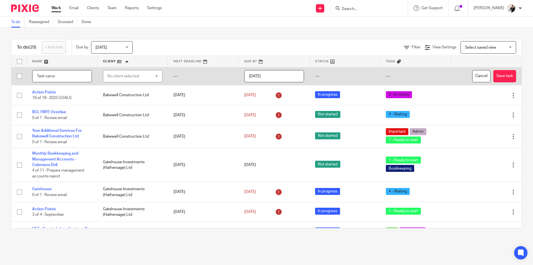
click at [50, 75] on input "text" at bounding box center [62, 76] width 60 height 12
click at [472, 74] on button "Cancel" at bounding box center [481, 76] width 18 height 12
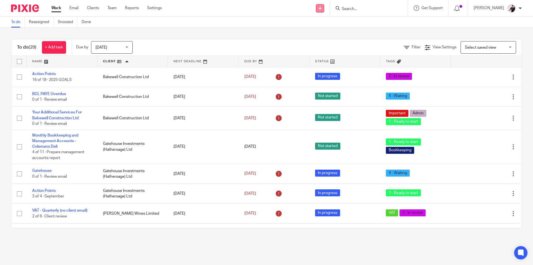
click at [324, 10] on link at bounding box center [320, 8] width 8 height 8
click at [327, 32] on link "Create task" at bounding box center [325, 34] width 39 height 8
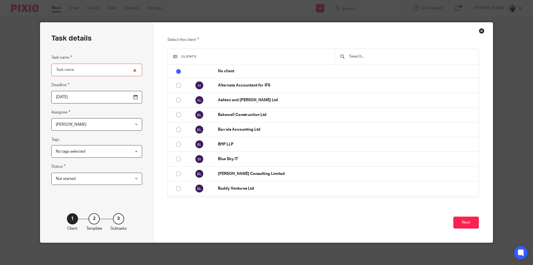
click at [390, 54] on input "text" at bounding box center [411, 56] width 124 height 6
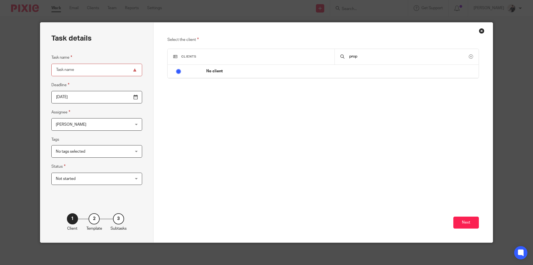
type input "propo"
drag, startPoint x: 373, startPoint y: 57, endPoint x: 331, endPoint y: 56, distance: 42.2
click at [331, 56] on div "Clients propo" at bounding box center [323, 57] width 311 height 16
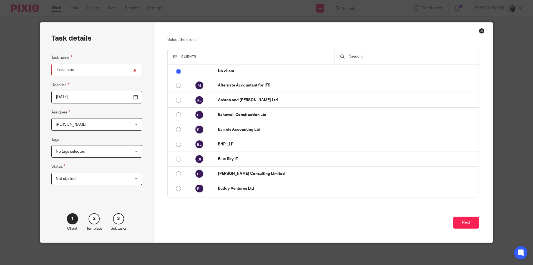
click at [378, 59] on input "text" at bounding box center [411, 56] width 124 height 6
click at [378, 57] on input "text" at bounding box center [411, 56] width 124 height 6
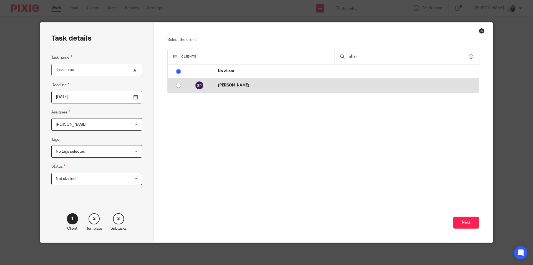
type input "shar"
click at [359, 86] on p "[PERSON_NAME]" at bounding box center [347, 85] width 258 height 6
radio input "false"
radio input "true"
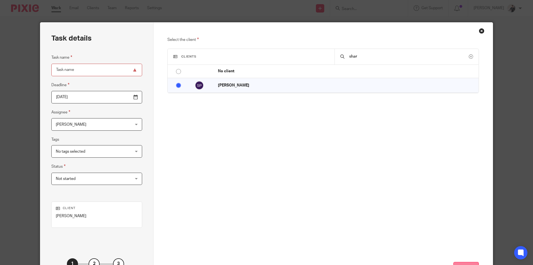
click at [462, 263] on button "Next" at bounding box center [467, 268] width 26 height 12
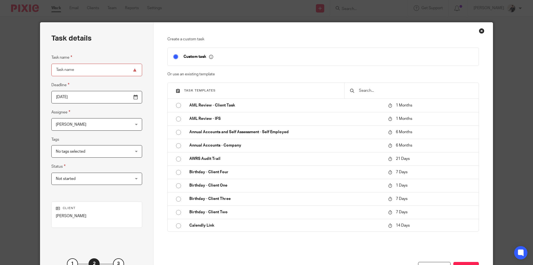
click at [381, 90] on input "text" at bounding box center [416, 90] width 115 height 6
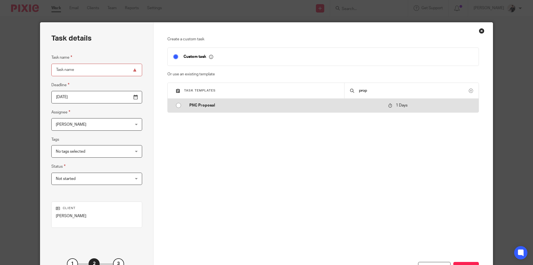
type input "prop"
click at [361, 103] on p "PNC Proposal" at bounding box center [285, 105] width 193 height 6
type input "[DATE]"
type input "PNC Proposal"
checkbox input "false"
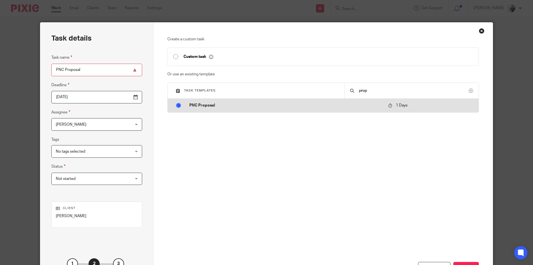
radio input "true"
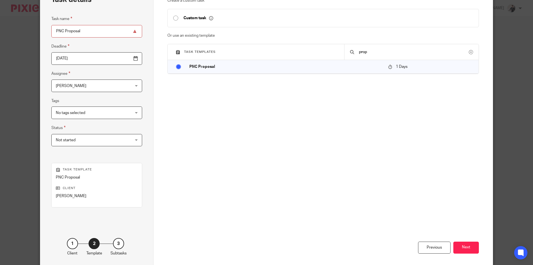
scroll to position [64, 0]
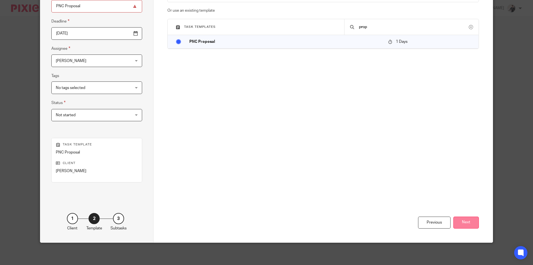
click at [466, 224] on button "Next" at bounding box center [467, 222] width 26 height 12
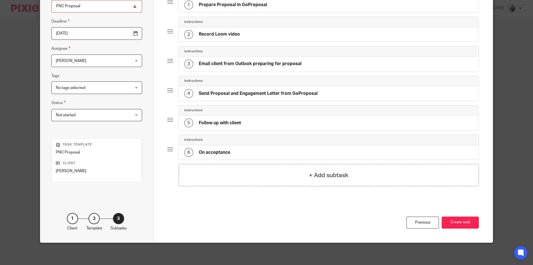
click at [85, 9] on input "PNC Proposal" at bounding box center [96, 6] width 91 height 12
type input "PNC Proposal - [PERSON_NAME]"
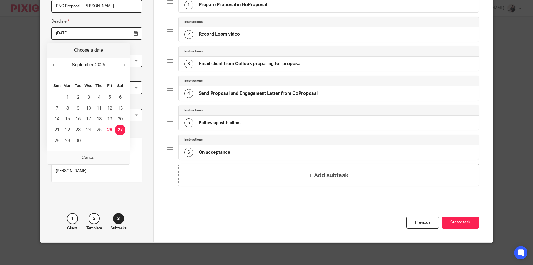
click at [82, 34] on input "[DATE]" at bounding box center [96, 33] width 91 height 12
type input "[DATE]"
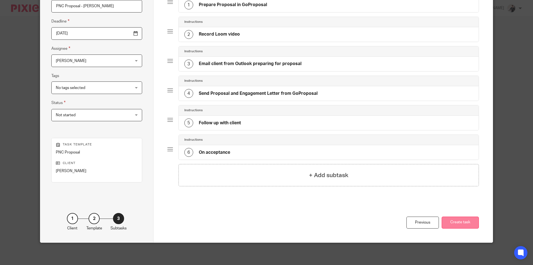
click at [466, 222] on button "Create task" at bounding box center [460, 222] width 37 height 12
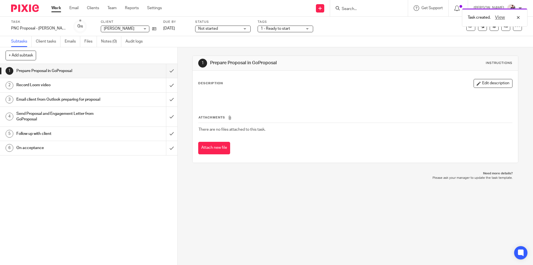
click at [325, 7] on div "Task created. View" at bounding box center [397, 16] width 261 height 21
click at [520, 18] on div "View" at bounding box center [506, 17] width 31 height 7
click at [322, 9] on icon at bounding box center [320, 8] width 3 height 3
click at [329, 36] on link "Create task" at bounding box center [325, 34] width 39 height 8
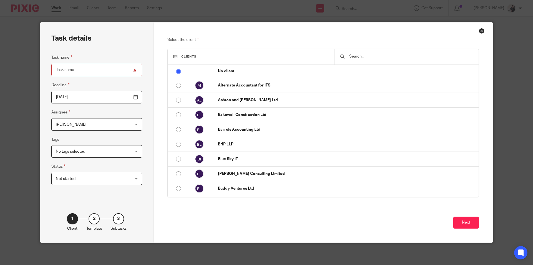
click at [360, 57] on input "text" at bounding box center [411, 56] width 124 height 6
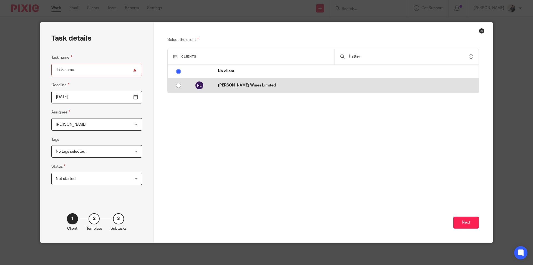
type input "hatter"
click at [176, 84] on input "radio" at bounding box center [178, 85] width 11 height 11
radio input "false"
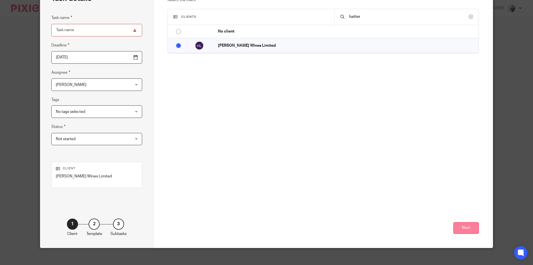
scroll to position [45, 0]
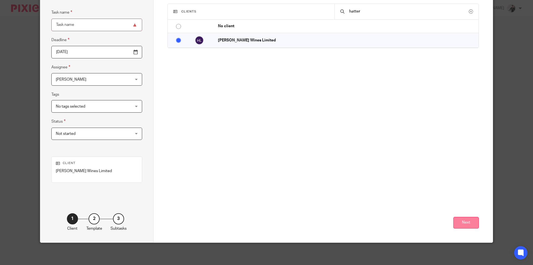
click at [463, 225] on button "Next" at bounding box center [467, 223] width 26 height 12
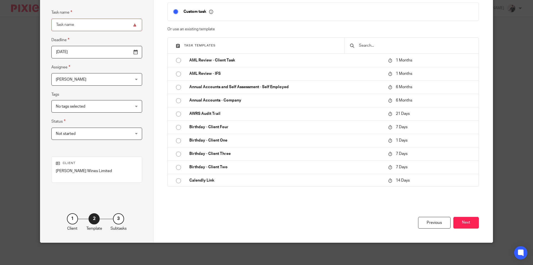
click at [367, 46] on input "text" at bounding box center [416, 45] width 115 height 6
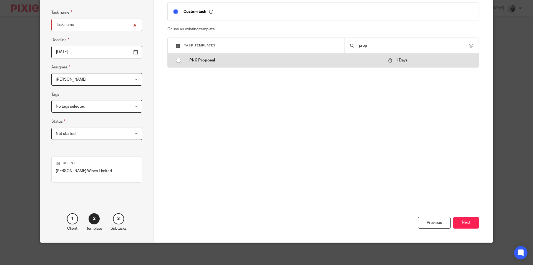
type input "prop"
click at [300, 65] on td "PNC Proposal" at bounding box center [285, 60] width 202 height 13
type input "2025-09-27"
type input "PNC Proposal"
checkbox input "false"
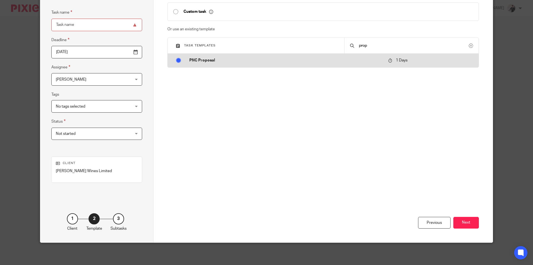
radio input "true"
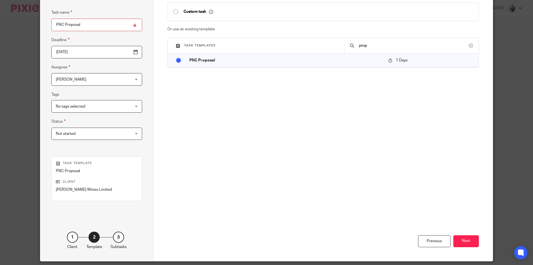
click at [88, 24] on input "PNC Proposal" at bounding box center [96, 25] width 91 height 12
type input "PNC Proposal - Hattersleys"
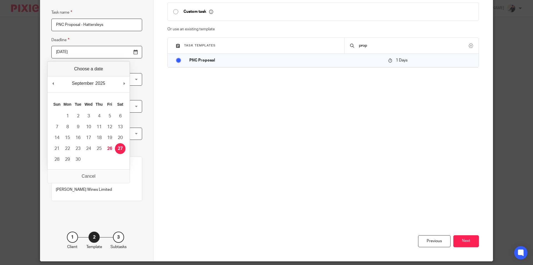
click at [122, 51] on input "2025-09-27" at bounding box center [96, 52] width 91 height 12
type input "[DATE]"
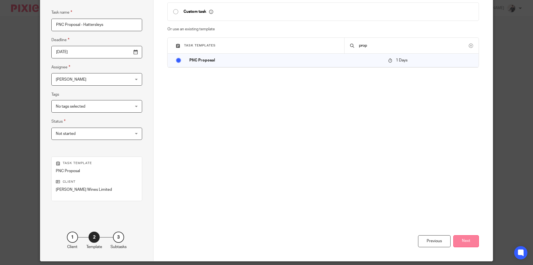
click at [466, 242] on button "Next" at bounding box center [467, 241] width 26 height 12
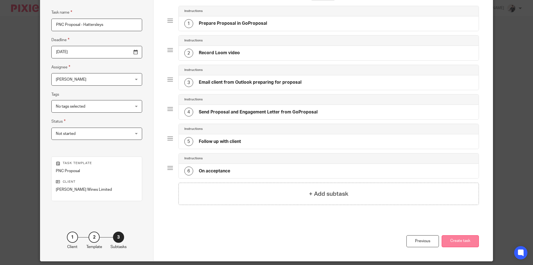
click at [456, 241] on button "Create task" at bounding box center [460, 241] width 37 height 12
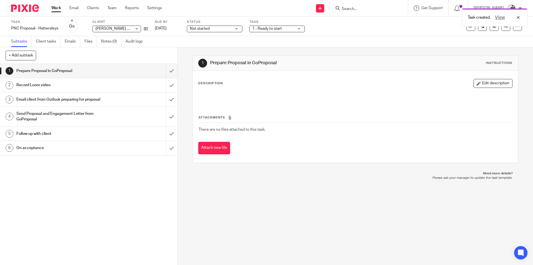
click at [58, 9] on link "Work" at bounding box center [56, 8] width 10 height 6
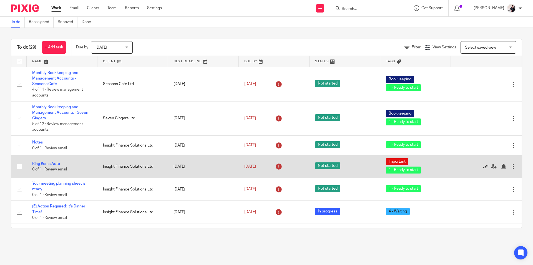
click at [483, 167] on icon at bounding box center [486, 167] width 6 height 6
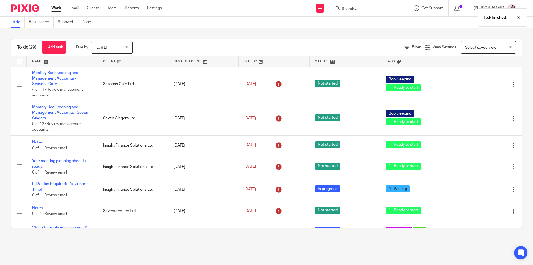
click at [109, 61] on link at bounding box center [132, 61] width 71 height 11
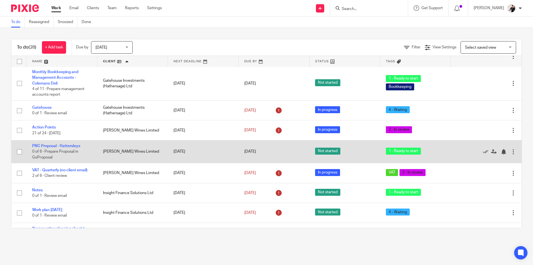
scroll to position [83, 0]
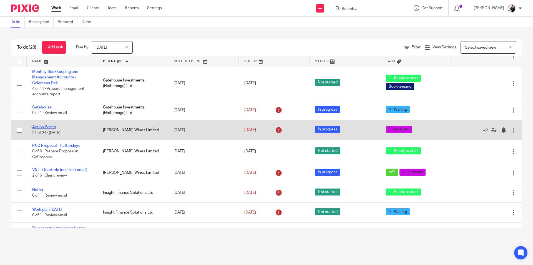
click at [54, 129] on link "Action Points" at bounding box center [44, 127] width 24 height 4
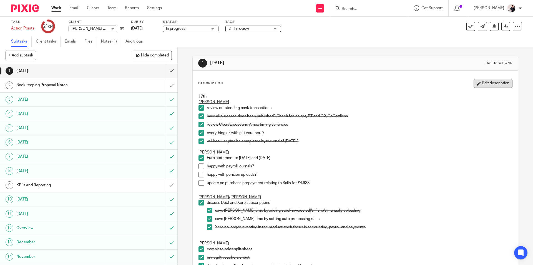
click at [485, 86] on button "Edit description" at bounding box center [493, 83] width 39 height 9
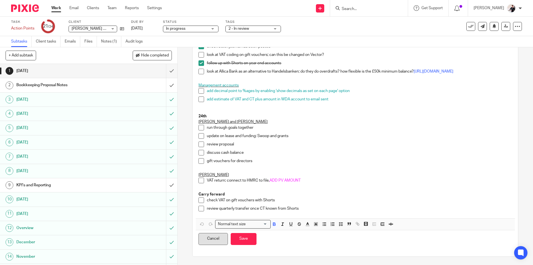
click at [218, 244] on button "Cancel" at bounding box center [213, 239] width 29 height 12
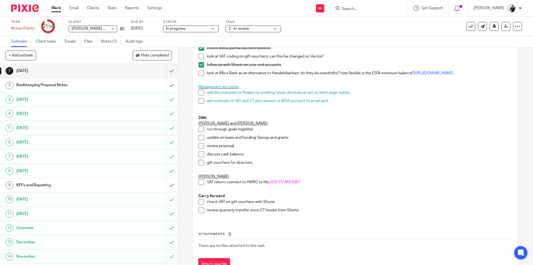
scroll to position [247, 0]
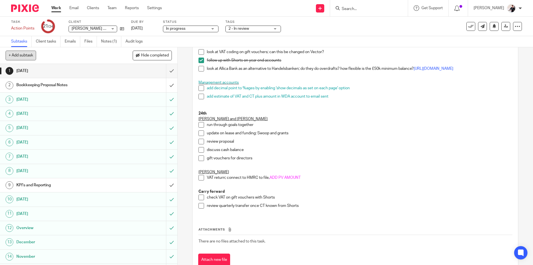
click at [30, 56] on button "+ Add subtask" at bounding box center [21, 55] width 31 height 9
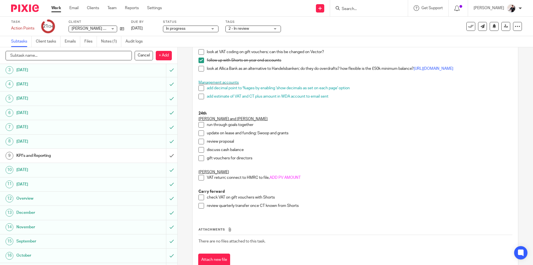
scroll to position [0, 0]
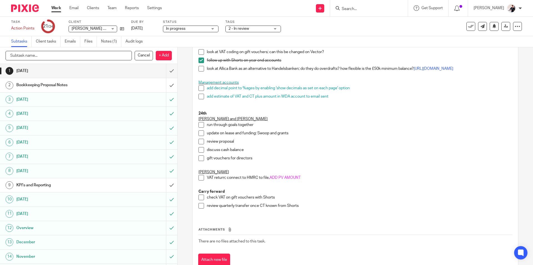
click at [68, 57] on input "text" at bounding box center [69, 55] width 126 height 9
click at [309, 208] on p "review quarterly transfer once CT known from Shorts" at bounding box center [359, 206] width 305 height 6
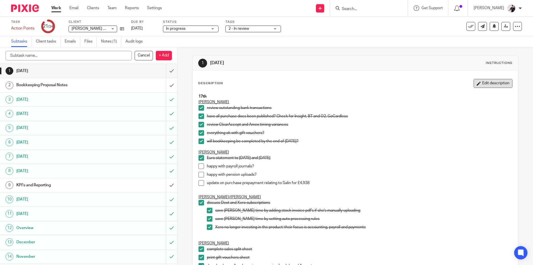
click at [492, 85] on button "Edit description" at bounding box center [493, 83] width 39 height 9
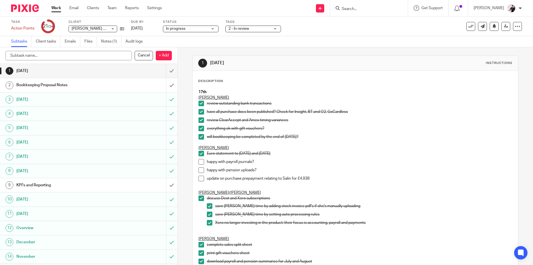
click at [199, 91] on strong "17th" at bounding box center [203, 92] width 8 height 4
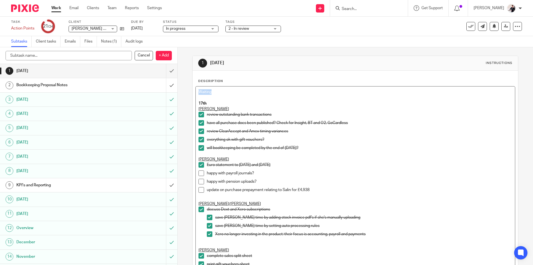
drag, startPoint x: 215, startPoint y: 92, endPoint x: 190, endPoint y: 92, distance: 24.7
click at [190, 92] on div "1 September 2025 Instructions Description Waiting 17th Katie review outstanding…" at bounding box center [356, 155] width 356 height 217
click at [217, 94] on p "Waiting" at bounding box center [356, 92] width 314 height 6
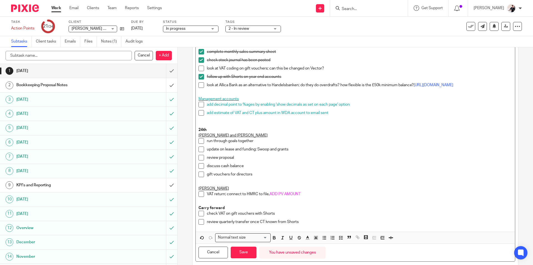
scroll to position [259, 0]
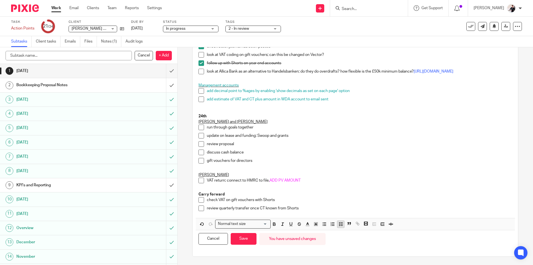
click at [339, 224] on polyline "button" at bounding box center [339, 224] width 1 height 1
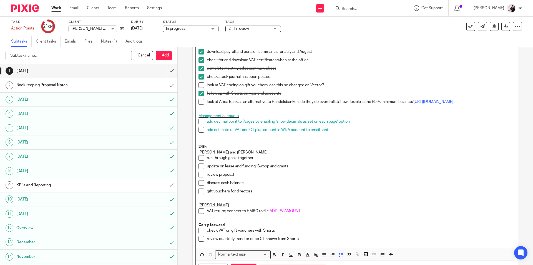
scroll to position [271, 0]
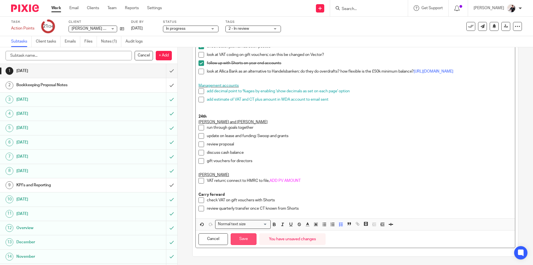
click at [251, 241] on button "Save" at bounding box center [244, 239] width 26 height 12
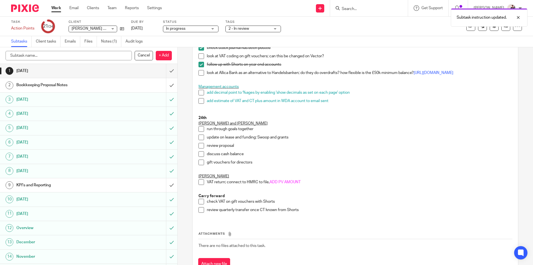
scroll to position [275, 0]
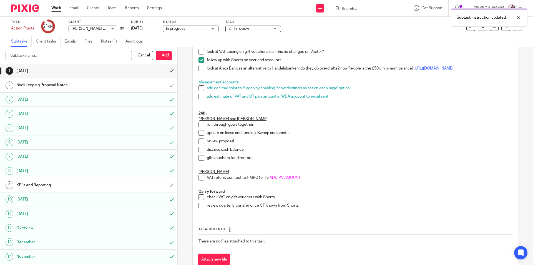
click at [261, 27] on span "2 - In review" at bounding box center [250, 29] width 42 height 6
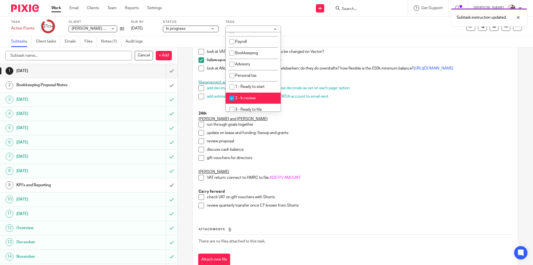
scroll to position [83, 0]
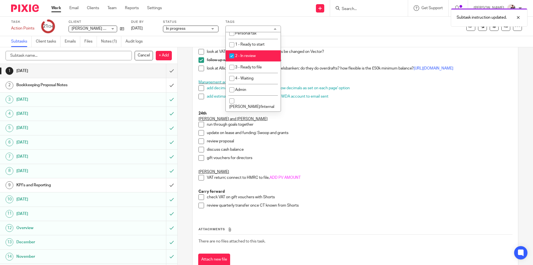
click at [264, 56] on li "2 - In review" at bounding box center [253, 55] width 55 height 11
checkbox input "false"
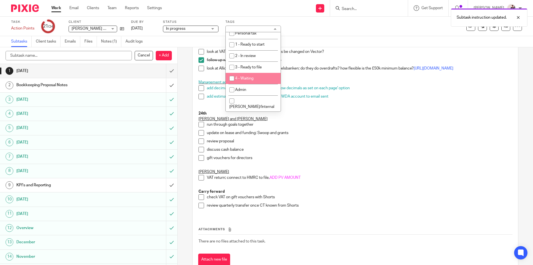
click at [263, 80] on li "4 - Waiting" at bounding box center [253, 78] width 55 height 11
checkbox input "true"
click at [145, 28] on link "25 Sep 2025" at bounding box center [143, 29] width 25 height 6
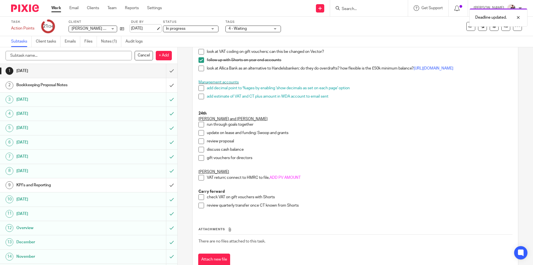
click at [139, 28] on link "30 Sep 2025" at bounding box center [143, 29] width 25 height 6
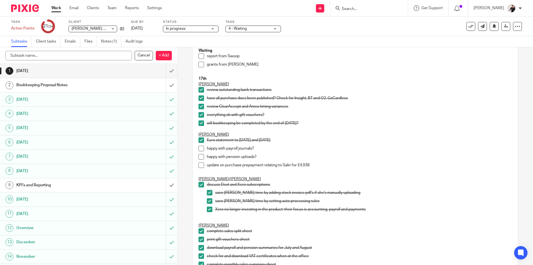
scroll to position [0, 0]
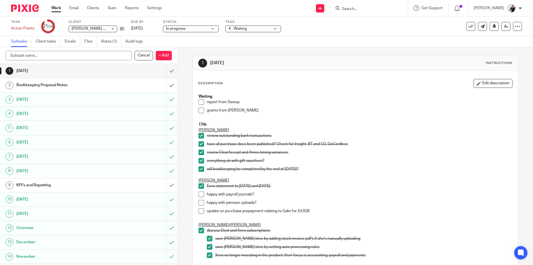
click at [56, 8] on link "Work" at bounding box center [56, 8] width 10 height 6
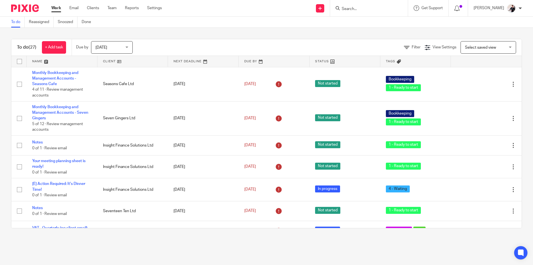
click at [108, 62] on link at bounding box center [132, 61] width 71 height 11
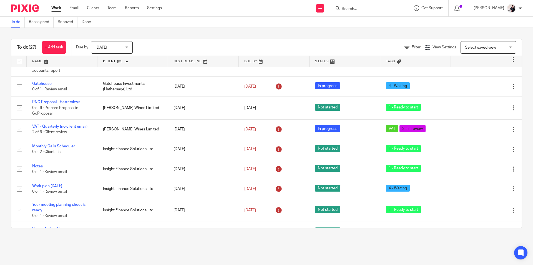
scroll to position [111, 0]
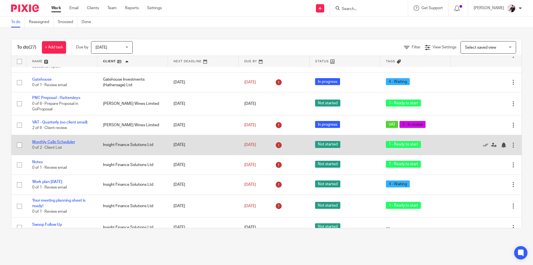
click at [59, 142] on link "Monthly Calls Scheduler" at bounding box center [53, 142] width 43 height 4
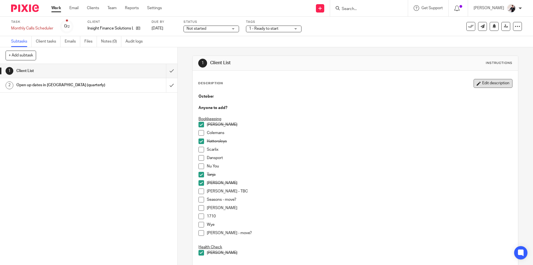
click at [488, 85] on button "Edit description" at bounding box center [493, 83] width 39 height 9
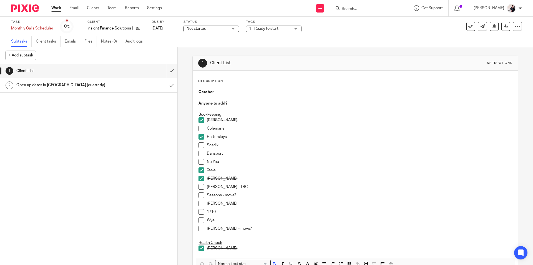
click at [232, 208] on div "Sara" at bounding box center [359, 205] width 305 height 8
click at [230, 211] on p "1710" at bounding box center [359, 212] width 305 height 6
click at [239, 231] on p "Sophie - move?" at bounding box center [359, 229] width 305 height 6
click at [237, 219] on p "Wye" at bounding box center [359, 220] width 305 height 6
click at [273, 227] on p "Sophie - move? discuss with Vicki..." at bounding box center [359, 229] width 305 height 6
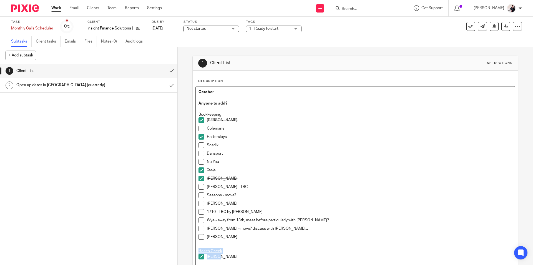
drag, startPoint x: 219, startPoint y: 256, endPoint x: 197, endPoint y: 252, distance: 22.7
click at [197, 252] on div "October Anyone to add? Bookkeeping Tom Colemans Hattersleys Scarlix Dansport Nu…" at bounding box center [355, 176] width 319 height 180
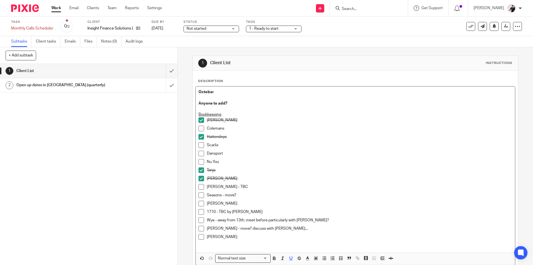
click at [199, 203] on span at bounding box center [202, 204] width 6 height 6
click at [199, 237] on span at bounding box center [202, 237] width 6 height 6
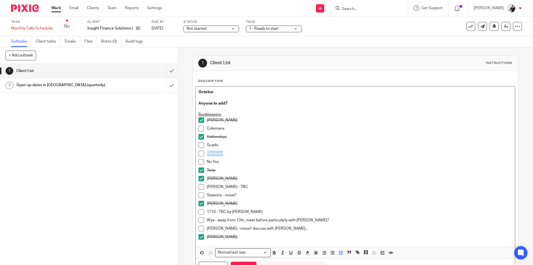
drag, startPoint x: 226, startPoint y: 154, endPoint x: 196, endPoint y: 151, distance: 30.2
click at [196, 151] on div "October Anyone to add? Bookkeeping Tom Colemans Hattersleys Scarlix Dansport Nu…" at bounding box center [355, 166] width 319 height 160
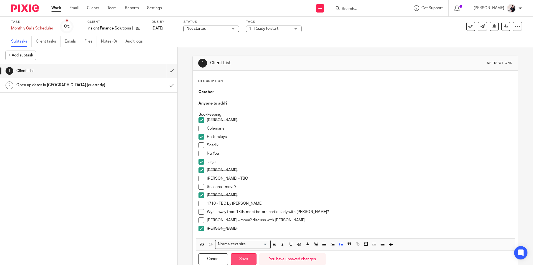
click at [242, 259] on button "Save" at bounding box center [244, 259] width 26 height 12
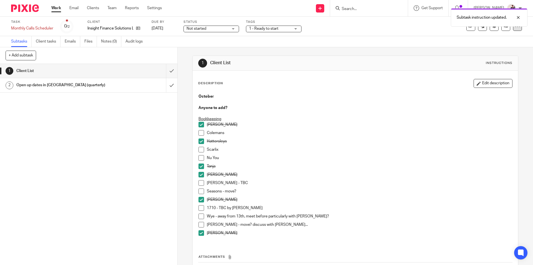
click at [516, 29] on div at bounding box center [517, 26] width 9 height 9
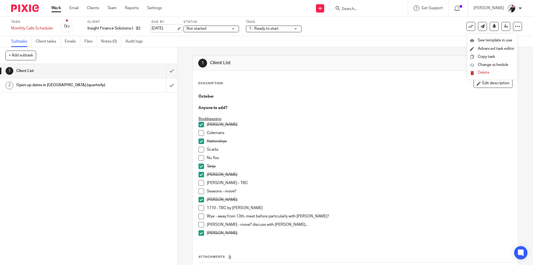
click at [159, 29] on link "[DATE]" at bounding box center [164, 29] width 25 height 6
click at [196, 28] on span "Not started" at bounding box center [197, 29] width 20 height 4
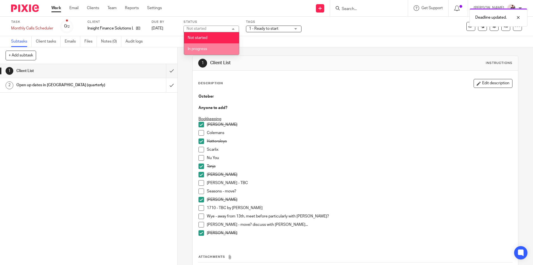
click at [197, 47] on li "In progress" at bounding box center [211, 48] width 55 height 11
click at [272, 27] on span "1 - Ready to start" at bounding box center [263, 29] width 29 height 4
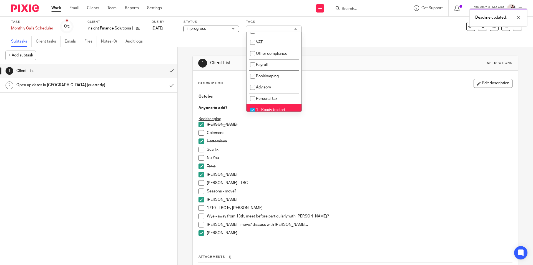
scroll to position [28, 0]
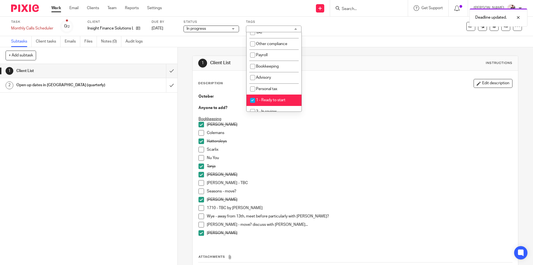
click at [276, 97] on li "1 - Ready to start" at bounding box center [274, 99] width 55 height 11
checkbox input "false"
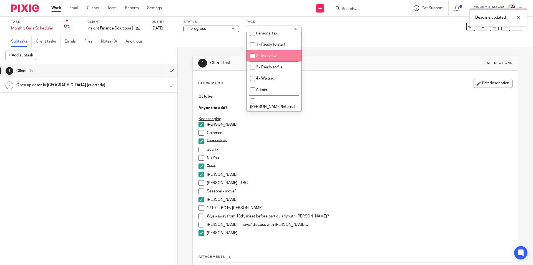
click at [276, 57] on span "2 - In review" at bounding box center [266, 56] width 21 height 4
checkbox input "true"
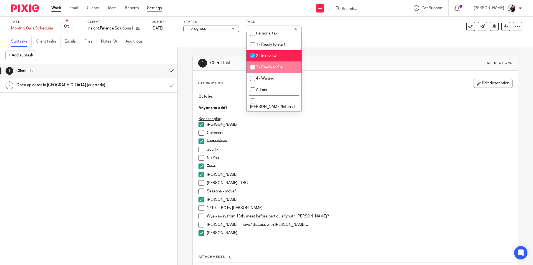
click at [154, 10] on link "Settings" at bounding box center [154, 8] width 15 height 6
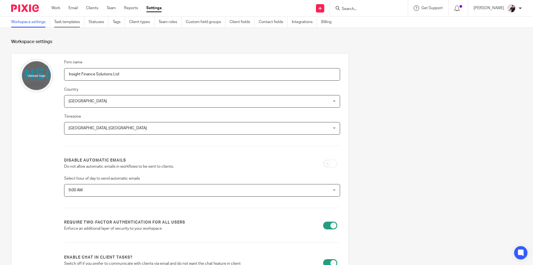
click at [69, 24] on link "Task templates" at bounding box center [69, 22] width 30 height 11
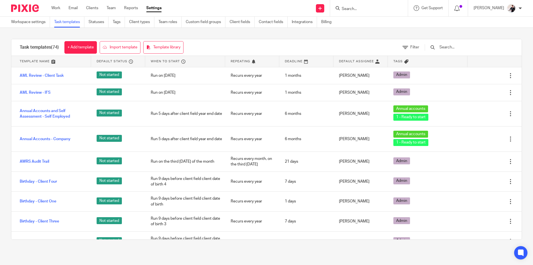
click at [458, 45] on input "text" at bounding box center [471, 47] width 65 height 6
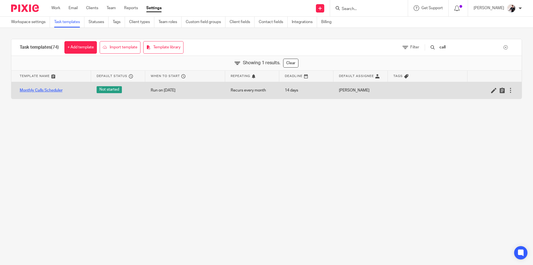
type input "call"
click at [55, 90] on link "Monthly Calls Scheduler" at bounding box center [41, 90] width 43 height 6
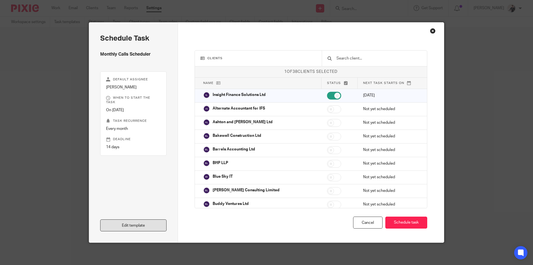
click at [138, 225] on link "Edit template" at bounding box center [133, 225] width 66 height 12
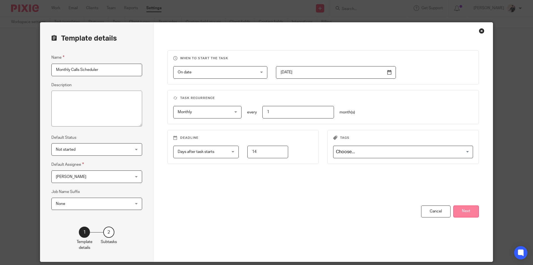
click at [465, 211] on button "Next" at bounding box center [467, 211] width 26 height 12
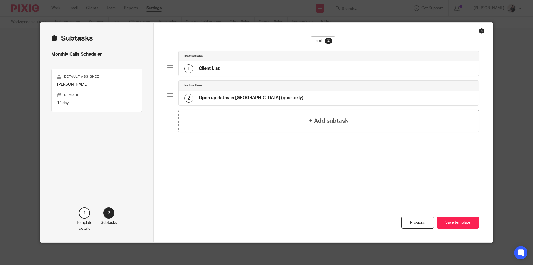
click at [288, 68] on div "1 Client List" at bounding box center [329, 68] width 300 height 14
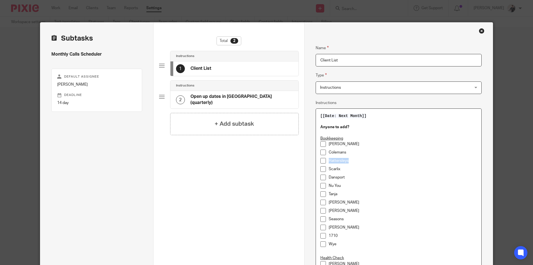
drag, startPoint x: 353, startPoint y: 161, endPoint x: 327, endPoint y: 161, distance: 26.1
click at [329, 161] on p "Hattersleys" at bounding box center [403, 161] width 148 height 6
click at [326, 144] on li "[PERSON_NAME]" at bounding box center [399, 145] width 157 height 8
click at [339, 152] on p "[PERSON_NAME]" at bounding box center [403, 152] width 148 height 6
click at [349, 161] on p "Colemans" at bounding box center [403, 161] width 148 height 6
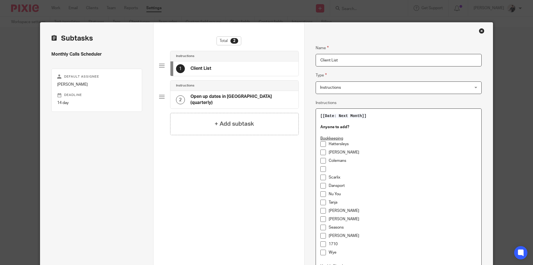
click at [340, 168] on p at bounding box center [403, 169] width 148 height 6
drag, startPoint x: 349, startPoint y: 175, endPoint x: 320, endPoint y: 178, distance: 29.3
click at [321, 178] on li "Dansport" at bounding box center [399, 178] width 157 height 8
click at [342, 177] on p "Nu You" at bounding box center [403, 177] width 148 height 6
drag, startPoint x: 339, startPoint y: 237, endPoint x: 327, endPoint y: 238, distance: 12.8
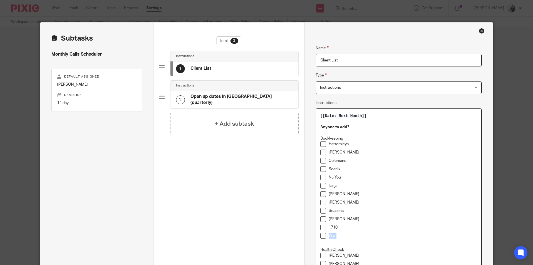
click at [329, 238] on p "Wye" at bounding box center [403, 236] width 148 height 6
click at [347, 177] on p "Nu You" at bounding box center [403, 177] width 148 height 6
drag, startPoint x: 342, startPoint y: 229, endPoint x: 327, endPoint y: 227, distance: 15.1
click at [329, 227] on p "Sara" at bounding box center [403, 227] width 148 height 6
click at [345, 184] on p "Wye" at bounding box center [403, 186] width 148 height 6
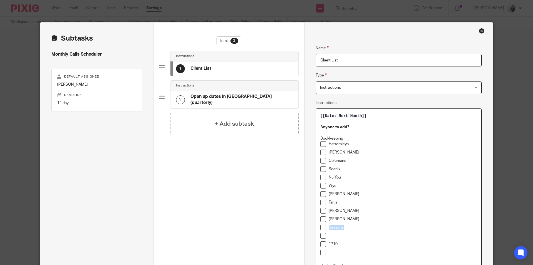
drag, startPoint x: 346, startPoint y: 228, endPoint x: 325, endPoint y: 228, distance: 21.1
click at [325, 228] on li "Seasons" at bounding box center [399, 228] width 157 height 8
click at [342, 209] on p "Greg" at bounding box center [403, 211] width 148 height 6
click at [331, 237] on p at bounding box center [403, 236] width 148 height 6
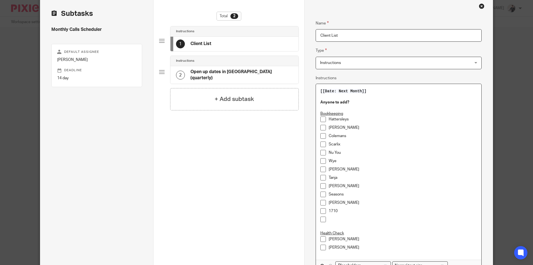
scroll to position [56, 0]
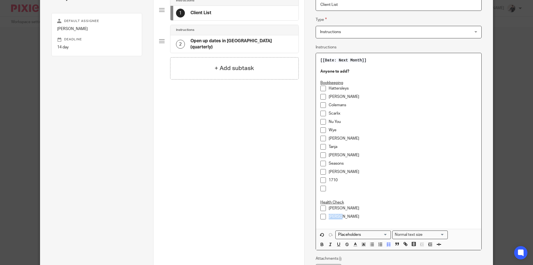
drag, startPoint x: 341, startPoint y: 215, endPoint x: 327, endPoint y: 216, distance: 13.9
click at [329, 216] on p "Sharon" at bounding box center [403, 217] width 148 height 6
click at [341, 187] on p at bounding box center [403, 189] width 148 height 6
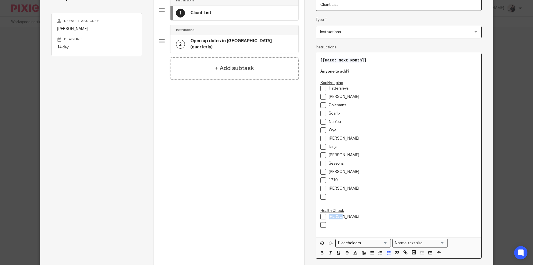
drag, startPoint x: 343, startPoint y: 216, endPoint x: 327, endPoint y: 216, distance: 15.3
click at [329, 216] on p "Sophie" at bounding box center [403, 217] width 148 height 6
click at [329, 198] on p at bounding box center [403, 197] width 148 height 6
paste div
click at [329, 226] on p at bounding box center [403, 225] width 148 height 6
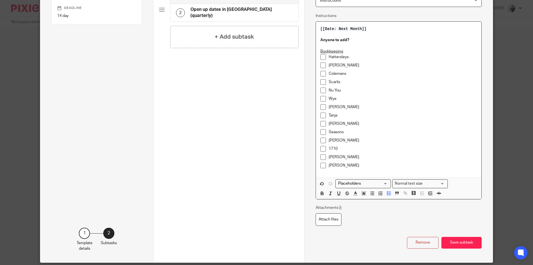
scroll to position [107, 0]
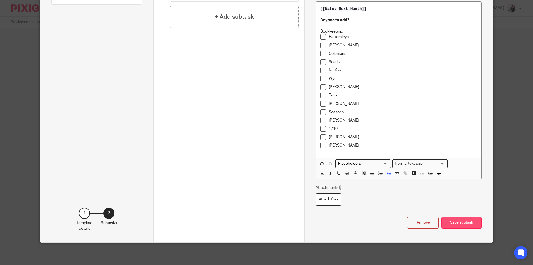
click at [471, 223] on button "Save subtask" at bounding box center [462, 223] width 40 height 12
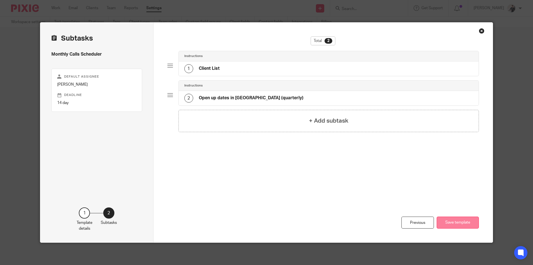
click at [458, 223] on button "Save template" at bounding box center [458, 222] width 42 height 12
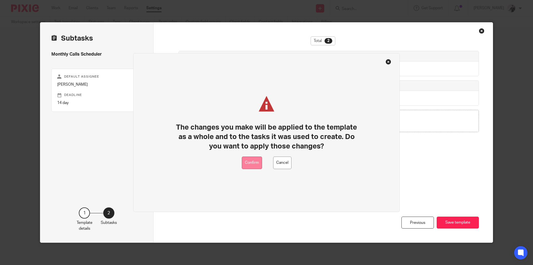
click at [257, 162] on button "Confirm" at bounding box center [252, 162] width 20 height 12
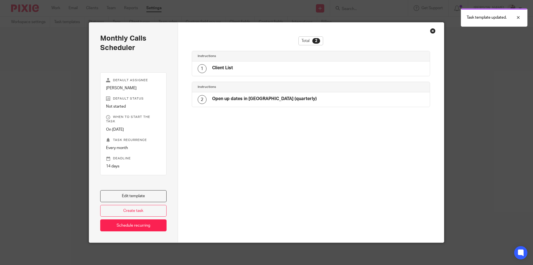
click at [430, 31] on div "Close this dialog window" at bounding box center [433, 31] width 6 height 6
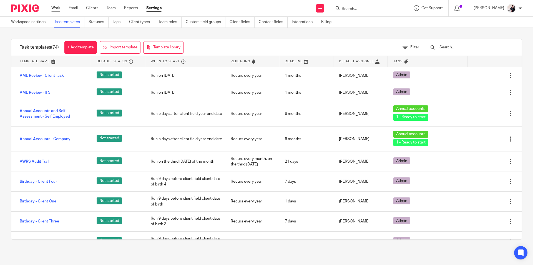
click at [56, 7] on link "Work" at bounding box center [55, 8] width 9 height 6
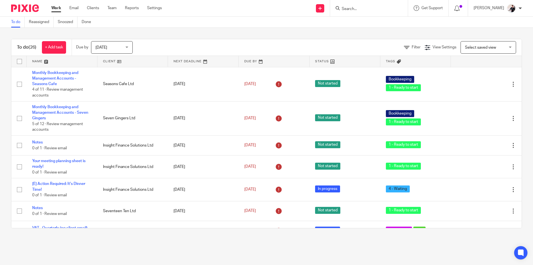
click at [111, 60] on link at bounding box center [132, 61] width 71 height 11
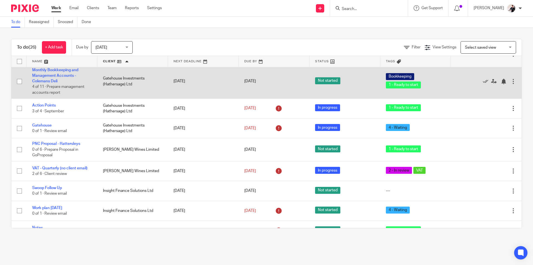
scroll to position [83, 0]
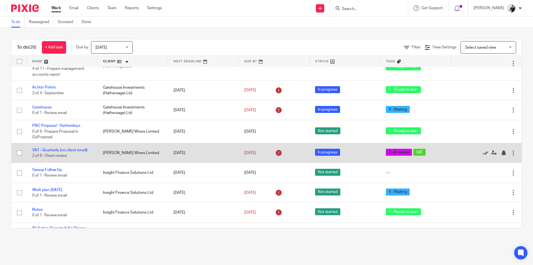
click at [483, 153] on icon at bounding box center [486, 153] width 6 height 6
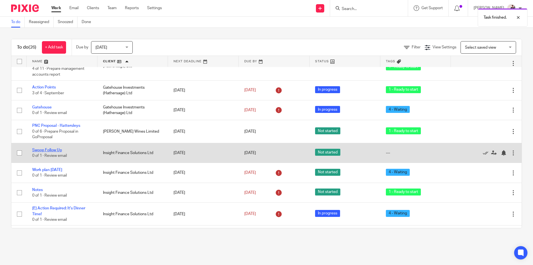
click at [62, 149] on link "Swoop Follow Up" at bounding box center [47, 150] width 30 height 4
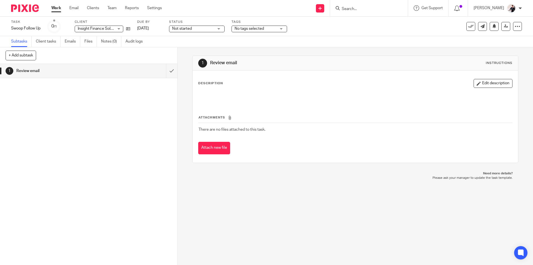
click at [72, 42] on link "Emails" at bounding box center [73, 41] width 16 height 11
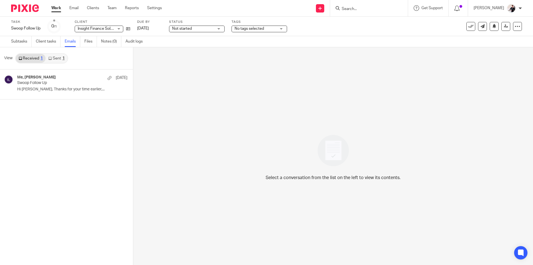
click at [64, 88] on p "Hi Helen, Thanks for your time earlier,..." at bounding box center [72, 89] width 110 height 5
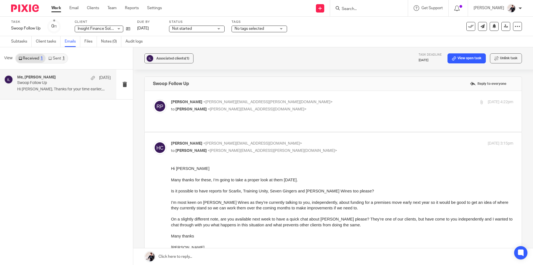
click at [202, 29] on span "Not started" at bounding box center [193, 29] width 42 height 6
click at [199, 49] on li "In progress" at bounding box center [197, 48] width 55 height 11
click at [243, 28] on span "No tags selected" at bounding box center [249, 29] width 29 height 4
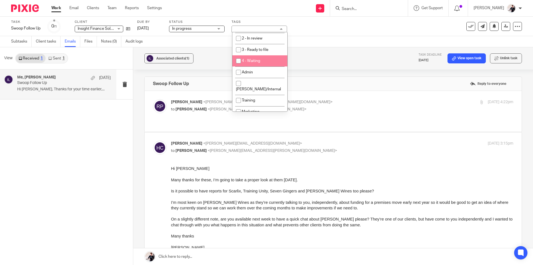
click at [266, 62] on li "4 - Waiting" at bounding box center [259, 60] width 55 height 11
checkbox input "true"
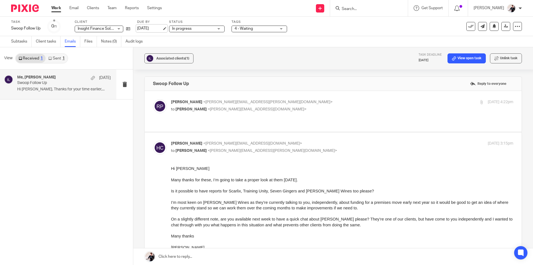
click at [152, 28] on link "[DATE]" at bounding box center [149, 29] width 25 height 6
click at [74, 8] on link "Email" at bounding box center [73, 8] width 9 height 6
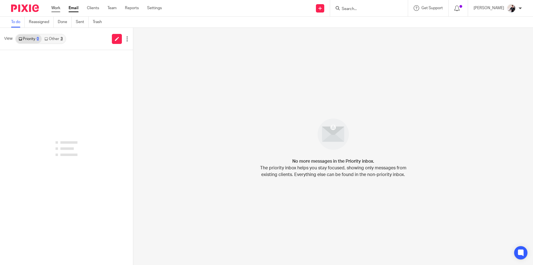
click at [58, 8] on link "Work" at bounding box center [55, 8] width 9 height 6
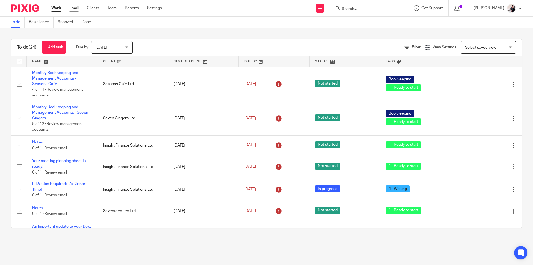
click at [75, 7] on link "Email" at bounding box center [73, 8] width 9 height 6
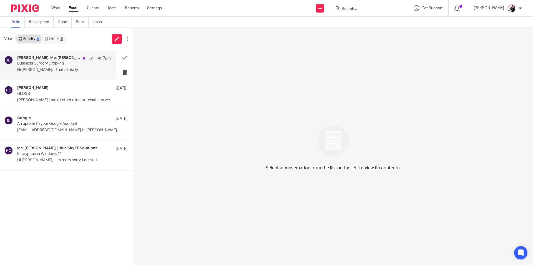
click at [57, 59] on h4 "[PERSON_NAME], Me, [PERSON_NAME]" at bounding box center [48, 58] width 63 height 5
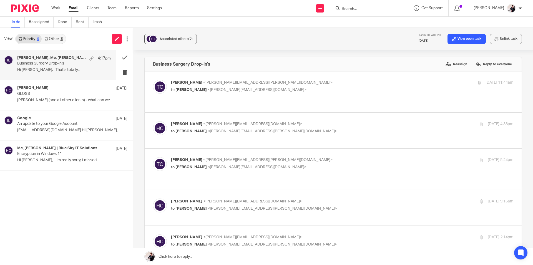
click at [57, 37] on link "Other 3" at bounding box center [54, 38] width 24 height 9
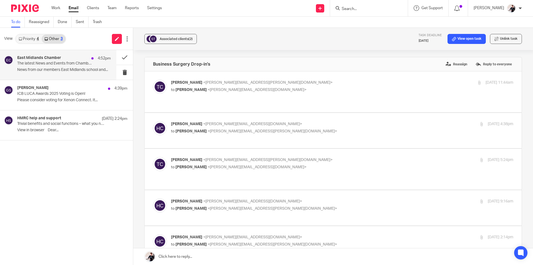
click at [60, 65] on p "The latest News and Events from Chamber members" at bounding box center [54, 63] width 75 height 5
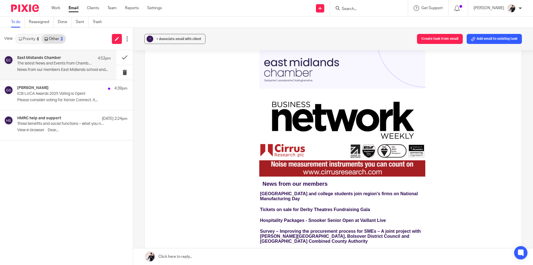
scroll to position [139, 0]
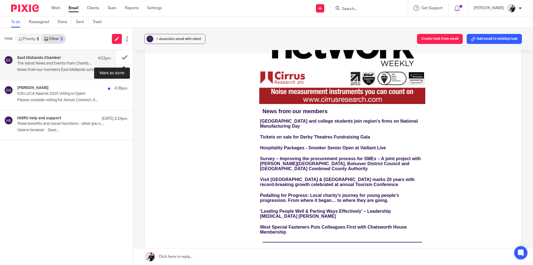
click at [121, 56] on button at bounding box center [124, 57] width 17 height 15
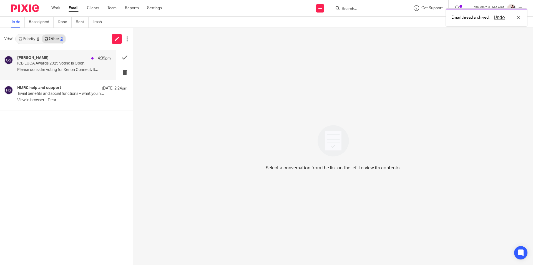
click at [51, 66] on div "Gareth Salomon 4:39pm ICB LUCA Awards 2025 Voting is Open! Please consider voti…" at bounding box center [64, 65] width 94 height 19
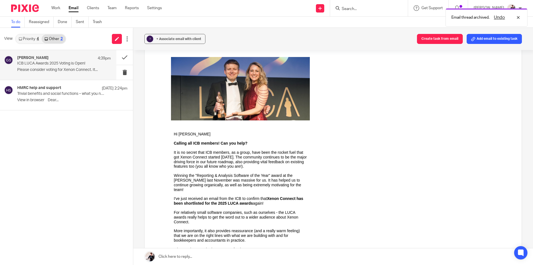
scroll to position [111, 0]
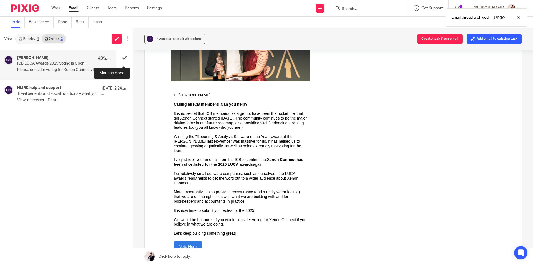
click at [122, 56] on button at bounding box center [124, 57] width 17 height 15
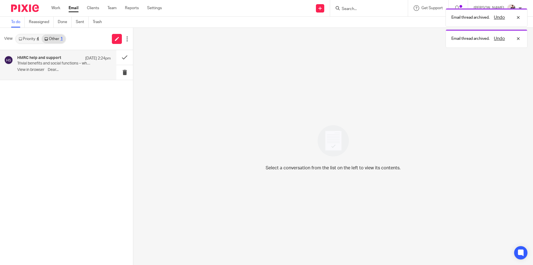
click at [54, 62] on p "Trivial benefits and social functions – what you need to know" at bounding box center [54, 63] width 75 height 5
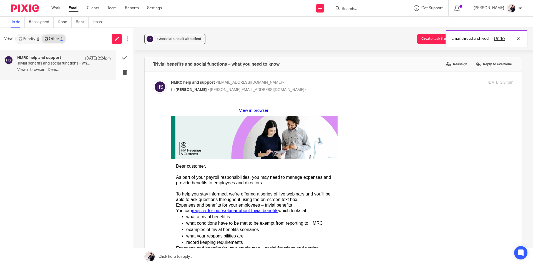
scroll to position [0, 0]
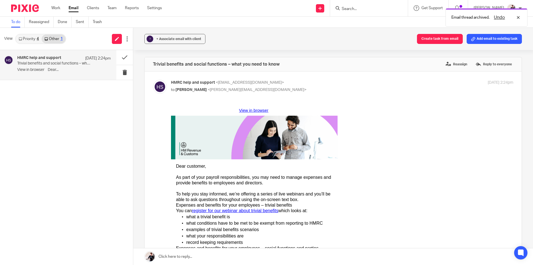
click at [32, 37] on link "Priority 4" at bounding box center [29, 38] width 26 height 9
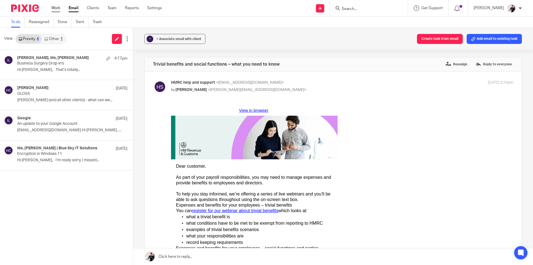
click at [52, 7] on link "Work" at bounding box center [55, 8] width 9 height 6
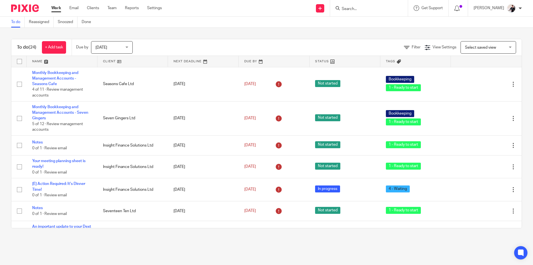
click at [112, 62] on link at bounding box center [132, 61] width 71 height 11
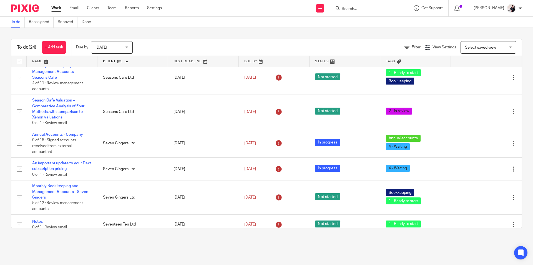
scroll to position [423, 0]
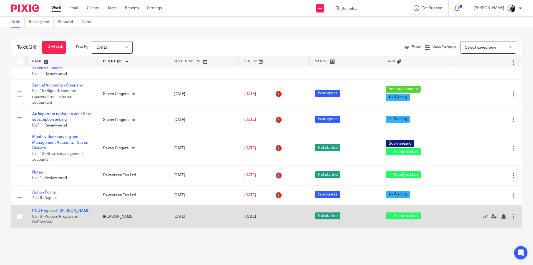
click at [70, 213] on td "PNC Proposal - Sharon 0 of 6 · Prepare Proposal in GoProposal" at bounding box center [62, 216] width 71 height 23
click at [69, 211] on link "PNC Proposal - [PERSON_NAME]" at bounding box center [61, 211] width 58 height 4
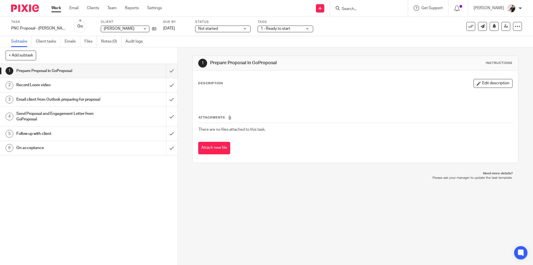
click at [141, 29] on div "Task PNC Proposal - [PERSON_NAME] Save PNC Proposal - [PERSON_NAME] 0 /6 Client…" at bounding box center [224, 26] width 426 height 13
click at [152, 29] on icon at bounding box center [154, 29] width 4 height 4
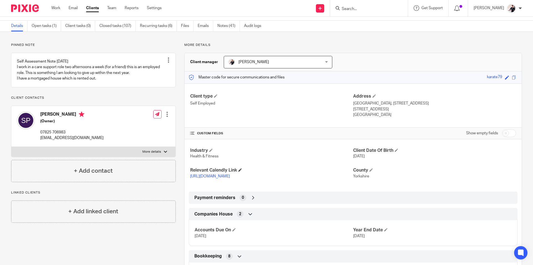
scroll to position [5, 0]
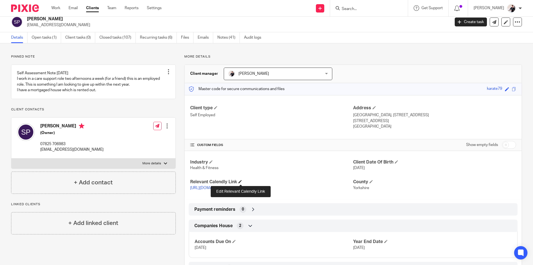
click at [241, 181] on span at bounding box center [240, 181] width 3 height 3
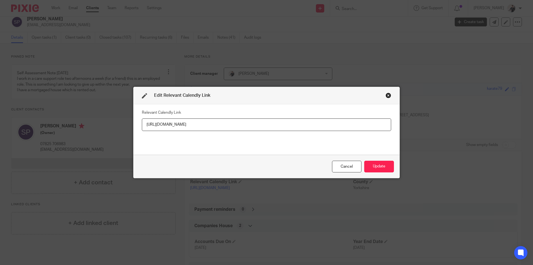
drag, startPoint x: 282, startPoint y: 124, endPoint x: 118, endPoint y: 122, distance: 164.7
click at [118, 122] on div "Edit Relevant Calendly Link Relevant Calendly Link https://calendly.com/insight…" at bounding box center [266, 132] width 533 height 265
click at [187, 126] on input "Relevant Calendly Link https://calendly.com/insightfinancesolutions/bookkeeping…" at bounding box center [266, 124] width 249 height 12
type input "https://calendly.com/insightfinancesolutions/bookkeeping-monthly-meeting"
click at [376, 167] on button "Update" at bounding box center [379, 167] width 30 height 12
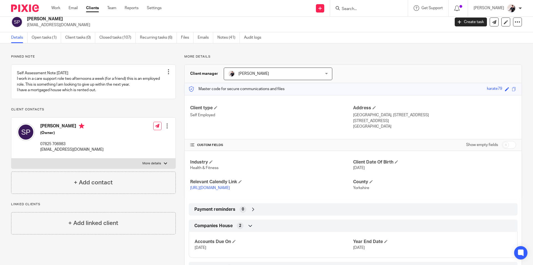
click at [357, 10] on input "Search" at bounding box center [366, 9] width 50 height 5
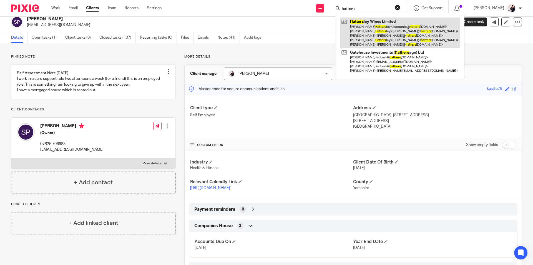
type input "hatters"
click at [374, 22] on link at bounding box center [400, 32] width 120 height 31
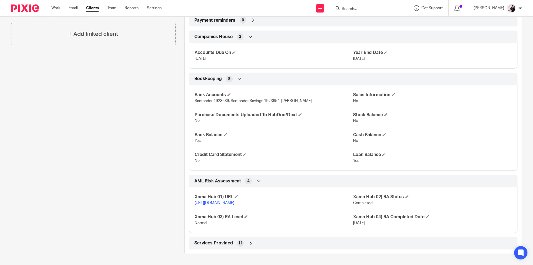
scroll to position [199, 0]
click at [248, 243] on icon at bounding box center [251, 243] width 6 height 6
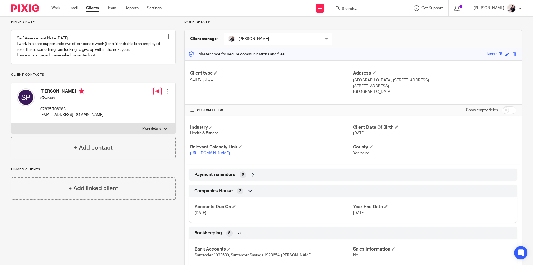
scroll to position [0, 0]
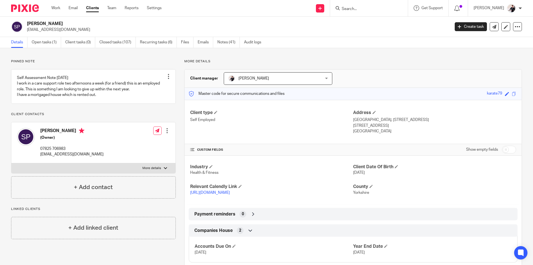
click at [368, 9] on input "Search" at bounding box center [366, 9] width 50 height 5
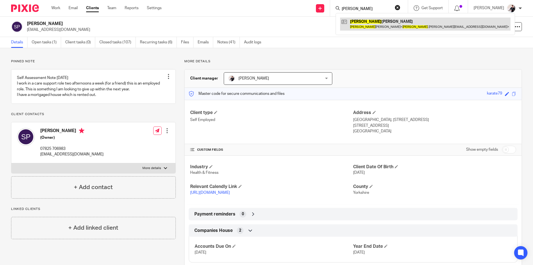
type input "sophie"
click at [372, 19] on link at bounding box center [425, 23] width 171 height 13
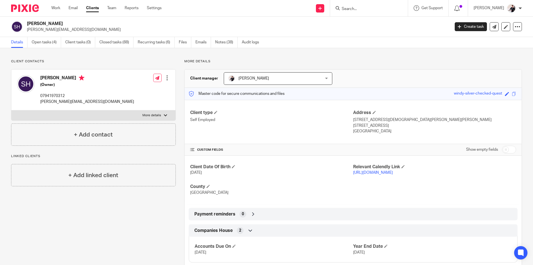
scroll to position [97, 0]
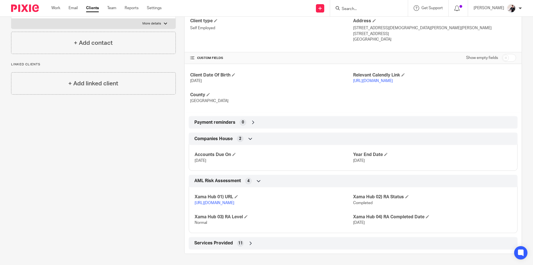
click at [248, 242] on icon at bounding box center [251, 243] width 6 height 6
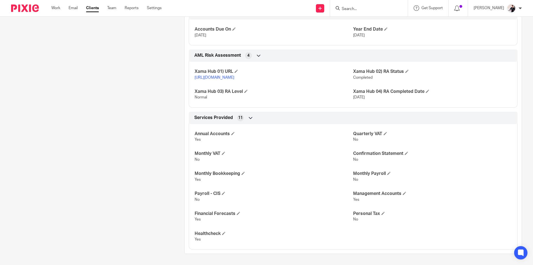
scroll to position [223, 0]
click at [223, 234] on span at bounding box center [223, 232] width 3 height 3
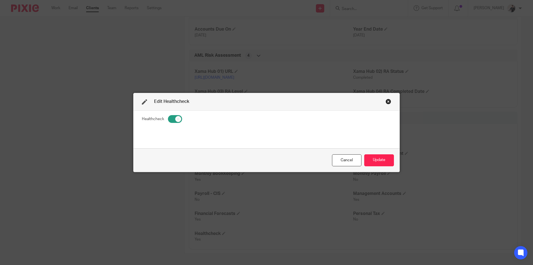
click at [174, 117] on input "checkbox" at bounding box center [175, 119] width 14 height 8
checkbox input "false"
click at [383, 159] on button "Update" at bounding box center [379, 160] width 30 height 12
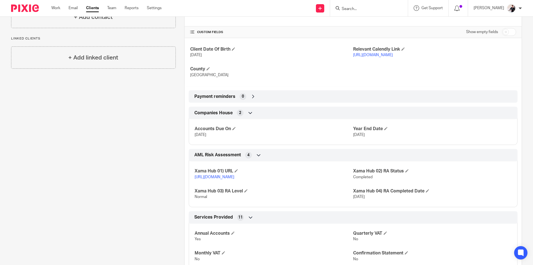
scroll to position [28, 0]
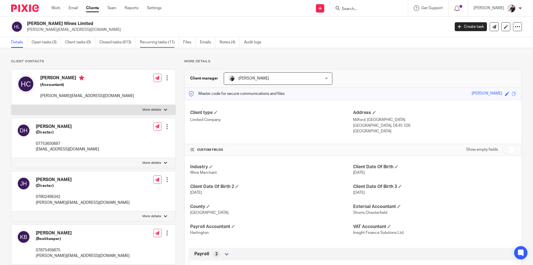
click at [152, 40] on link "Recurring tasks (11)" at bounding box center [159, 42] width 39 height 11
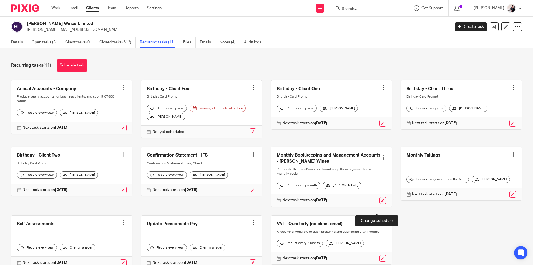
click at [380, 204] on link at bounding box center [383, 200] width 7 height 7
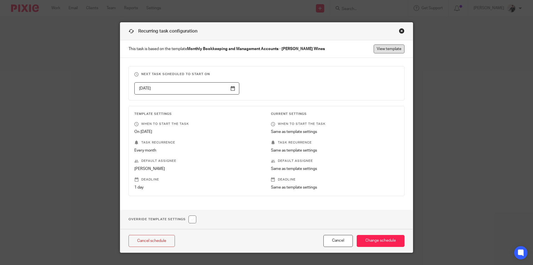
click at [393, 48] on link "View template" at bounding box center [389, 48] width 31 height 9
click at [328, 238] on button "Cancel" at bounding box center [338, 241] width 29 height 12
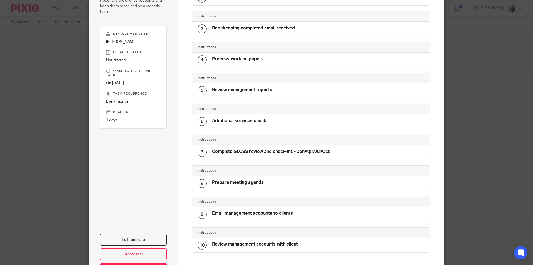
scroll to position [145, 0]
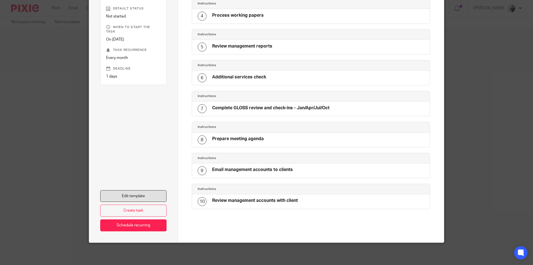
click at [135, 196] on link "Edit template" at bounding box center [133, 196] width 66 height 12
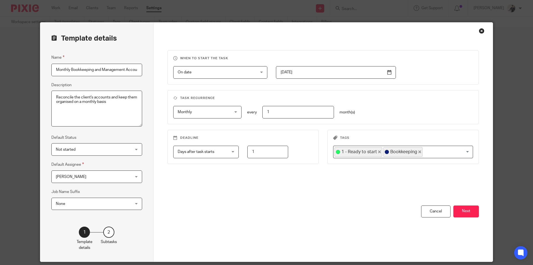
scroll to position [0, 39]
click at [104, 176] on span "[PERSON_NAME]" at bounding box center [90, 177] width 69 height 12
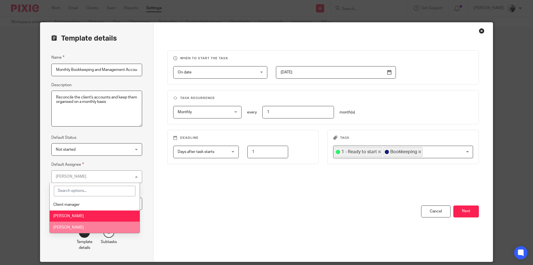
click at [105, 223] on li "Vicki Sanders" at bounding box center [95, 226] width 90 height 11
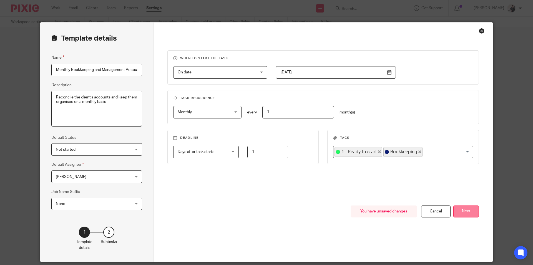
click at [463, 213] on button "Next" at bounding box center [467, 211] width 26 height 12
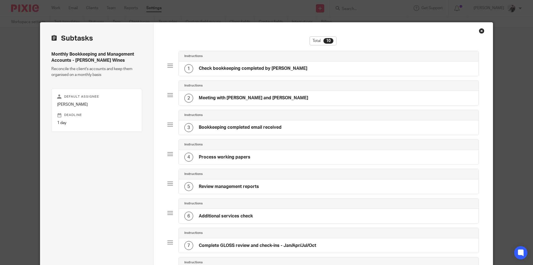
click at [251, 69] on h4 "Check bookkeeping completed by Katie" at bounding box center [253, 69] width 109 height 6
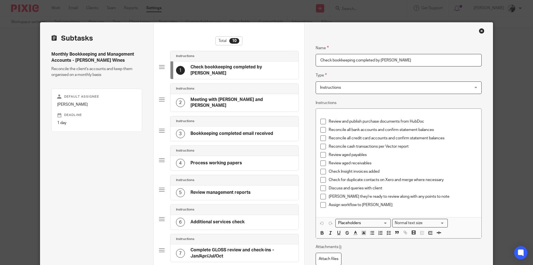
click at [232, 97] on h4 "Meeting with Katie and Judd" at bounding box center [242, 103] width 102 height 12
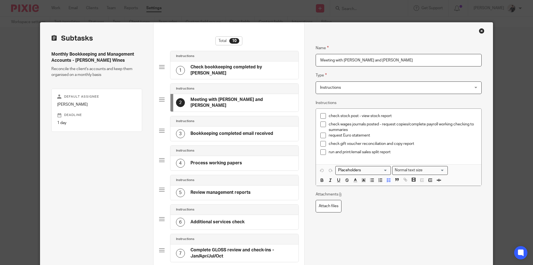
scroll to position [156, 0]
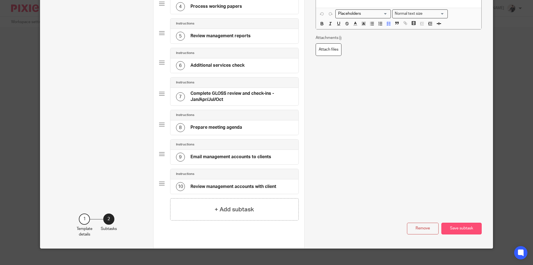
click at [462, 223] on button "Save subtask" at bounding box center [462, 228] width 40 height 12
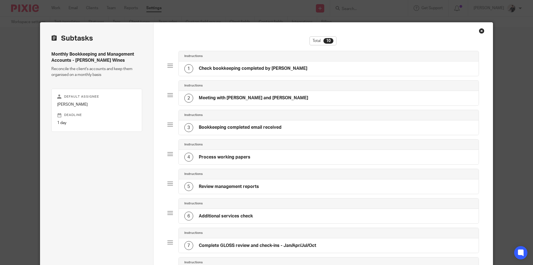
scroll to position [165, 0]
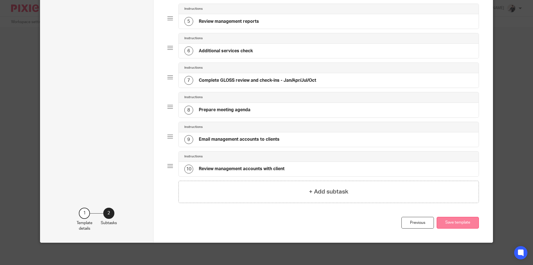
click at [457, 221] on button "Save template" at bounding box center [458, 223] width 42 height 12
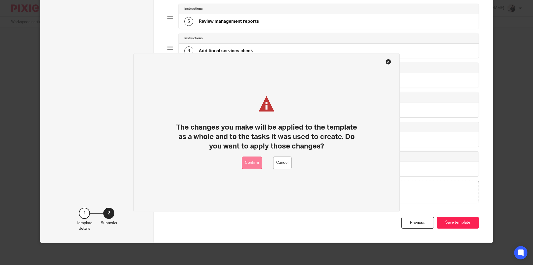
click at [245, 162] on button "Confirm" at bounding box center [252, 162] width 20 height 12
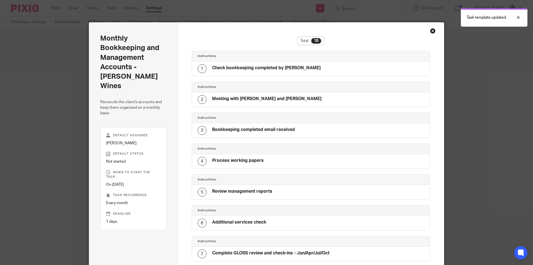
click at [430, 30] on div "Close this dialog window" at bounding box center [433, 31] width 6 height 6
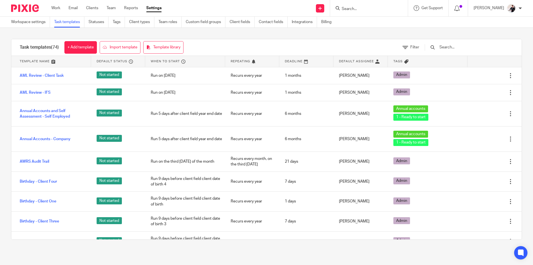
click at [364, 9] on input "Search" at bounding box center [366, 9] width 50 height 5
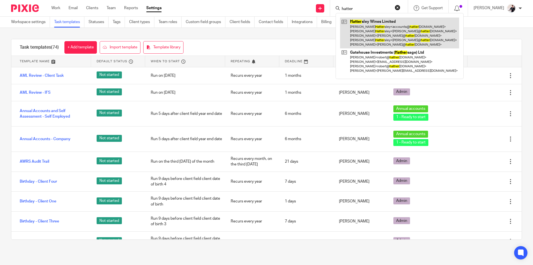
type input "hatter"
click at [380, 28] on link at bounding box center [399, 32] width 119 height 31
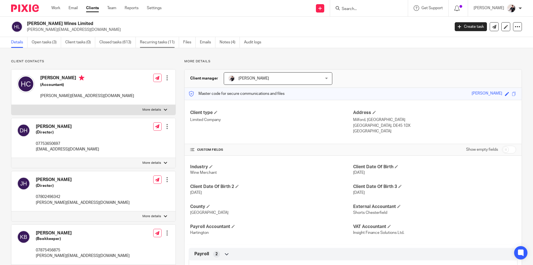
click at [147, 43] on link "Recurring tasks (11)" at bounding box center [159, 42] width 39 height 11
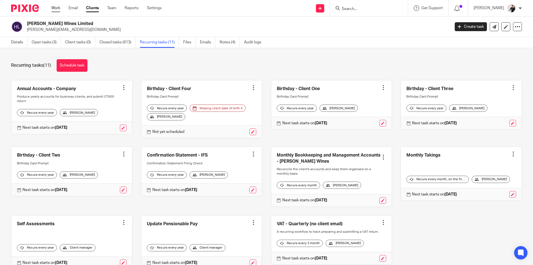
click at [54, 10] on link "Work" at bounding box center [55, 8] width 9 height 6
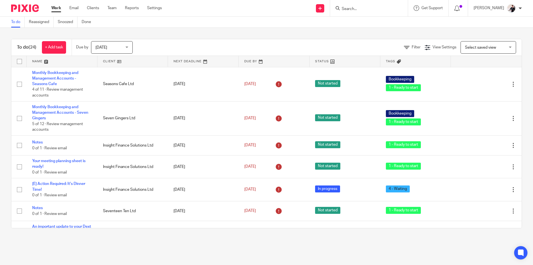
click at [108, 63] on link at bounding box center [132, 61] width 71 height 11
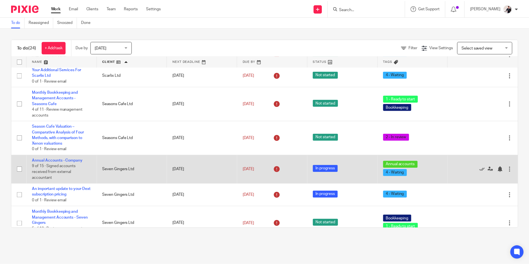
scroll to position [423, 0]
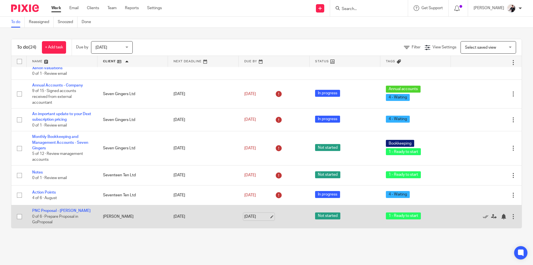
click at [254, 217] on link "[DATE]" at bounding box center [256, 217] width 25 height 6
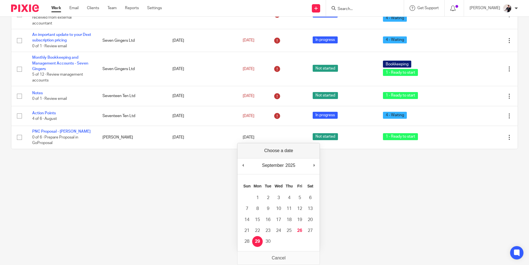
scroll to position [0, 0]
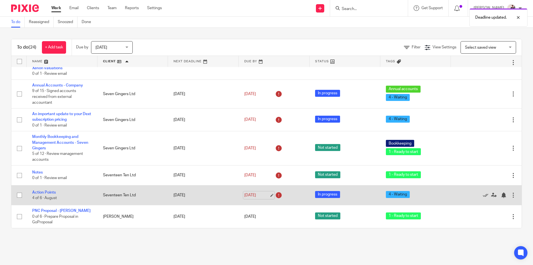
click at [253, 195] on link "[DATE]" at bounding box center [256, 195] width 25 height 6
click at [55, 192] on link "Action Points" at bounding box center [44, 192] width 24 height 4
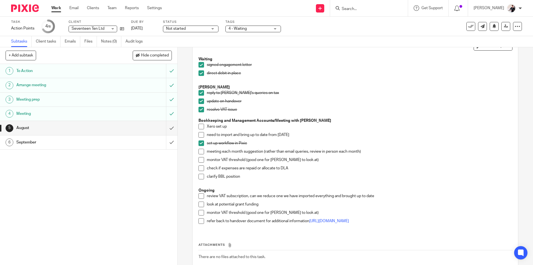
scroll to position [74, 0]
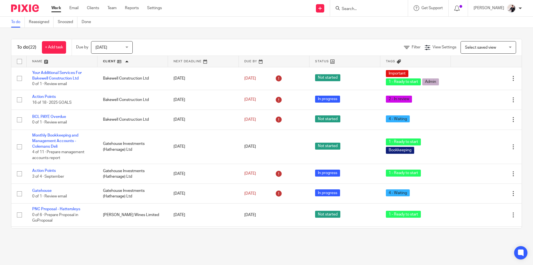
click at [107, 61] on link at bounding box center [132, 61] width 71 height 11
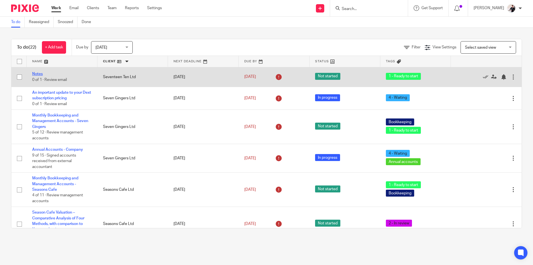
click at [35, 73] on link "Notes" at bounding box center [37, 74] width 11 height 4
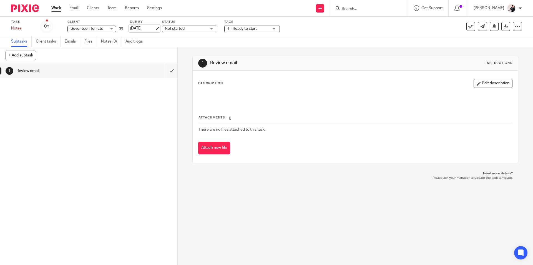
click at [139, 29] on link "[DATE]" at bounding box center [142, 29] width 25 height 6
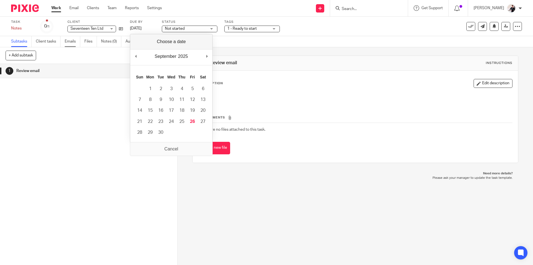
click at [74, 43] on link "Emails" at bounding box center [73, 41] width 16 height 11
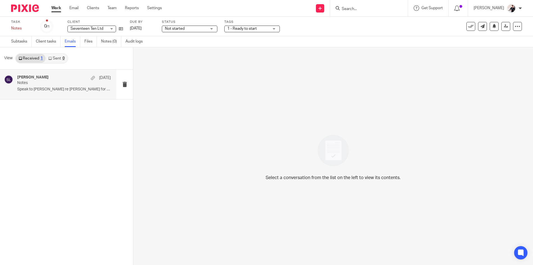
click at [62, 90] on p "Speak to Caroline re Hannah Grant for Hannah ..." at bounding box center [64, 89] width 94 height 5
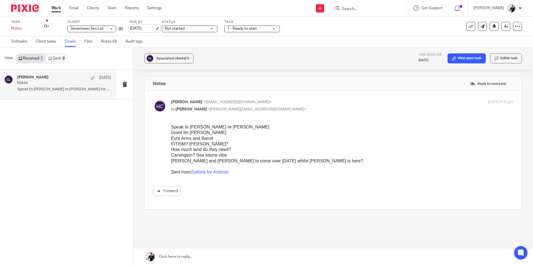
click at [140, 28] on link "25 Sep 2025" at bounding box center [142, 29] width 25 height 6
click at [61, 11] on link "Work" at bounding box center [56, 8] width 10 height 6
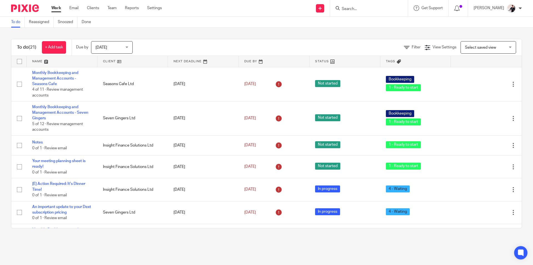
click at [105, 62] on link at bounding box center [132, 61] width 71 height 11
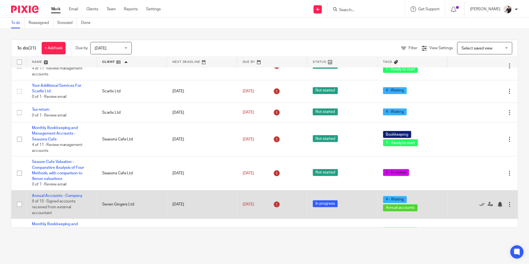
scroll to position [360, 0]
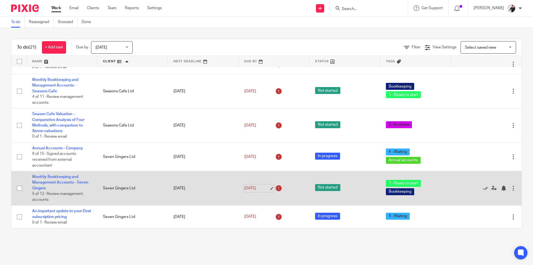
click at [244, 187] on link "24 Sep 2025" at bounding box center [256, 188] width 25 height 6
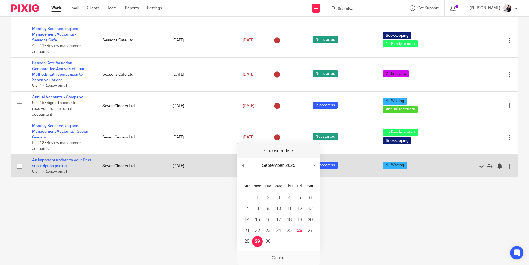
scroll to position [0, 0]
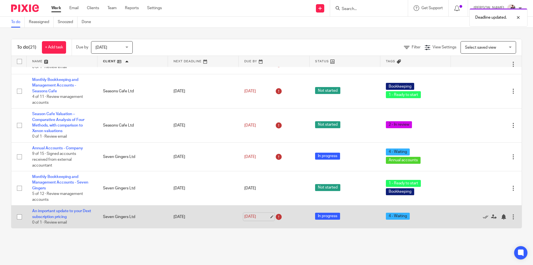
click at [258, 217] on link "[DATE]" at bounding box center [256, 217] width 25 height 6
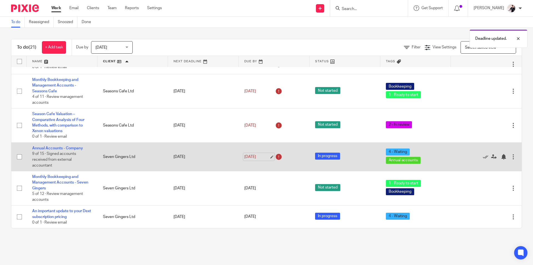
click at [248, 156] on link "[DATE]" at bounding box center [256, 157] width 25 height 6
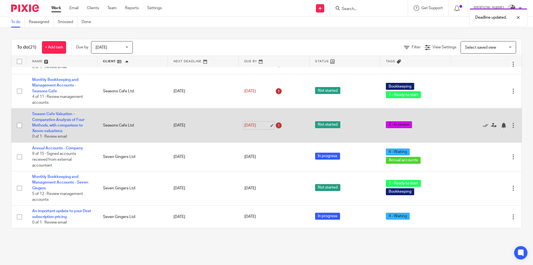
click at [253, 126] on link "[DATE]" at bounding box center [256, 125] width 25 height 6
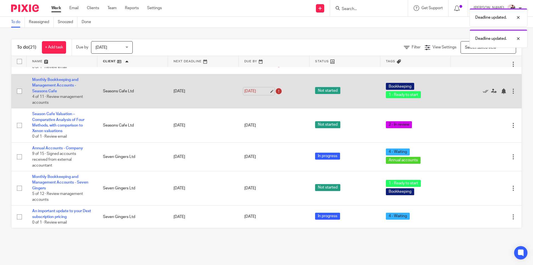
click at [254, 90] on link "24 Sep 2025" at bounding box center [256, 91] width 25 height 6
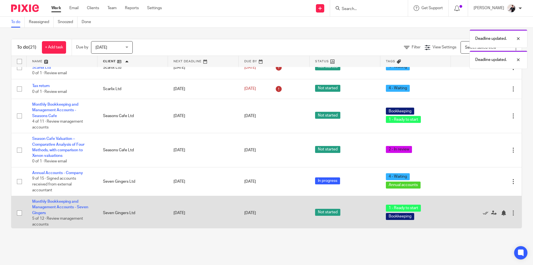
scroll to position [305, 0]
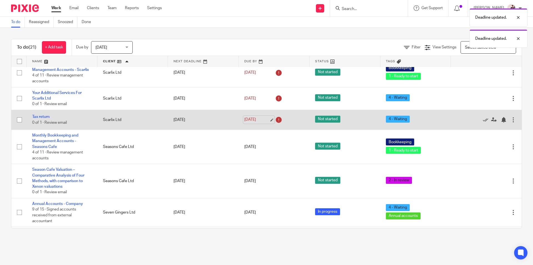
click at [252, 120] on link "[DATE]" at bounding box center [256, 120] width 25 height 6
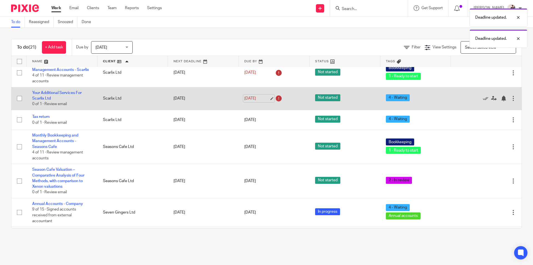
click at [247, 97] on link "25 Sep 2025" at bounding box center [256, 99] width 25 height 6
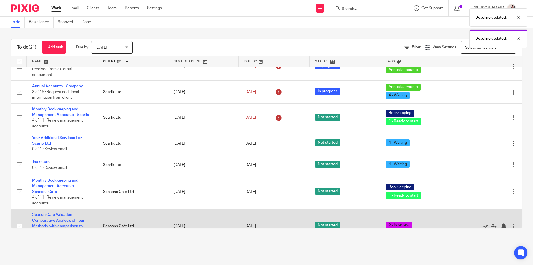
scroll to position [249, 0]
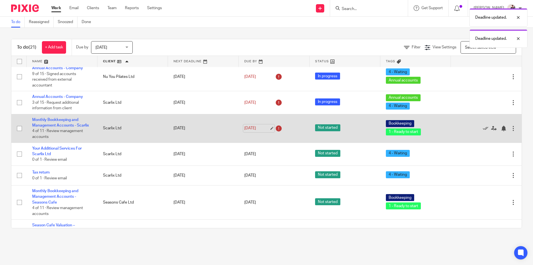
click at [257, 129] on link "[DATE]" at bounding box center [256, 128] width 25 height 6
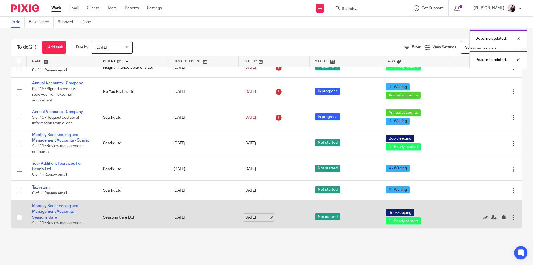
scroll to position [221, 0]
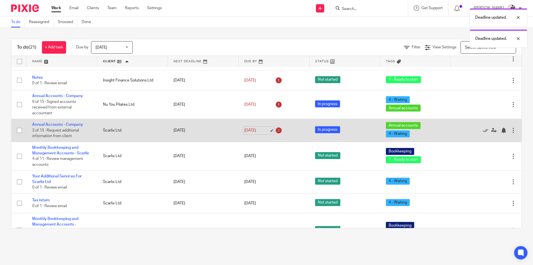
click at [255, 130] on link "25 Sep 2025" at bounding box center [256, 130] width 25 height 6
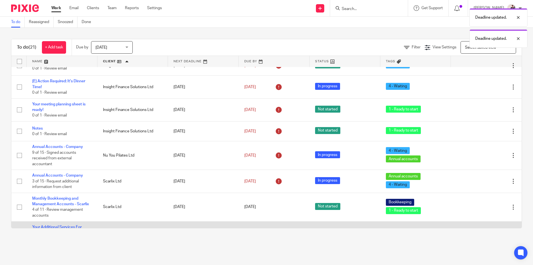
scroll to position [166, 0]
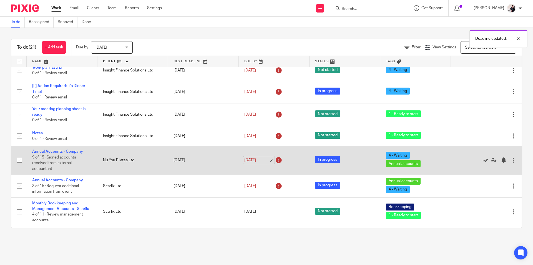
click at [256, 157] on link "25 Sep 2025" at bounding box center [256, 160] width 25 height 6
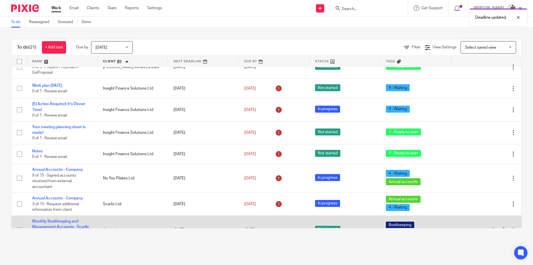
scroll to position [138, 0]
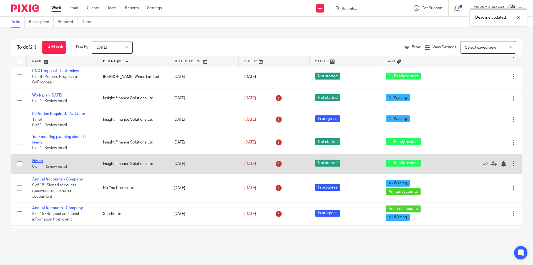
click at [40, 162] on link "Notes" at bounding box center [37, 161] width 11 height 4
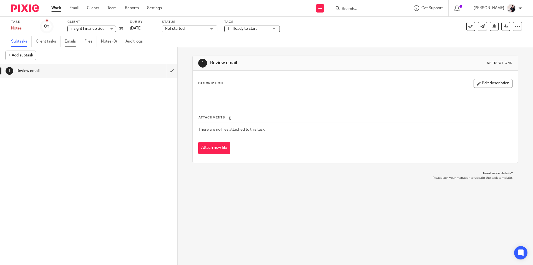
click at [71, 42] on link "Emails" at bounding box center [73, 41] width 16 height 11
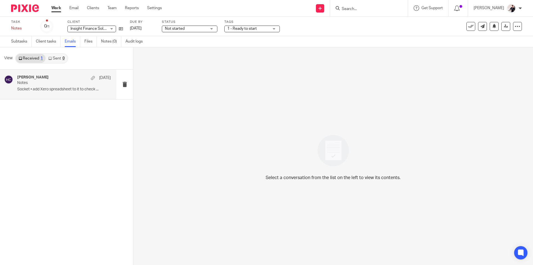
click at [79, 83] on p "Notes" at bounding box center [54, 83] width 75 height 5
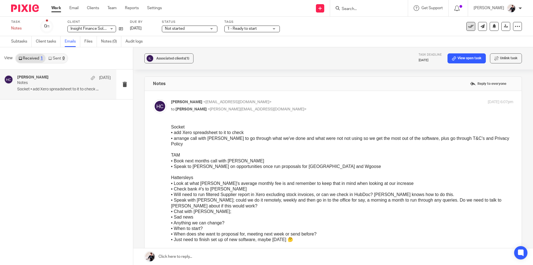
click at [468, 27] on icon at bounding box center [471, 27] width 6 height 6
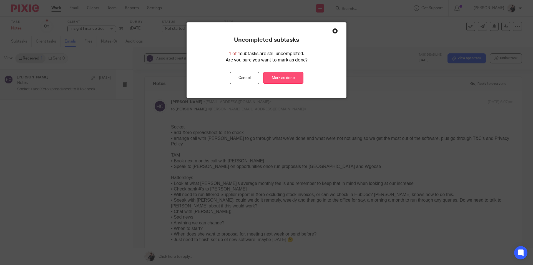
click at [289, 75] on link "Mark as done" at bounding box center [283, 78] width 40 height 12
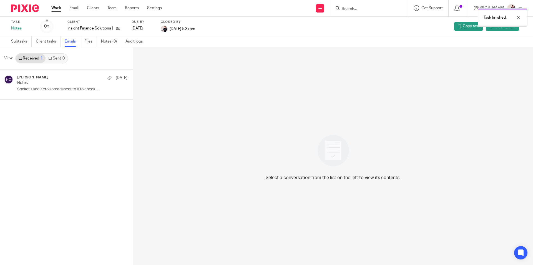
click at [54, 7] on link "Work" at bounding box center [56, 8] width 10 height 6
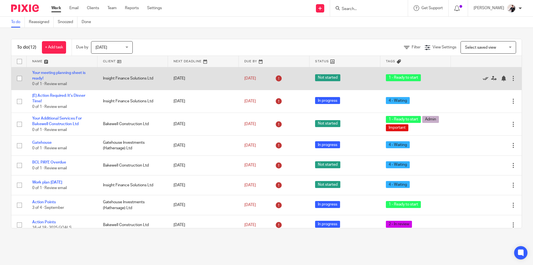
click at [483, 77] on icon at bounding box center [486, 79] width 6 height 6
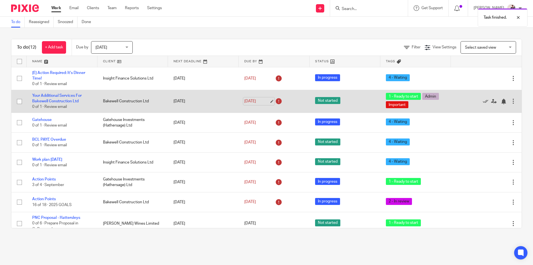
click at [247, 100] on link "[DATE]" at bounding box center [256, 101] width 25 height 6
click at [47, 98] on td "Your Additional Services For Bakewell Construction Ltd 0 of 1 · Review email" at bounding box center [62, 101] width 71 height 23
click at [47, 102] on link "Your Additional Services For Bakewell Construction Ltd" at bounding box center [56, 98] width 49 height 9
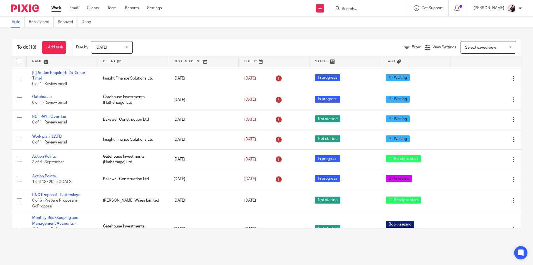
click at [109, 60] on link at bounding box center [132, 61] width 71 height 11
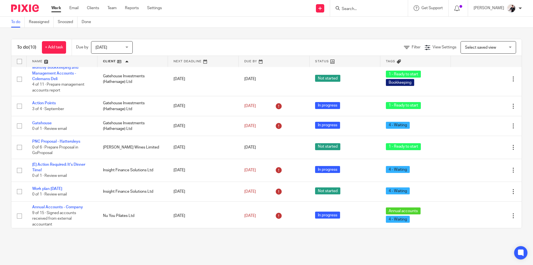
scroll to position [70, 0]
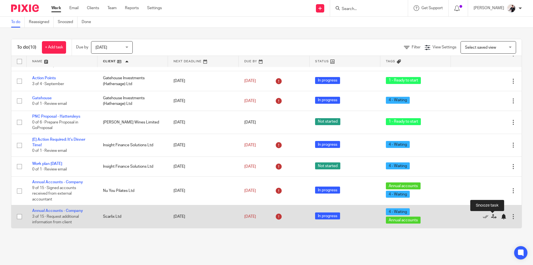
click at [501, 217] on div at bounding box center [504, 217] width 6 height 6
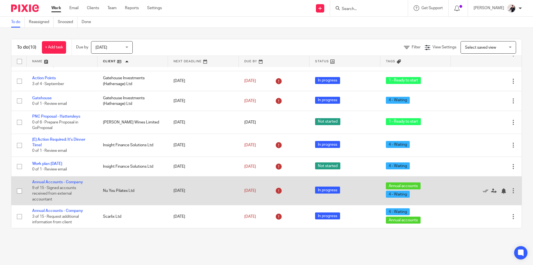
scroll to position [47, 0]
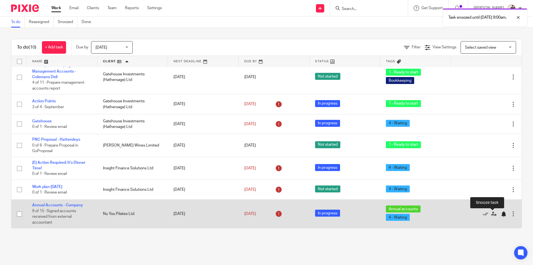
click at [501, 214] on div at bounding box center [504, 214] width 6 height 6
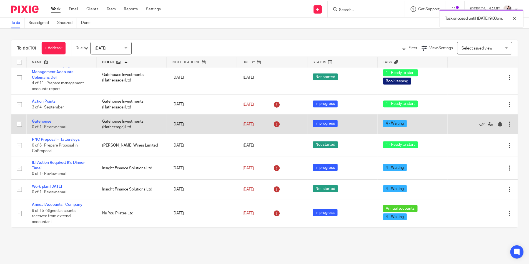
scroll to position [18, 0]
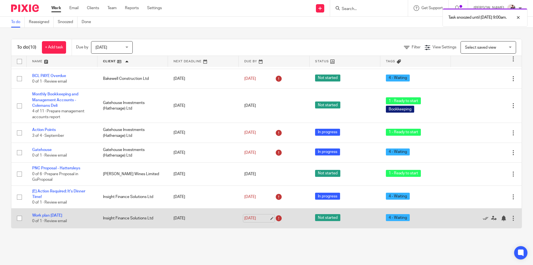
click at [251, 218] on link "[DATE]" at bounding box center [256, 218] width 25 height 6
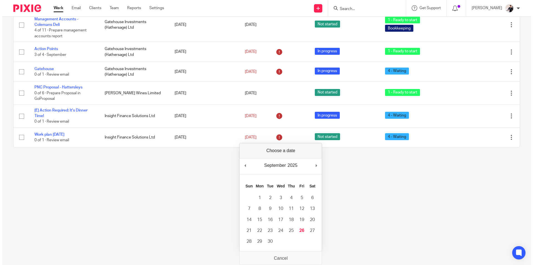
scroll to position [0, 0]
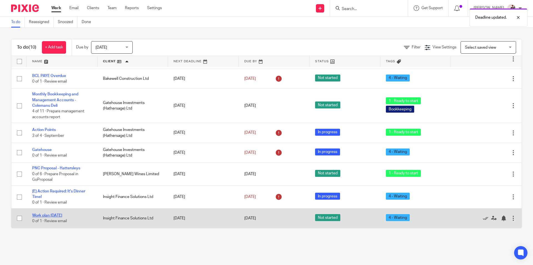
click at [50, 214] on link "Work plan April 2025" at bounding box center [47, 215] width 30 height 4
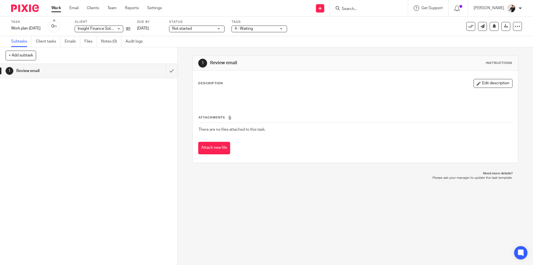
click at [254, 26] on span "4 - Waiting" at bounding box center [256, 29] width 42 height 6
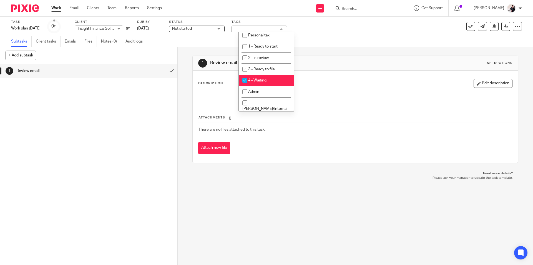
scroll to position [83, 0]
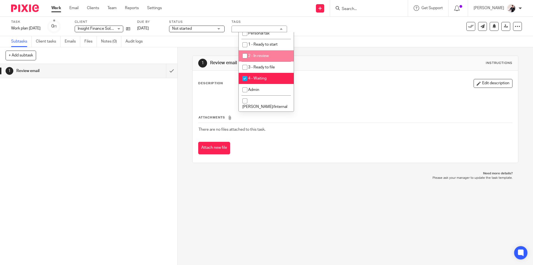
click at [260, 58] on li "2 - In review" at bounding box center [266, 55] width 55 height 11
checkbox input "true"
click at [262, 78] on span "4 - Waiting" at bounding box center [257, 78] width 18 height 4
checkbox input "false"
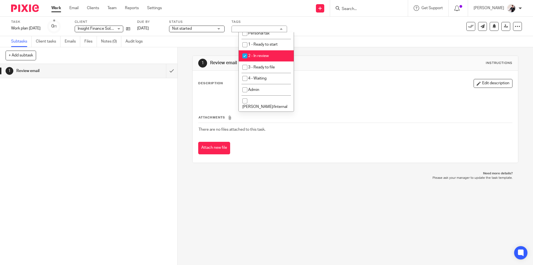
click at [59, 9] on link "Work" at bounding box center [56, 8] width 10 height 6
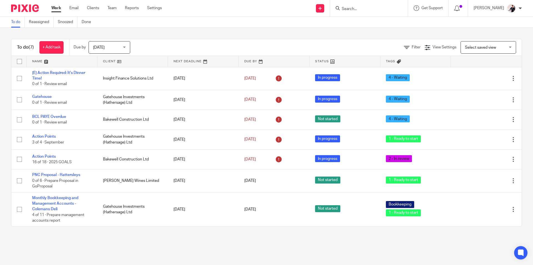
click at [111, 60] on link at bounding box center [132, 61] width 71 height 11
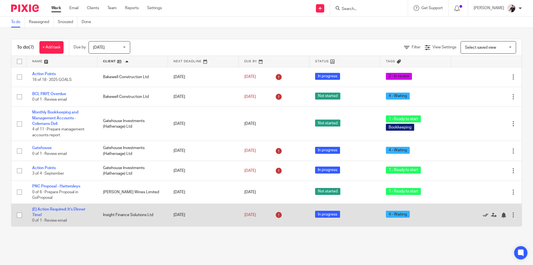
click at [483, 214] on icon at bounding box center [486, 215] width 6 height 6
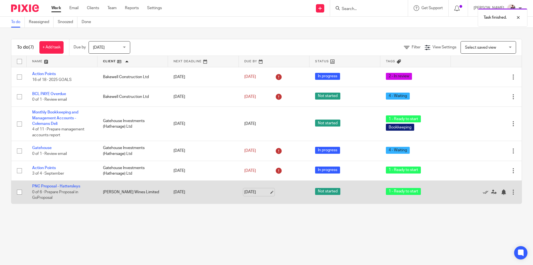
click at [255, 193] on link "[DATE]" at bounding box center [256, 192] width 25 height 6
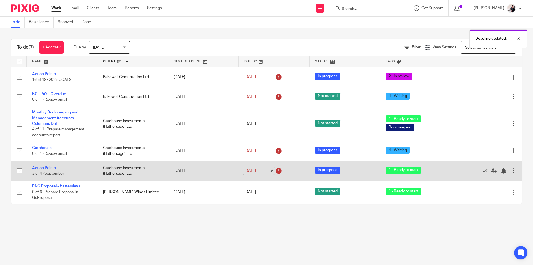
click at [248, 171] on link "[DATE]" at bounding box center [256, 171] width 25 height 6
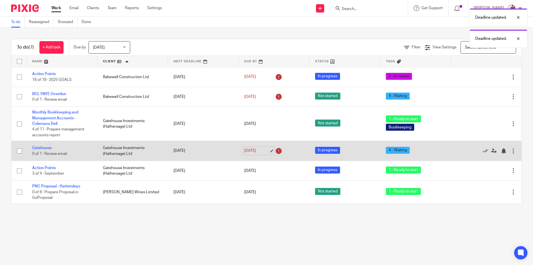
click at [254, 151] on link "[DATE]" at bounding box center [256, 151] width 25 height 6
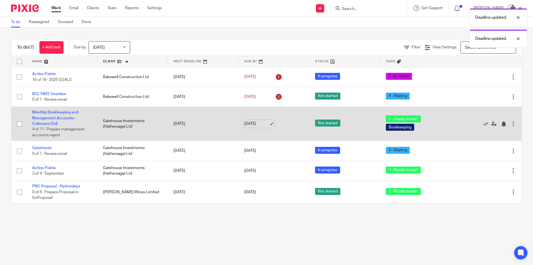
click at [248, 126] on link "[DATE]" at bounding box center [256, 124] width 25 height 6
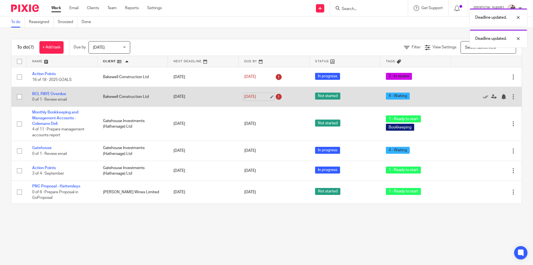
click at [244, 96] on link "[DATE]" at bounding box center [256, 97] width 25 height 6
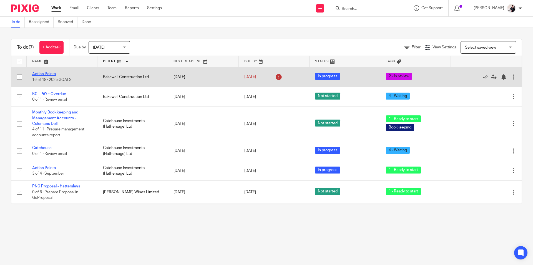
click at [42, 73] on link "Action Points" at bounding box center [44, 74] width 24 height 4
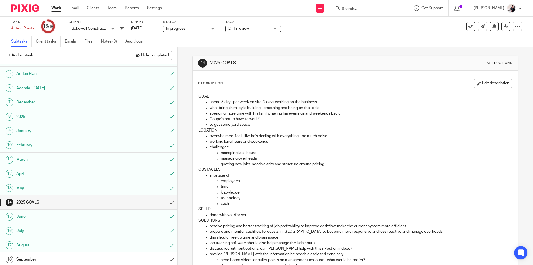
scroll to position [56, 0]
click at [65, 259] on h1 "September" at bounding box center [64, 257] width 96 height 8
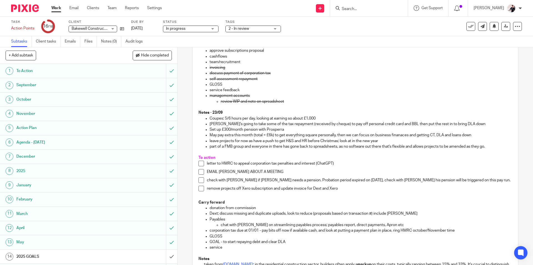
scroll to position [472, 0]
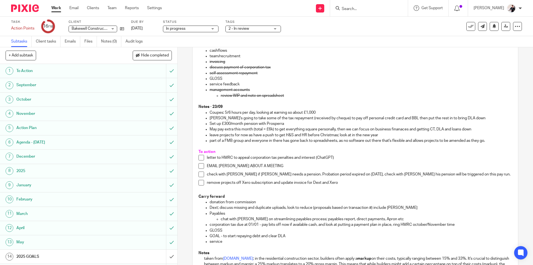
click at [61, 8] on link "Work" at bounding box center [56, 8] width 10 height 6
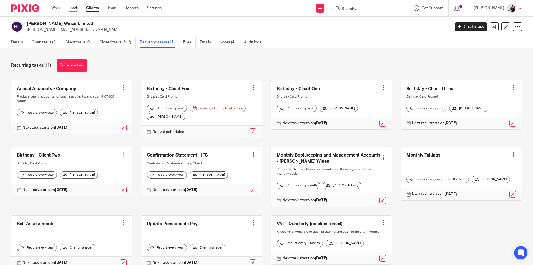
click at [71, 9] on link "Email" at bounding box center [73, 8] width 9 height 6
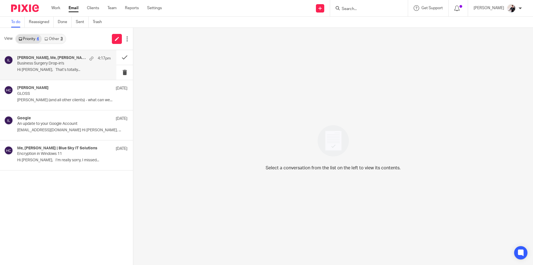
click at [44, 72] on p "Hi [PERSON_NAME], That’s totally..." at bounding box center [64, 69] width 94 height 5
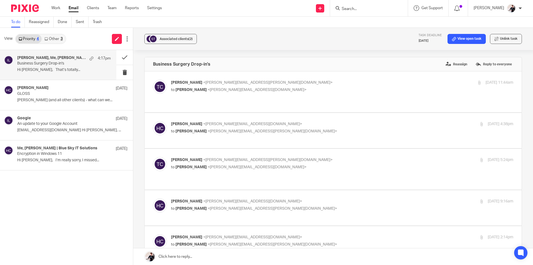
click at [57, 38] on link "Other 3" at bounding box center [54, 38] width 24 height 9
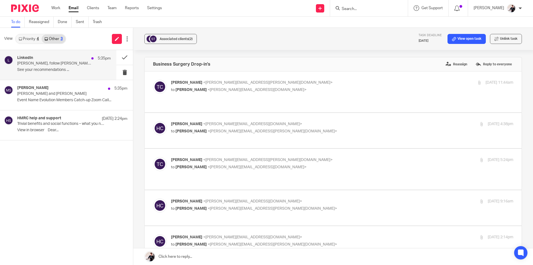
click at [44, 62] on p "[PERSON_NAME], follow [PERSON_NAME] MBE - Founder & Creative Director at Crafte…" at bounding box center [54, 63] width 75 height 5
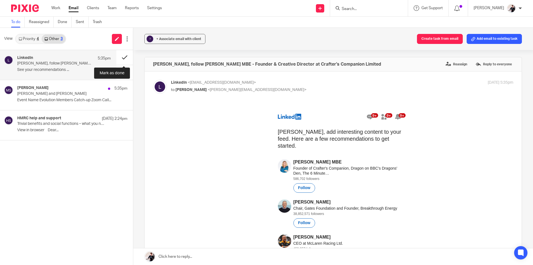
click at [121, 59] on button at bounding box center [124, 57] width 17 height 15
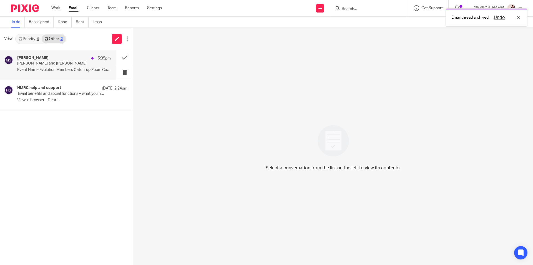
click at [71, 59] on div "[PERSON_NAME] 5:35pm" at bounding box center [64, 59] width 94 height 6
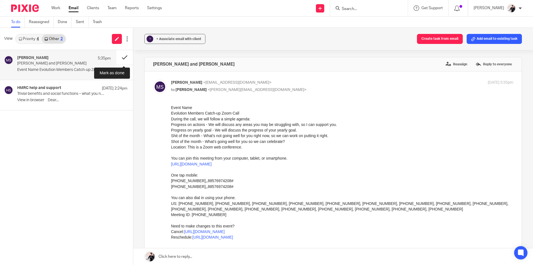
click at [121, 58] on button at bounding box center [124, 57] width 17 height 15
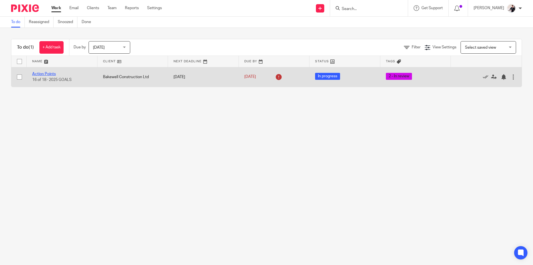
click at [44, 72] on link "Action Points" at bounding box center [44, 74] width 24 height 4
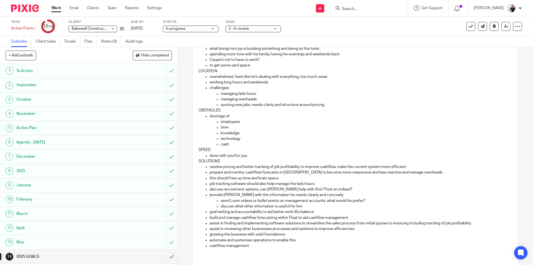
scroll to position [56, 0]
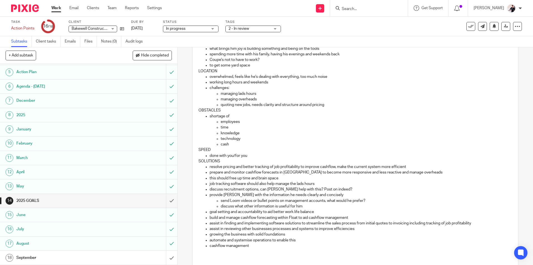
click at [123, 262] on link "18 September" at bounding box center [83, 258] width 166 height 14
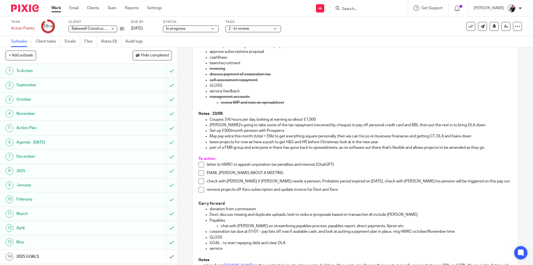
scroll to position [472, 0]
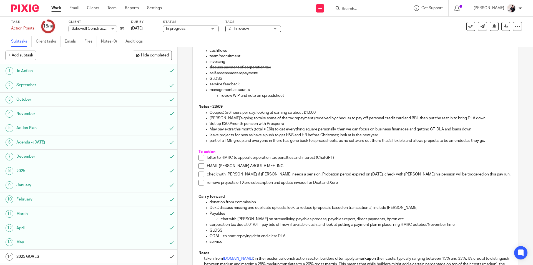
click at [261, 29] on span "2 - In review" at bounding box center [250, 29] width 42 height 6
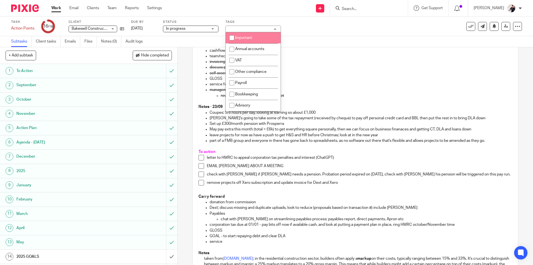
click at [262, 36] on li "Important" at bounding box center [253, 37] width 55 height 11
checkbox input "true"
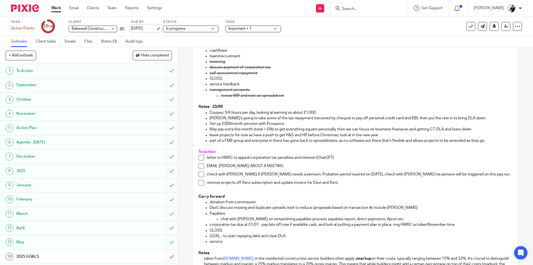
click at [146, 30] on link "25 Sep 2025" at bounding box center [143, 29] width 25 height 6
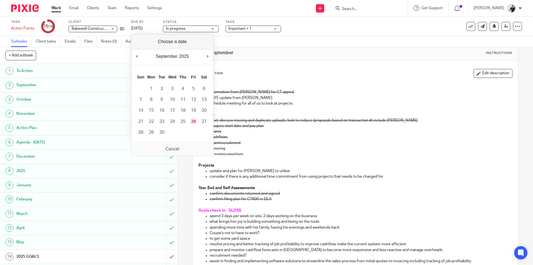
scroll to position [0, 0]
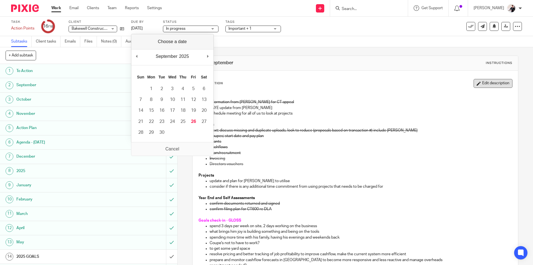
click at [489, 83] on button "Edit description" at bounding box center [493, 83] width 39 height 9
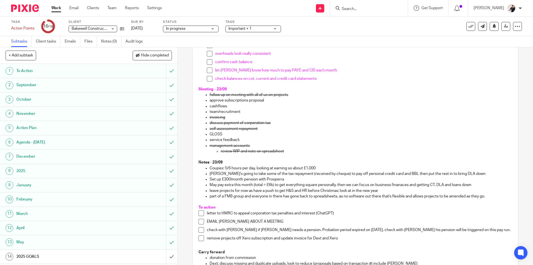
scroll to position [444, 0]
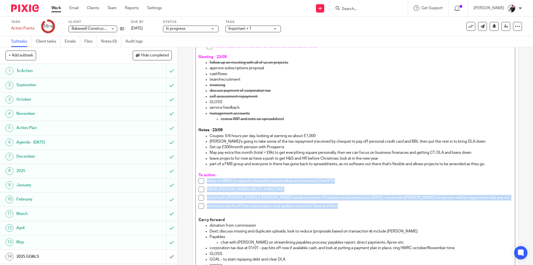
drag, startPoint x: 340, startPoint y: 207, endPoint x: 182, endPoint y: 182, distance: 160.3
click at [182, 182] on div "18 September Instructions Description Waiting information from Tom for CT appea…" at bounding box center [356, 155] width 356 height 217
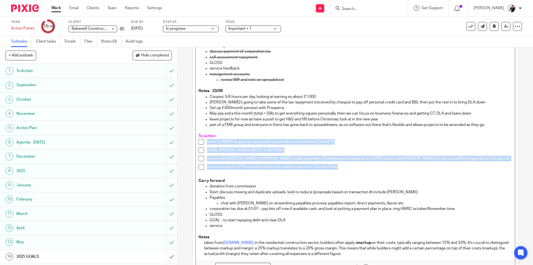
scroll to position [526, 0]
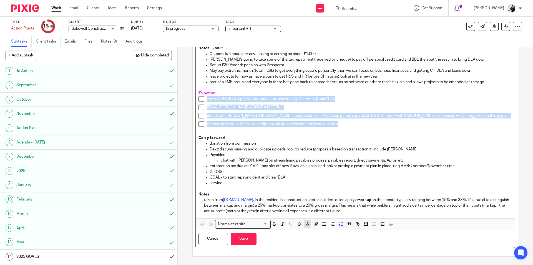
click at [307, 224] on line "button" at bounding box center [307, 224] width 1 height 0
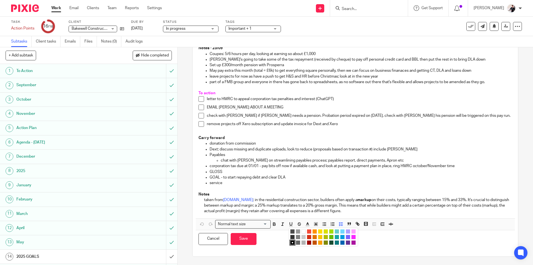
click at [308, 237] on li "color:#D33115" at bounding box center [309, 237] width 4 height 4
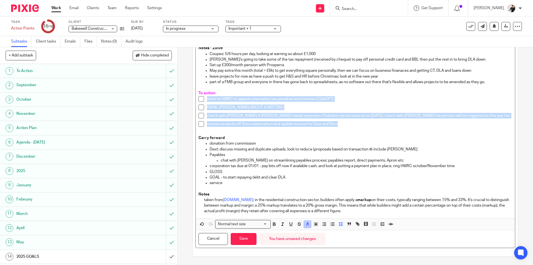
click at [305, 225] on icon "button" at bounding box center [307, 223] width 5 height 5
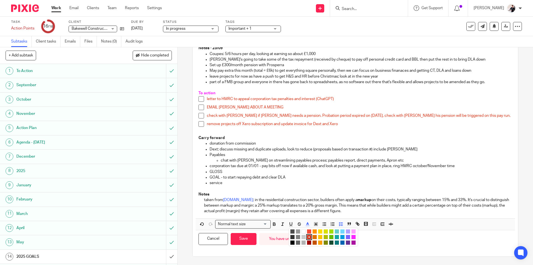
click at [307, 242] on li "color:#9F0500" at bounding box center [309, 242] width 4 height 4
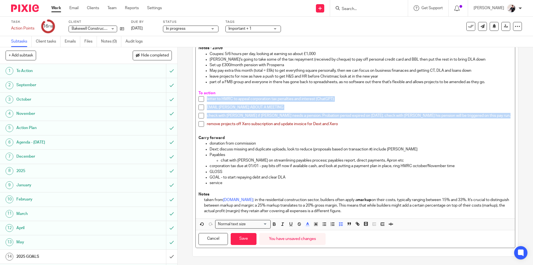
click at [342, 128] on div "remove projects off Xero subscription and update invoice for Dext and Xero" at bounding box center [359, 125] width 305 height 8
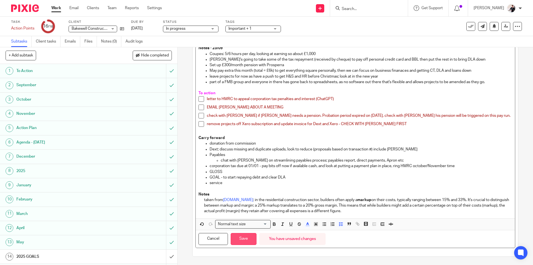
click at [248, 239] on button "Save" at bounding box center [244, 239] width 26 height 12
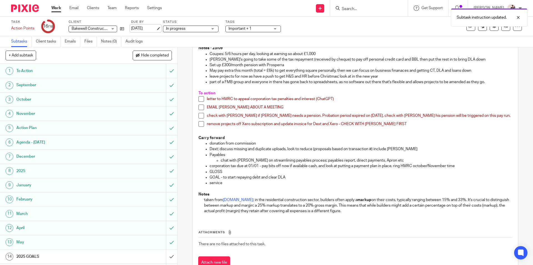
click at [136, 27] on link "25 Sep 2025" at bounding box center [143, 29] width 25 height 6
click at [56, 8] on link "Work" at bounding box center [56, 8] width 10 height 6
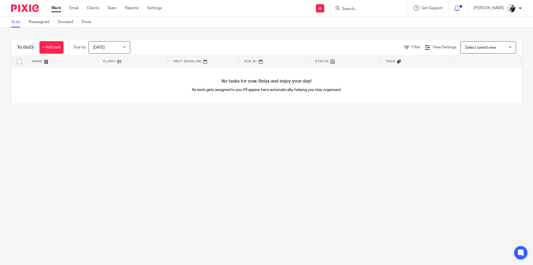
click at [98, 48] on span "Today" at bounding box center [99, 48] width 12 height 4
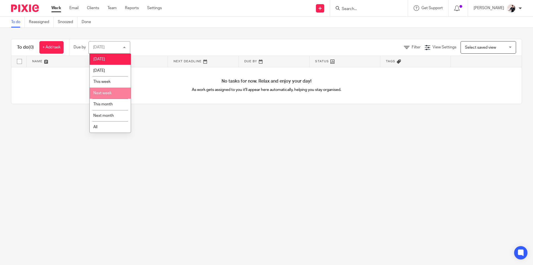
click at [108, 93] on span "Next week" at bounding box center [102, 93] width 18 height 4
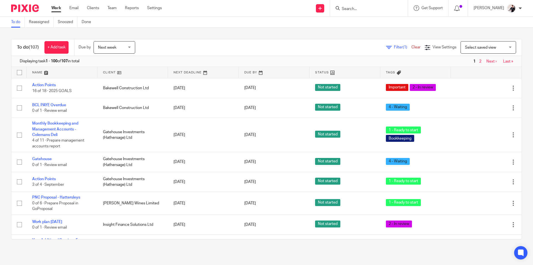
click at [110, 73] on link at bounding box center [132, 72] width 71 height 11
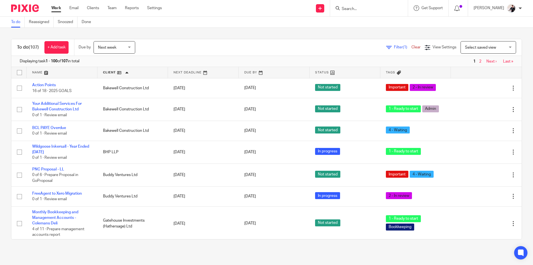
click at [248, 72] on link at bounding box center [274, 72] width 71 height 11
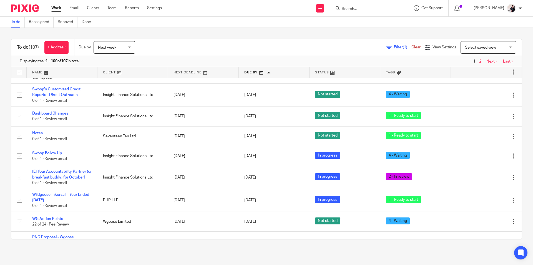
scroll to position [944, 0]
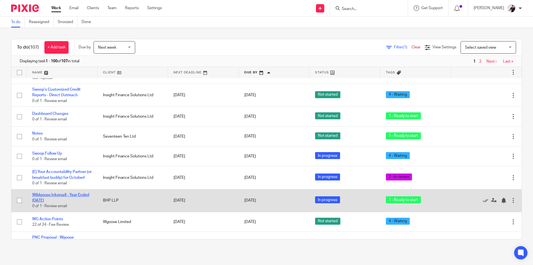
click at [75, 201] on link "Wildgoose Inkersall - Year Ended [DATE]" at bounding box center [60, 197] width 57 height 9
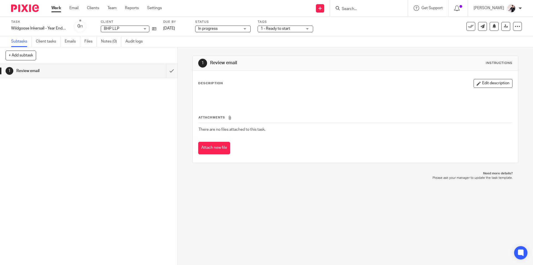
click at [133, 29] on span "BHP LLP" at bounding box center [122, 29] width 36 height 6
type input "inker"
click at [136, 54] on span "Wildgoose (Inkersall) Limited" at bounding box center [123, 57] width 36 height 10
click at [54, 7] on link "Work" at bounding box center [56, 8] width 10 height 6
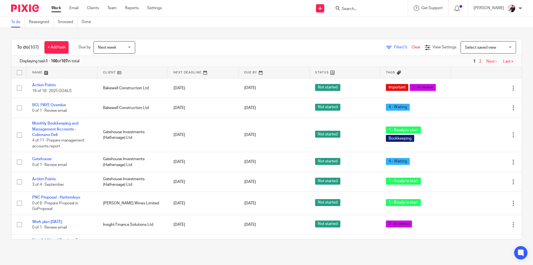
click at [250, 71] on link at bounding box center [274, 72] width 71 height 11
click at [116, 46] on span "Next week" at bounding box center [107, 48] width 18 height 4
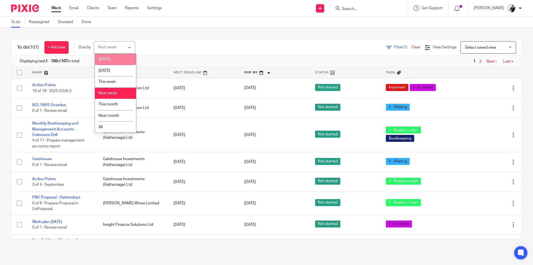
click at [116, 56] on li "[DATE]" at bounding box center [115, 59] width 41 height 11
